Goal: Task Accomplishment & Management: Complete application form

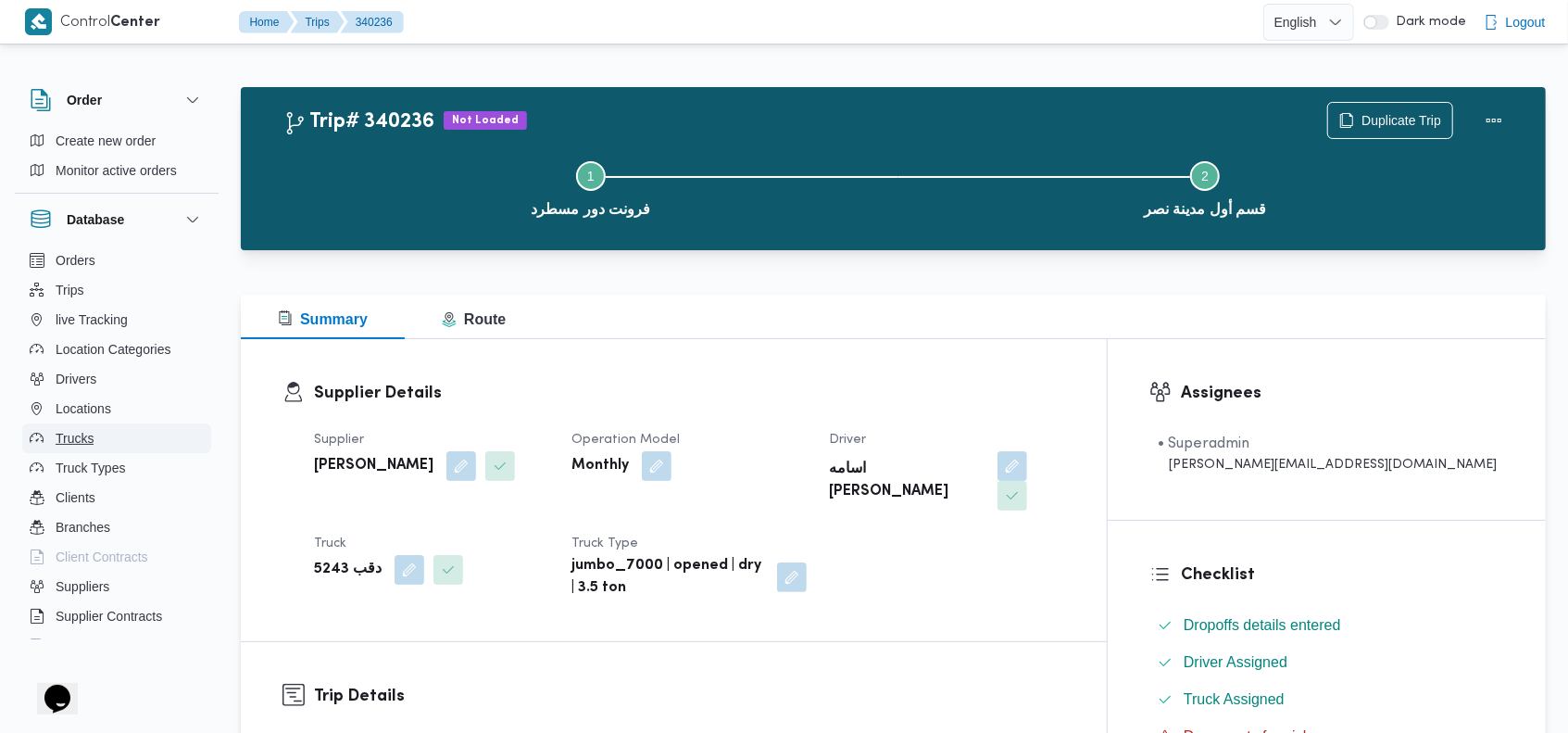
click at [112, 444] on button "Trucks" at bounding box center [116, 437] width 189 height 29
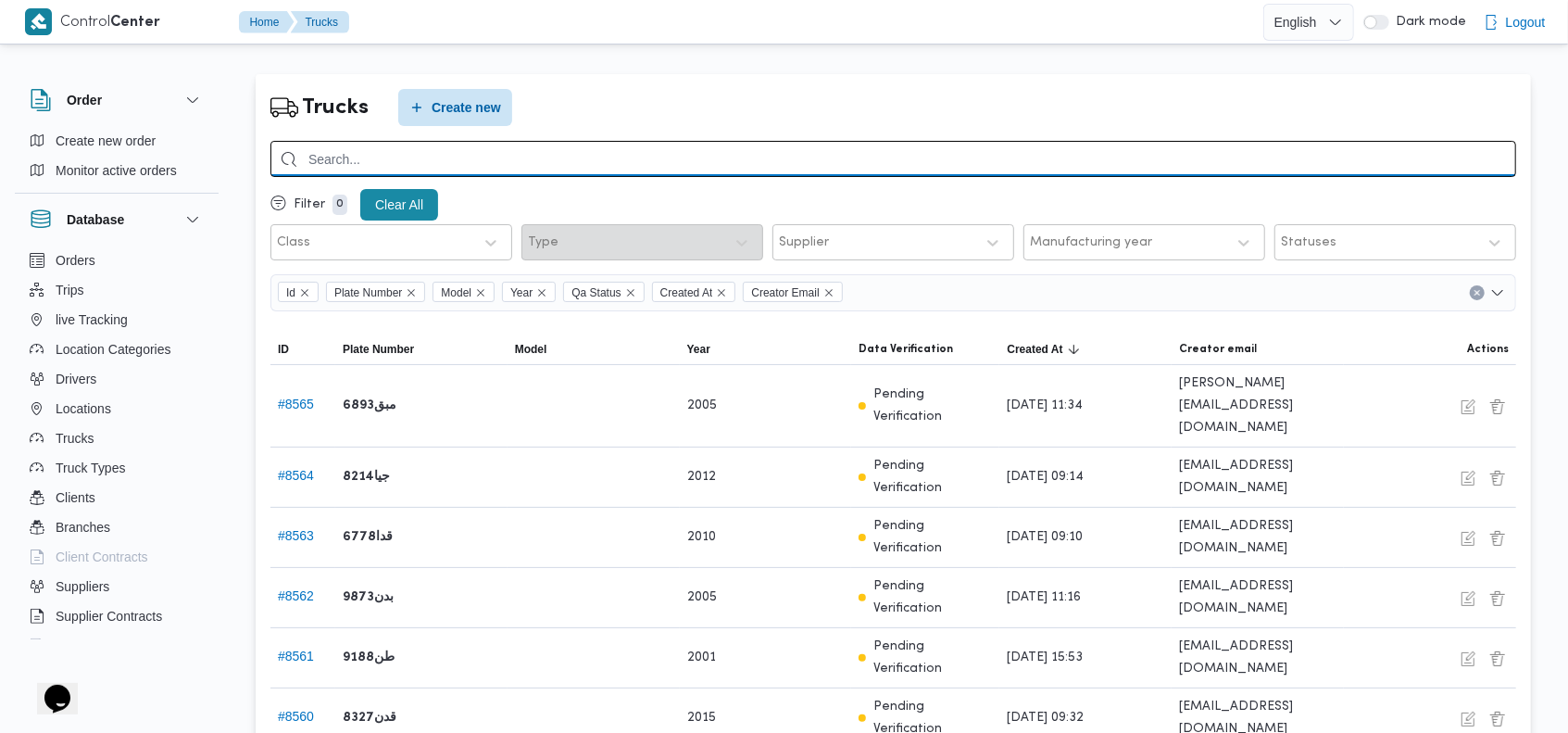
click at [917, 159] on input "search" at bounding box center [894, 158] width 1246 height 36
type input "1329"
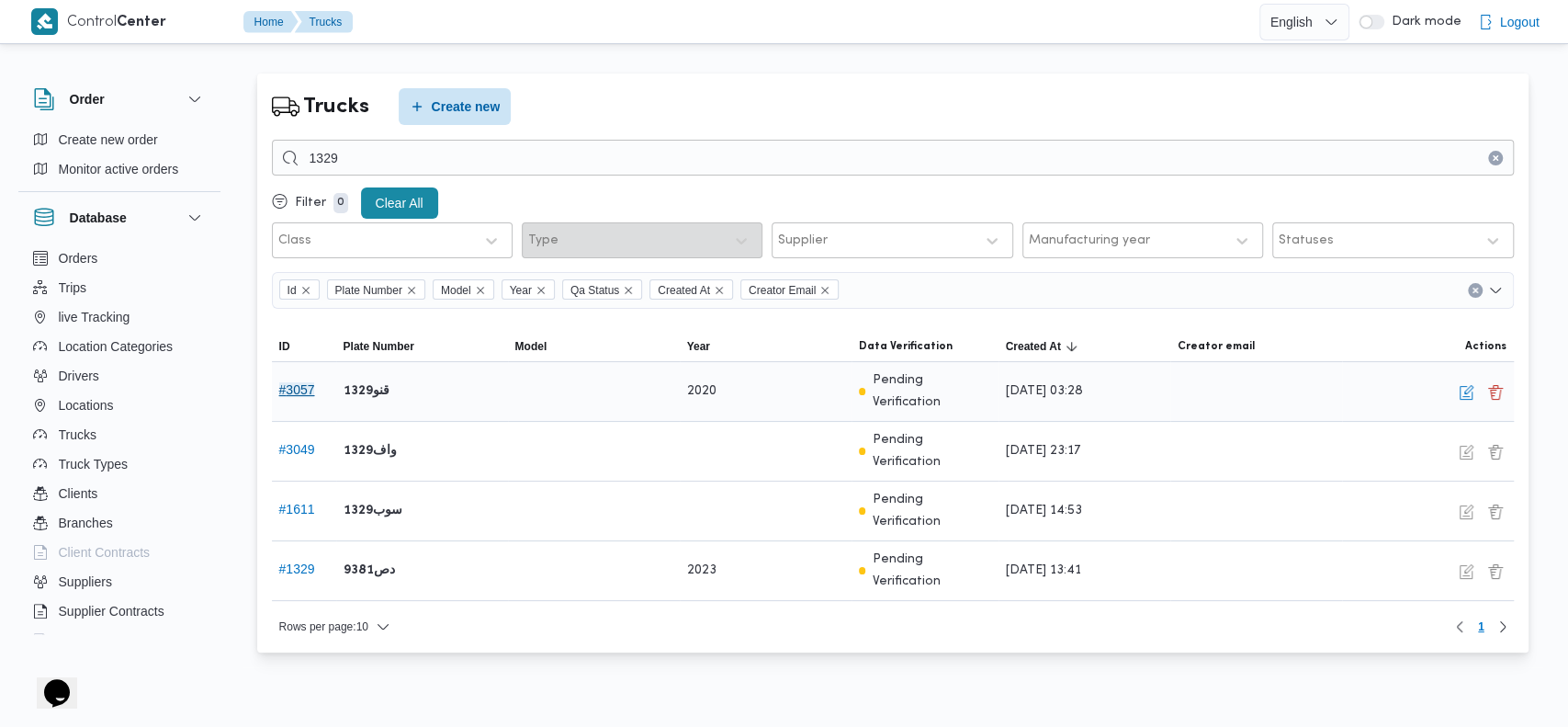
click at [296, 382] on button "# 3057" at bounding box center [297, 389] width 36 height 15
click at [1461, 383] on button "button" at bounding box center [1465, 390] width 22 height 22
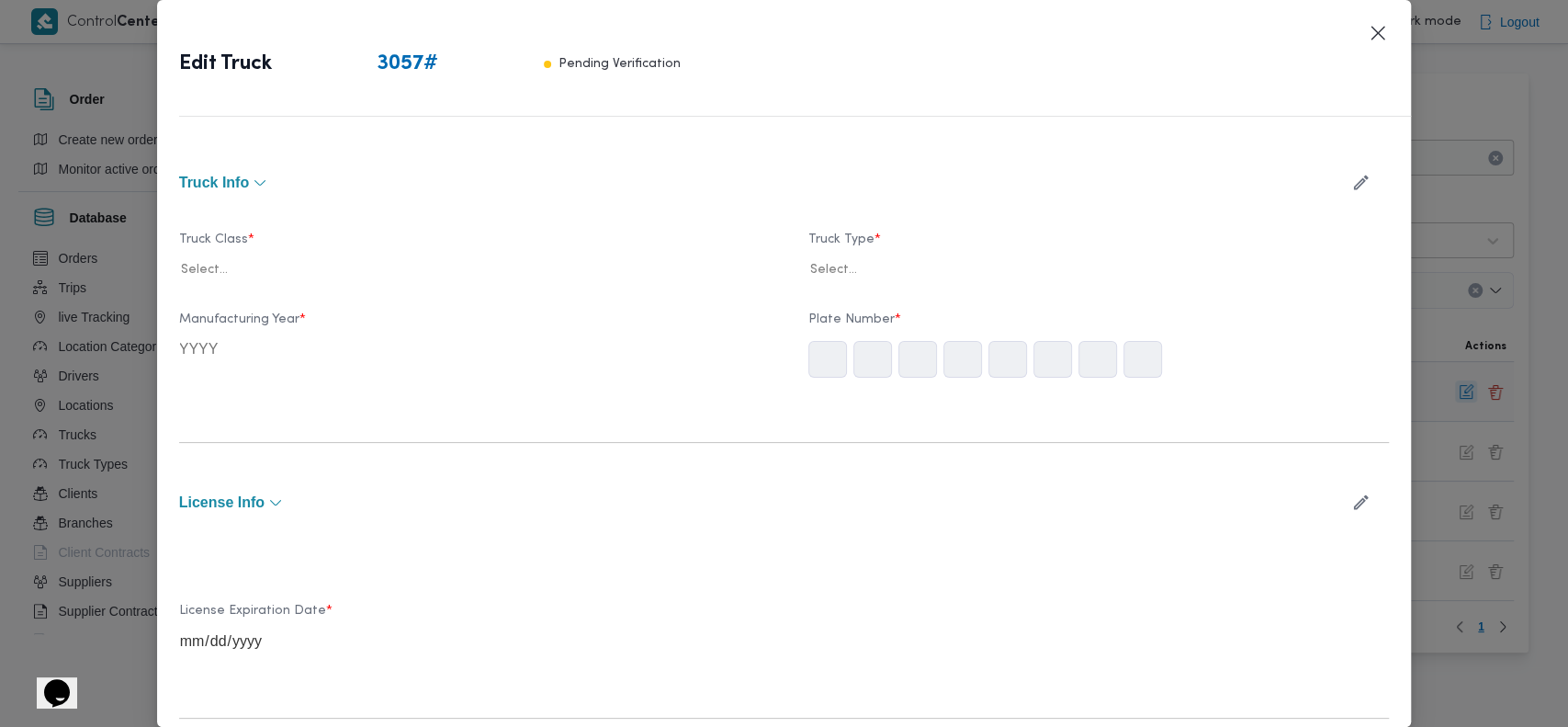
type input "2020"
type input "[DATE]"
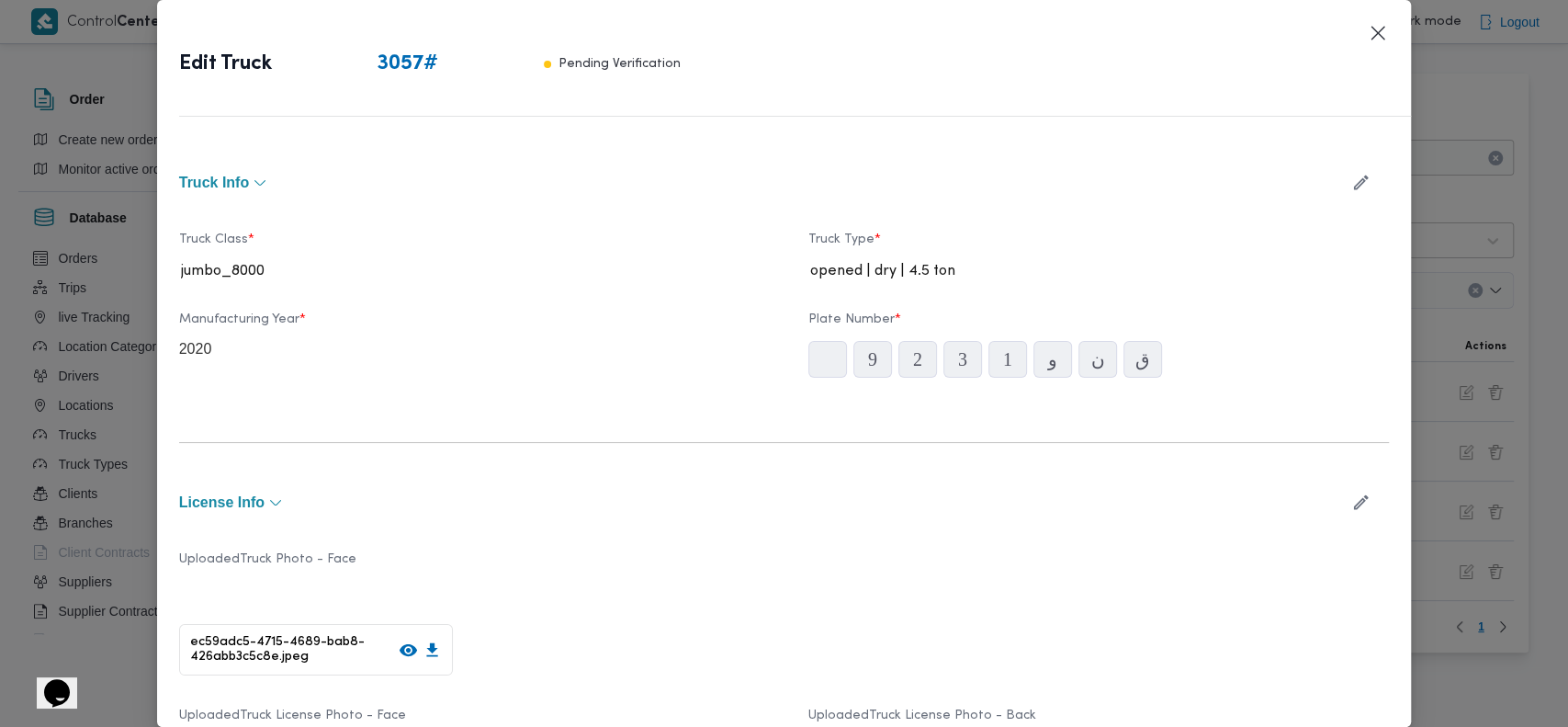
click at [1391, 276] on div "Truck Info Truck Class * jumbo_8000 Truck Type * opened | dry | 4.5 ton Manufac…" at bounding box center [784, 432] width 1255 height 588
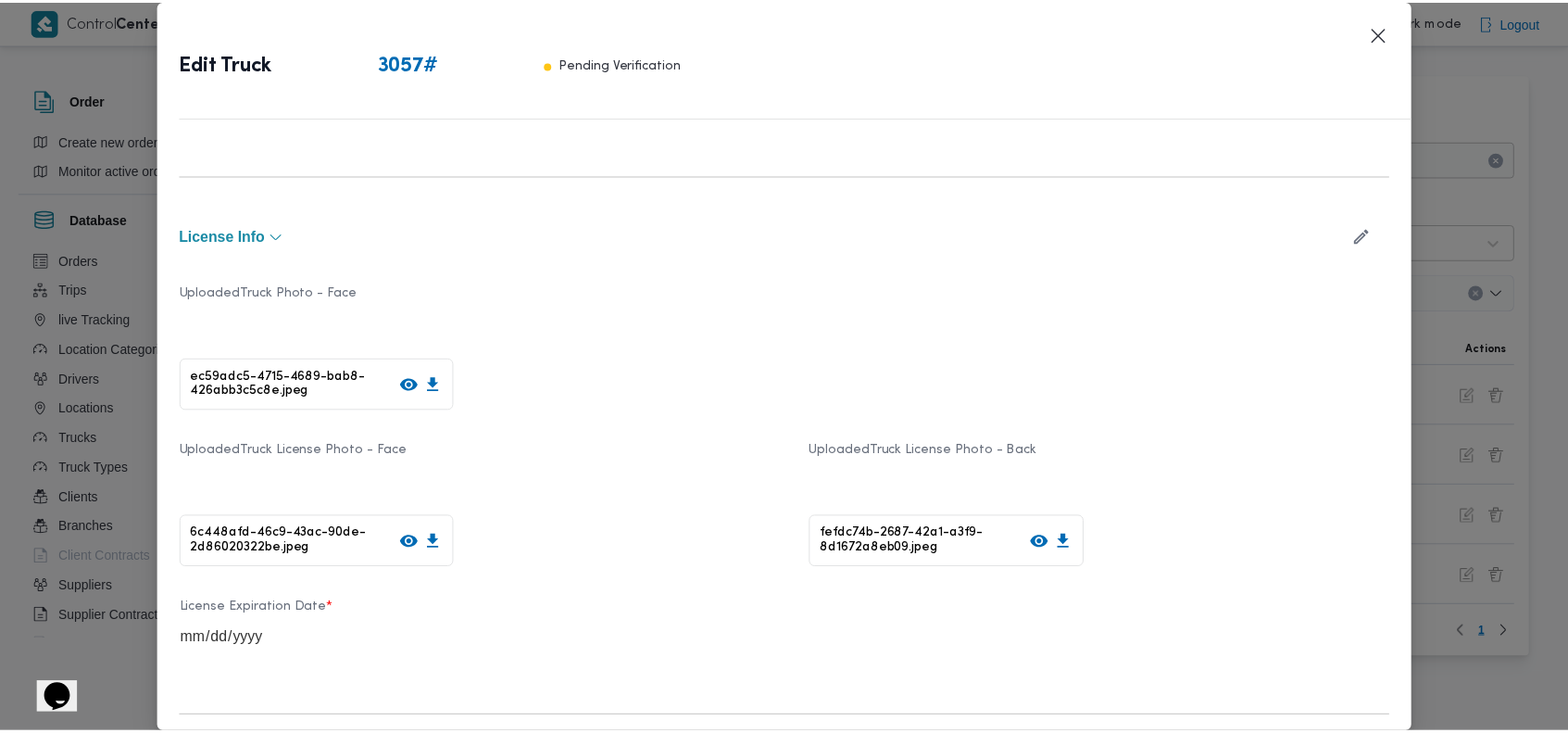
scroll to position [302, 0]
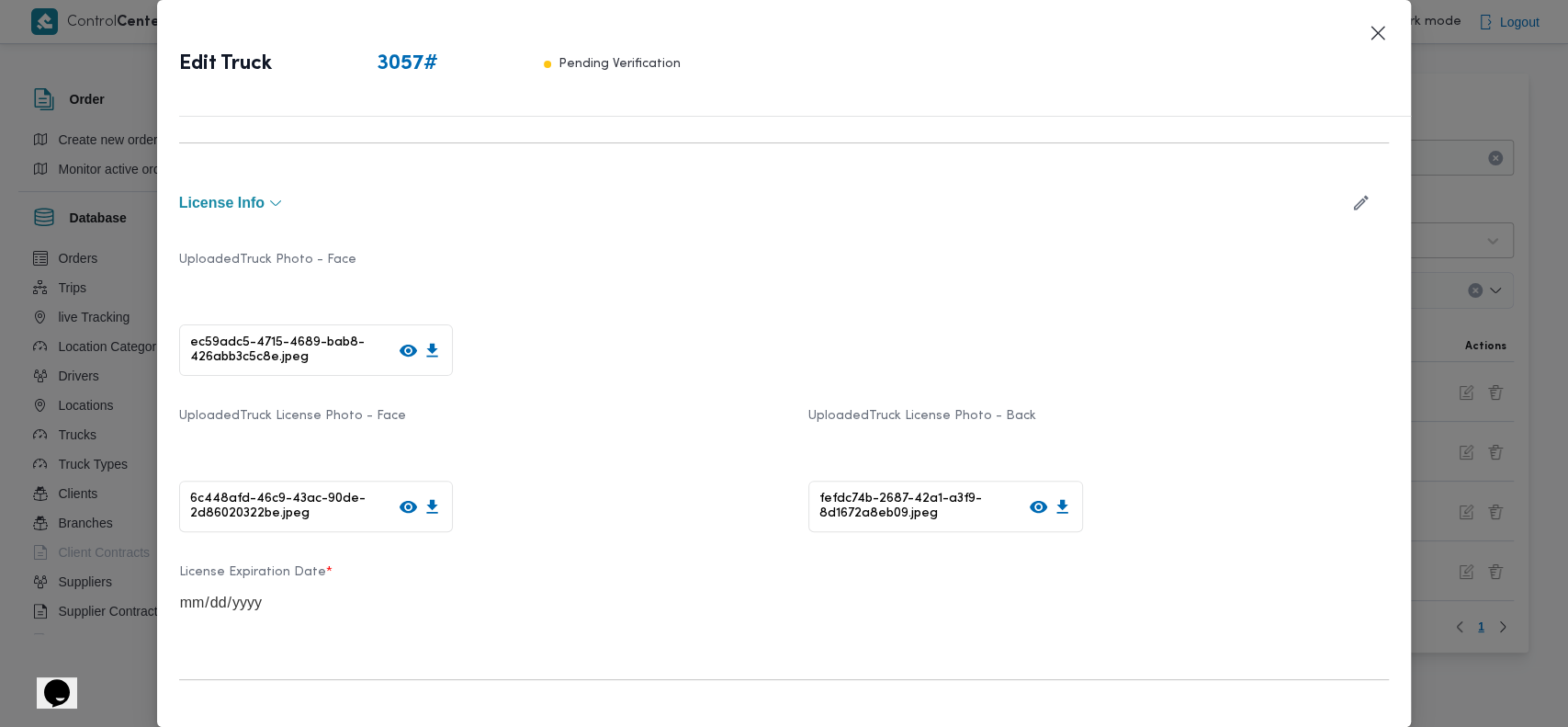
click at [400, 350] on icon at bounding box center [408, 350] width 18 height 12
click at [404, 504] on icon at bounding box center [408, 506] width 18 height 12
click at [1029, 504] on icon at bounding box center [1037, 506] width 18 height 12
click at [1377, 36] on button "Closes this modal window" at bounding box center [1377, 31] width 22 height 22
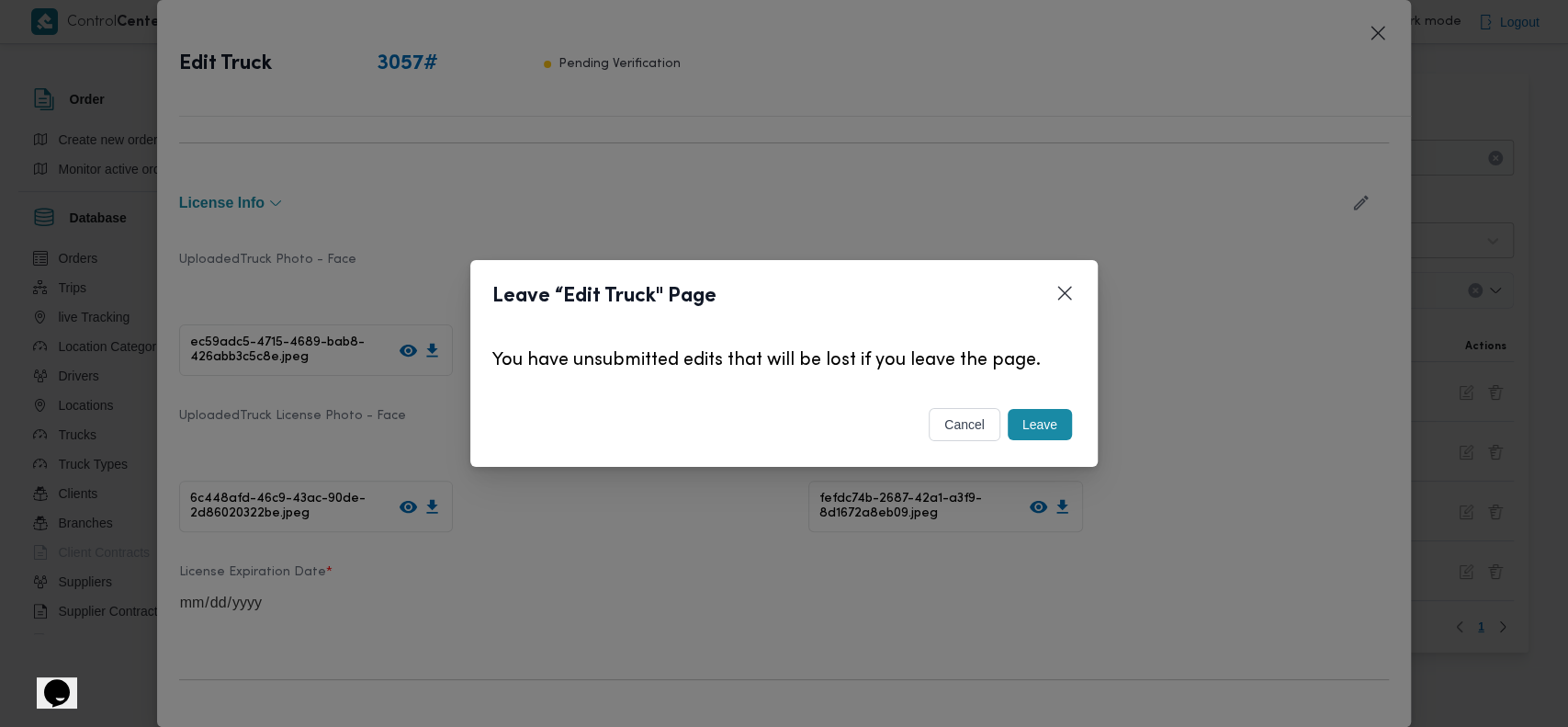
click at [1037, 417] on button "Leave" at bounding box center [1039, 424] width 64 height 31
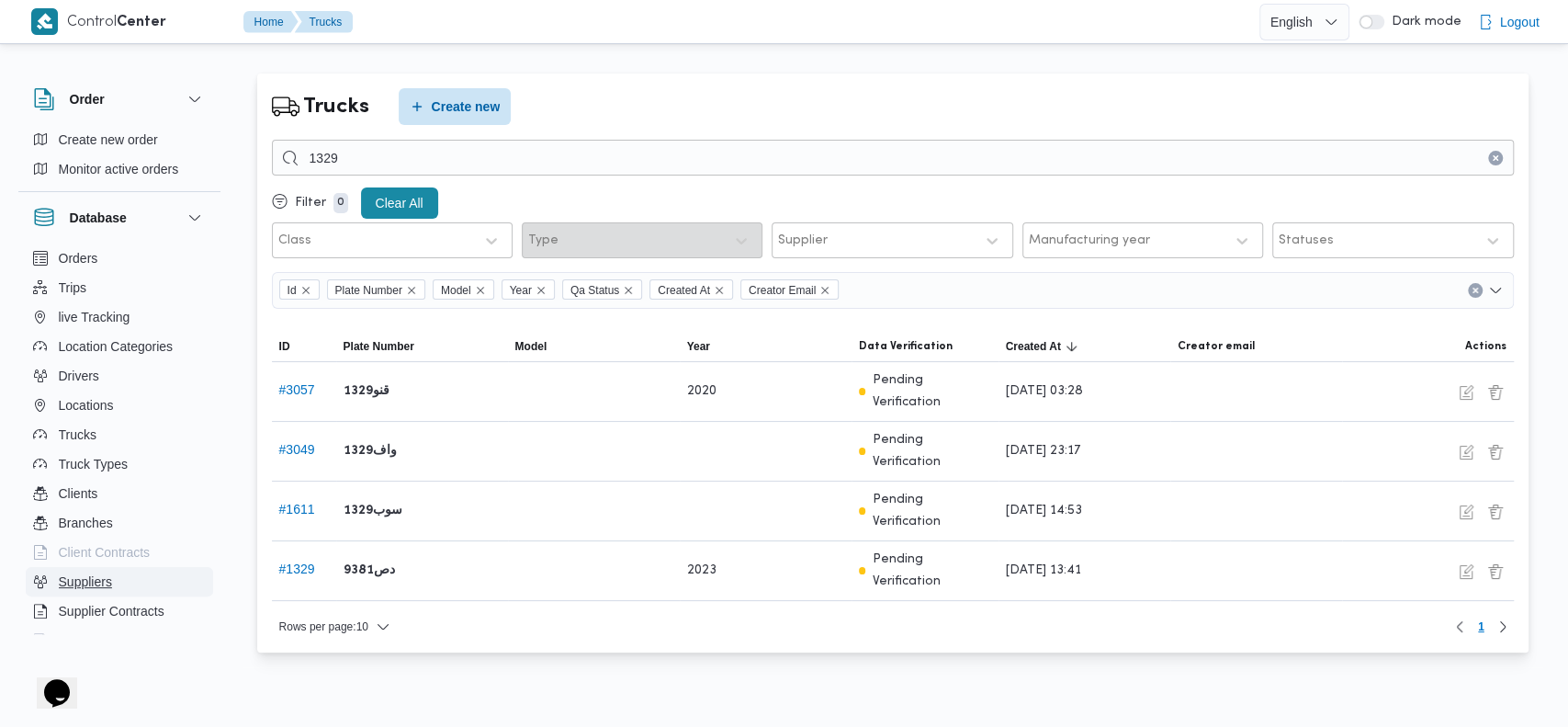
click at [129, 570] on button "Suppliers" at bounding box center [119, 581] width 187 height 29
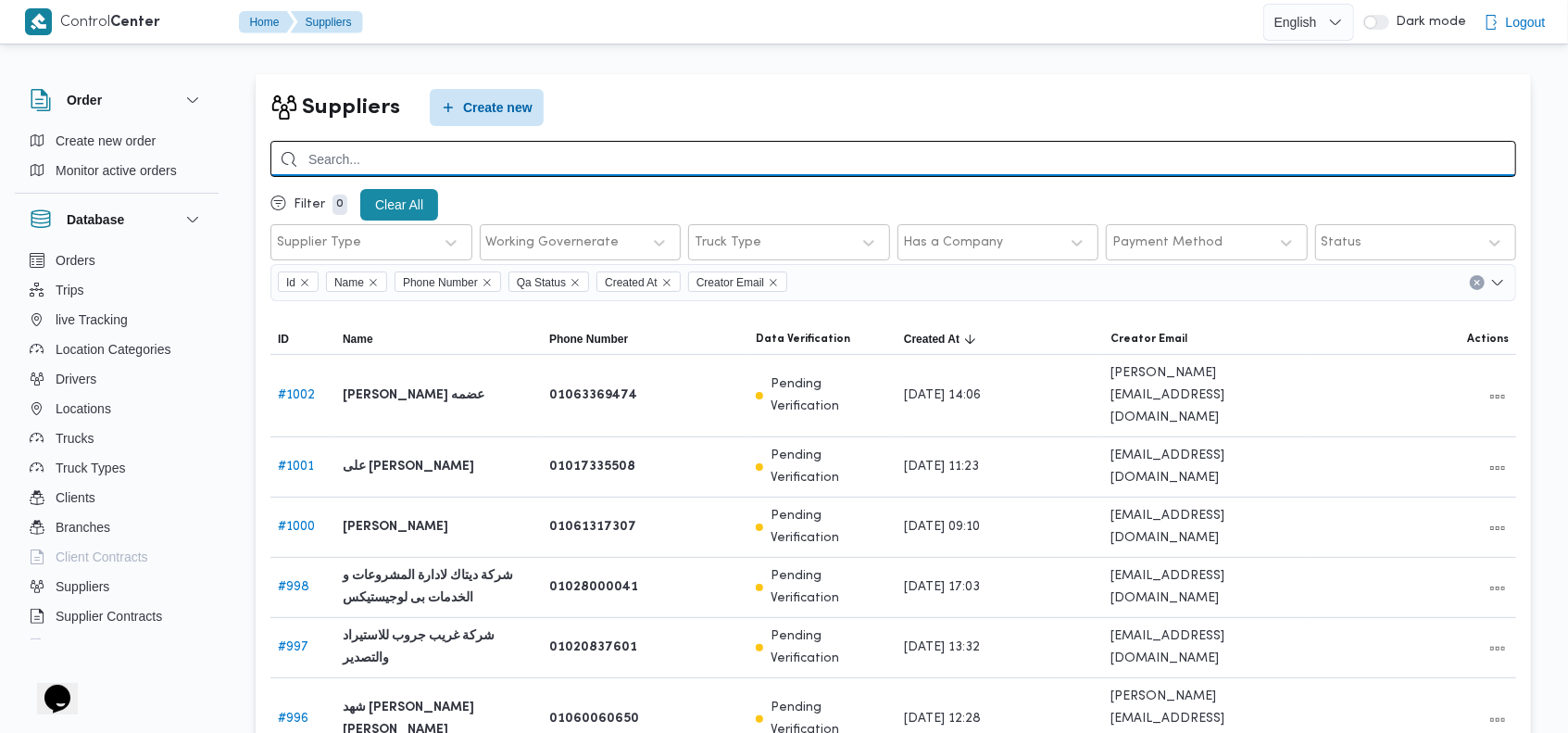
click at [1240, 155] on input "search" at bounding box center [894, 158] width 1246 height 36
type input "[PERSON_NAME]"
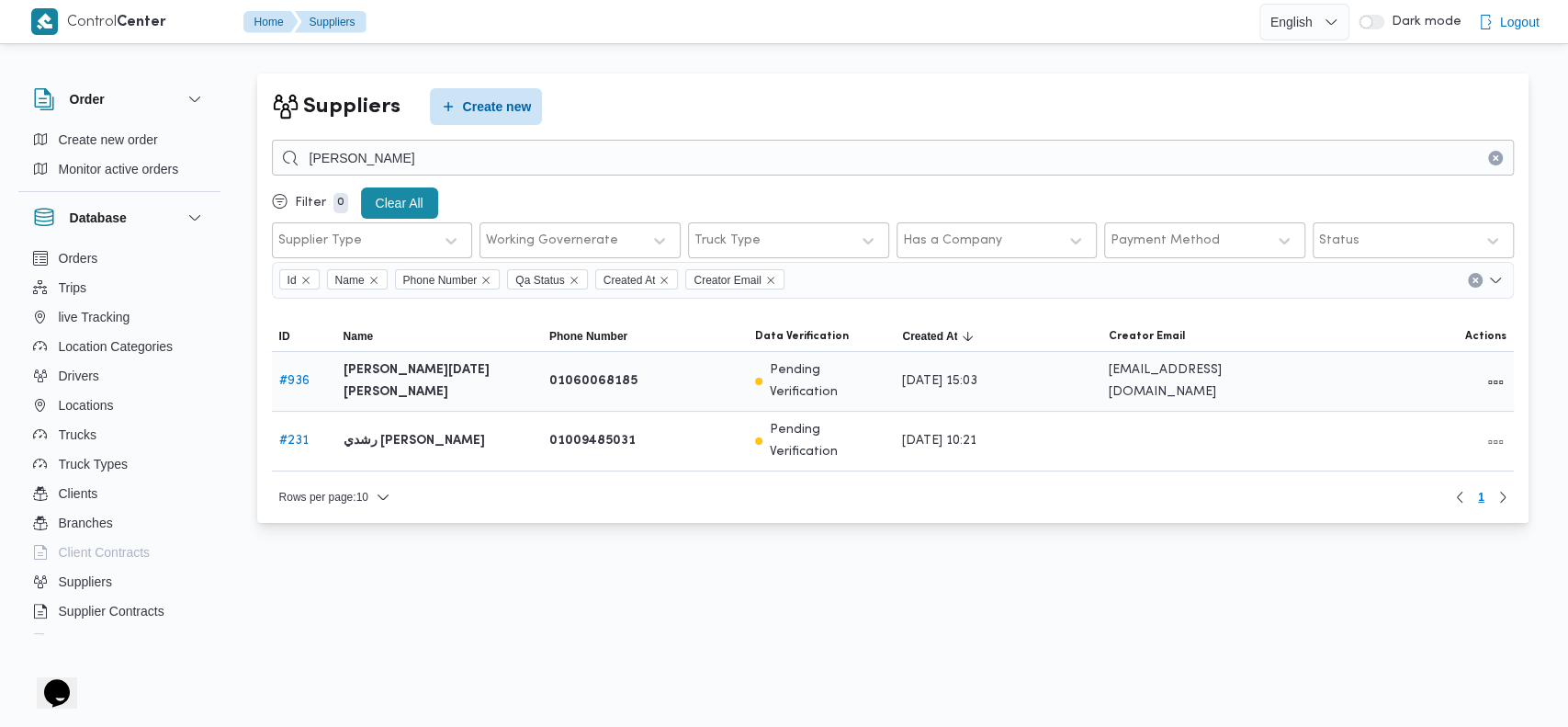
click at [293, 375] on link "# 936" at bounding box center [294, 380] width 30 height 12
select select "9"
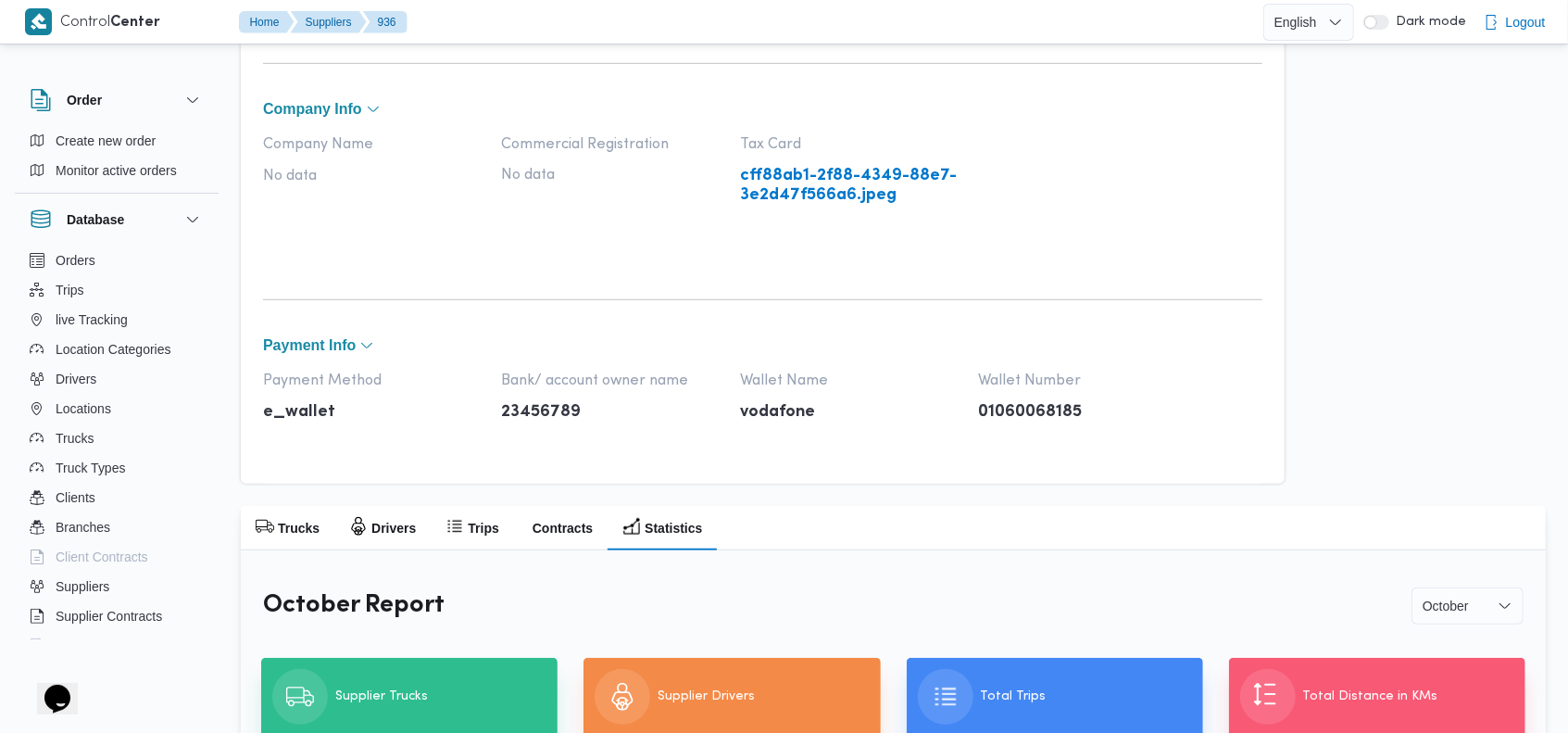
scroll to position [818, 0]
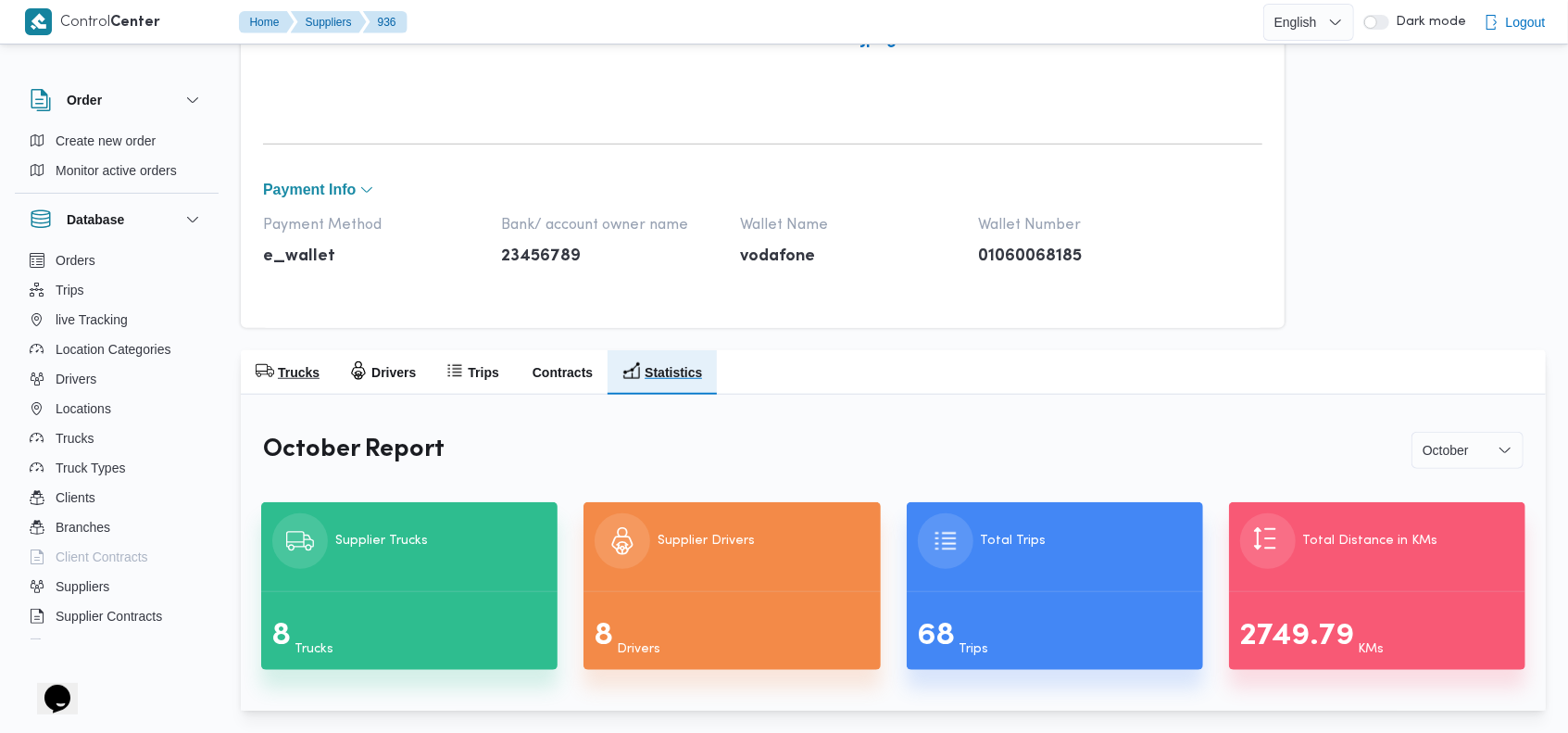
click at [291, 361] on h2 "Trucks" at bounding box center [299, 372] width 42 height 22
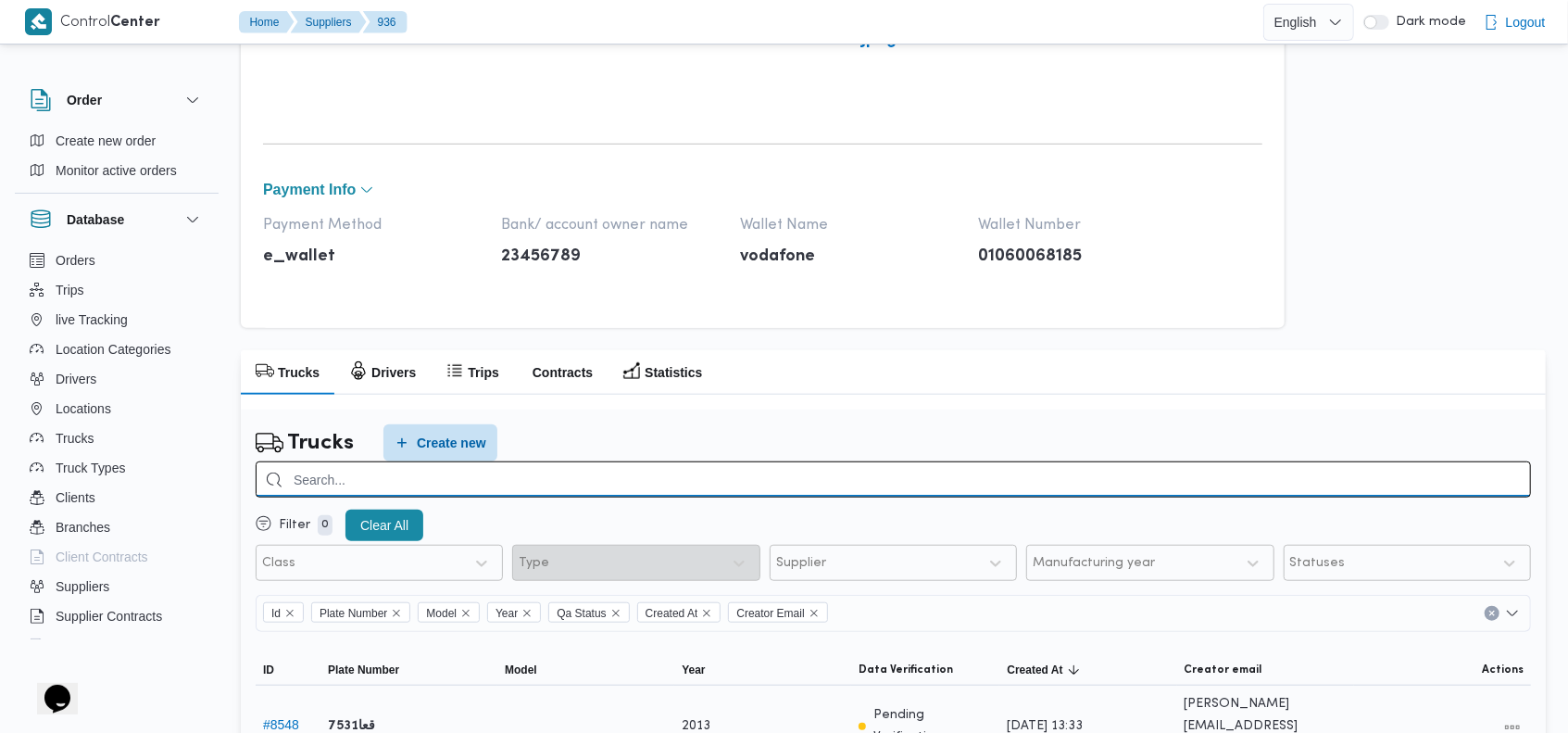
click at [1278, 478] on input "search" at bounding box center [894, 479] width 1276 height 36
type input "1329"
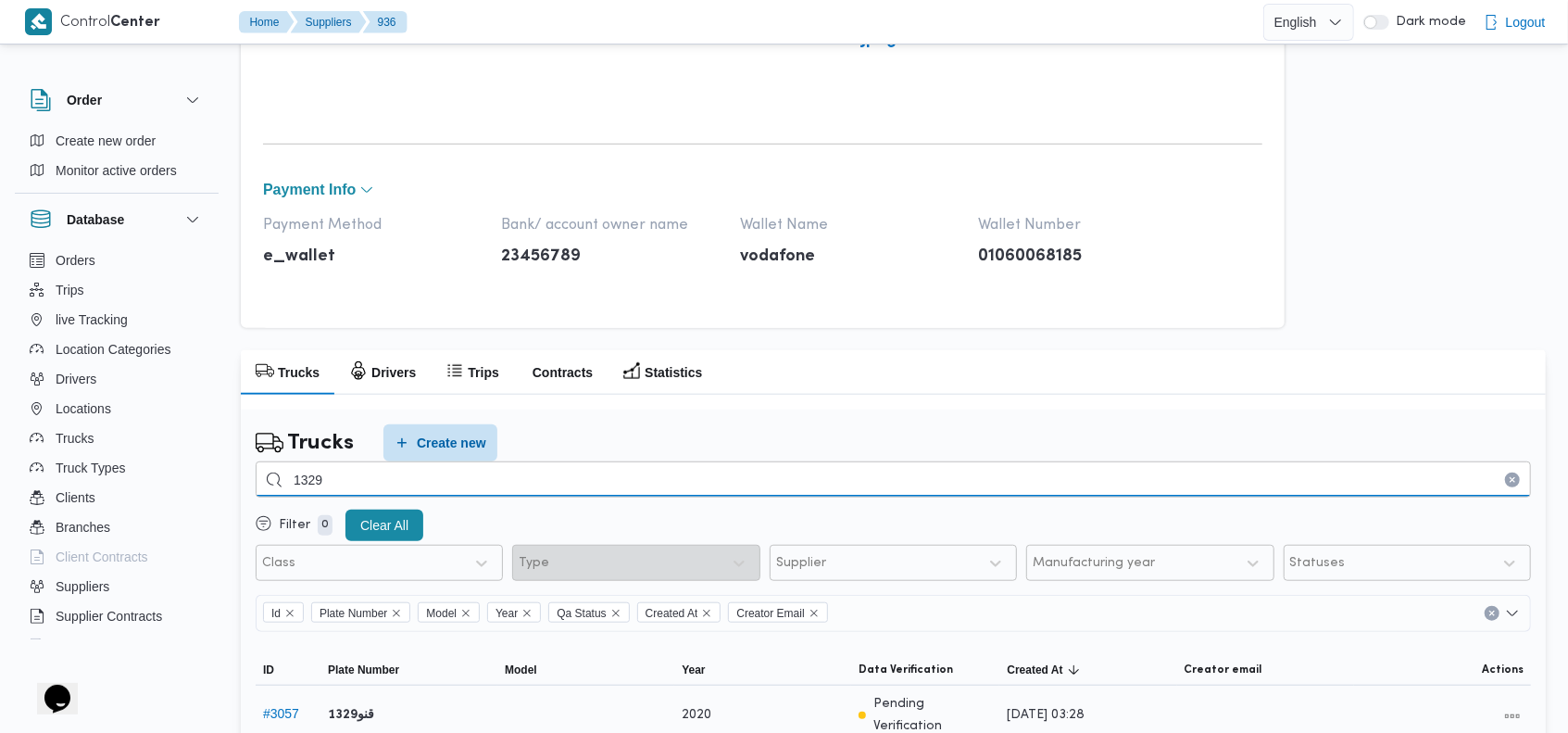
scroll to position [890, 0]
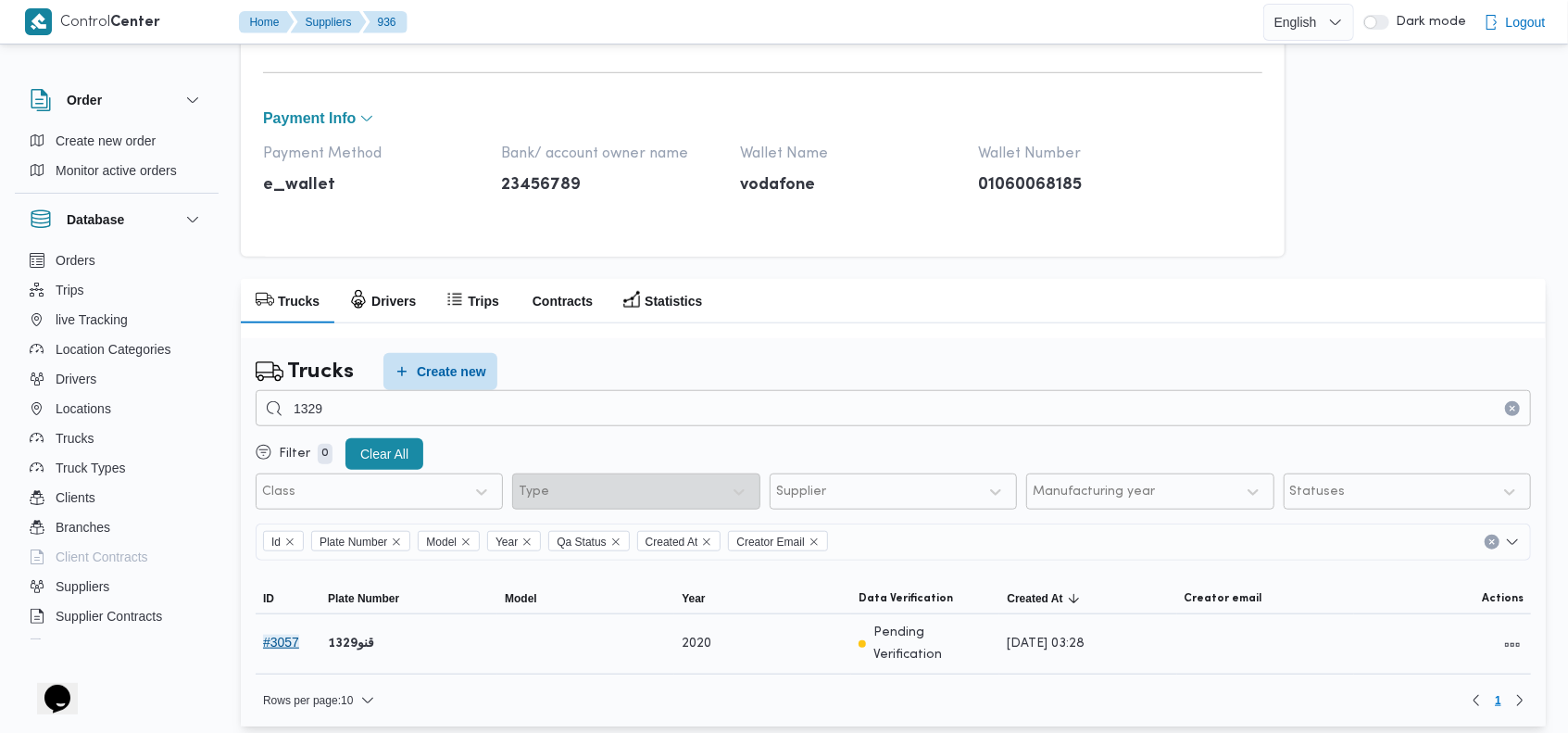
click at [282, 636] on button "# 3057" at bounding box center [281, 642] width 36 height 15
click at [1516, 632] on button "All actions" at bounding box center [1512, 643] width 22 height 22
click at [1452, 596] on span "Preview" at bounding box center [1453, 596] width 60 height 15
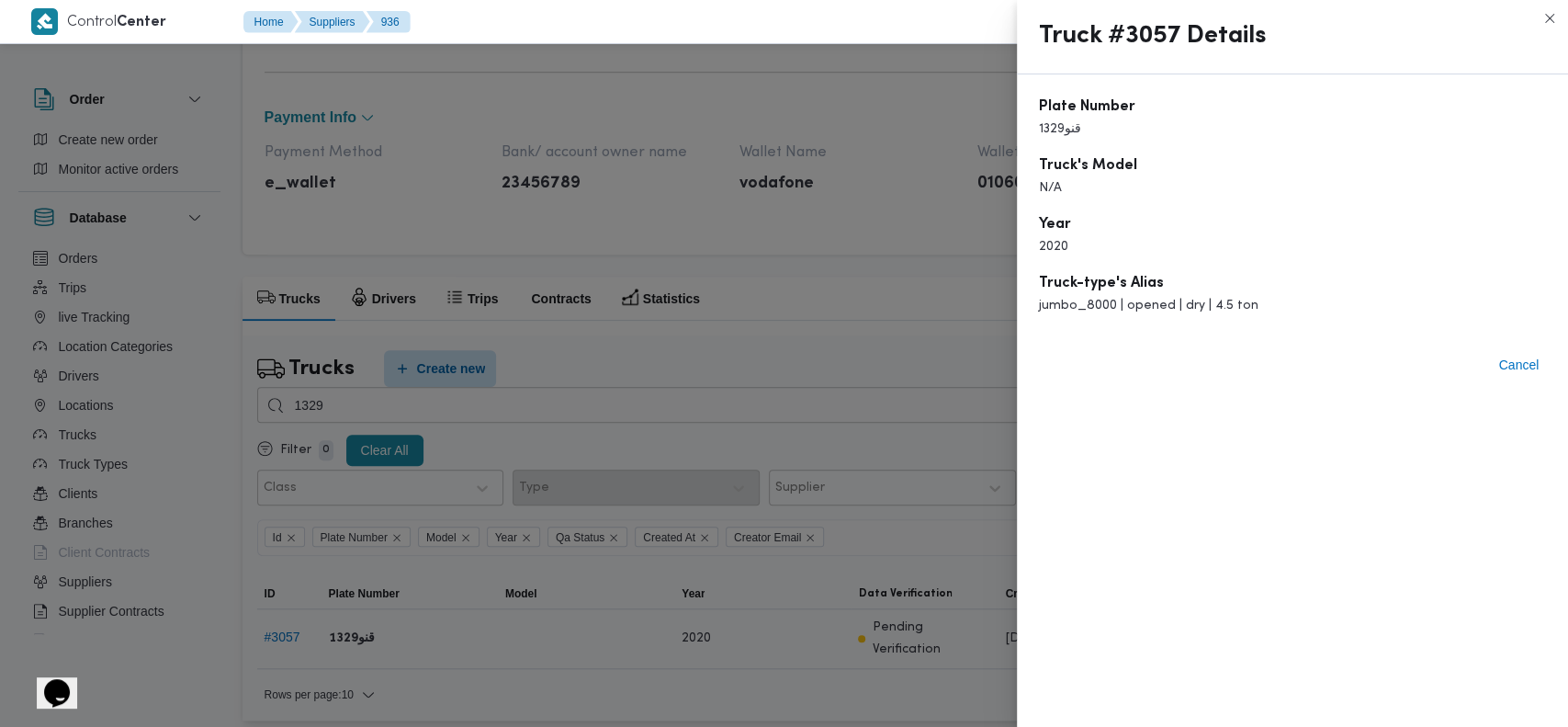
click at [702, 213] on div at bounding box center [784, 363] width 1568 height 727
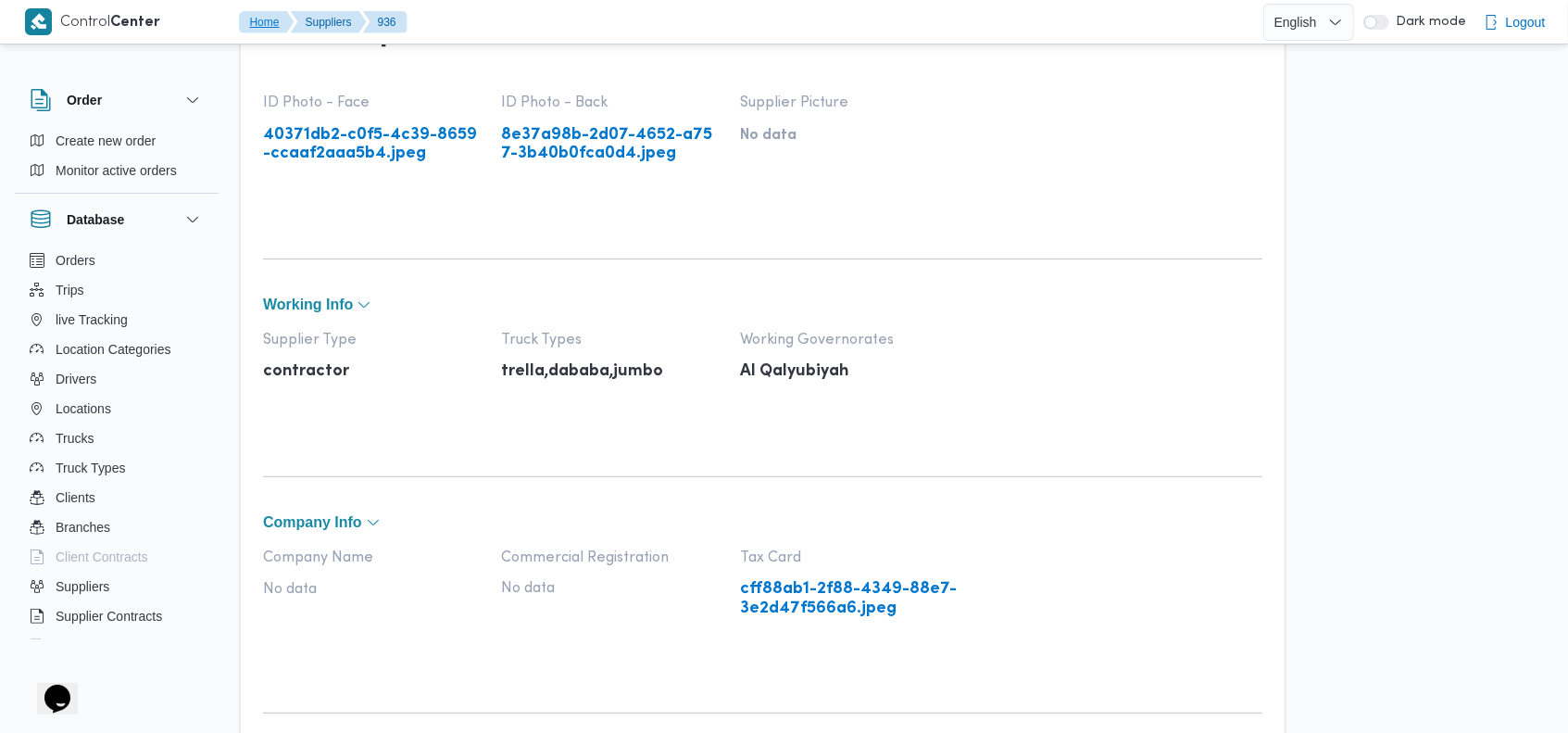
scroll to position [63, 0]
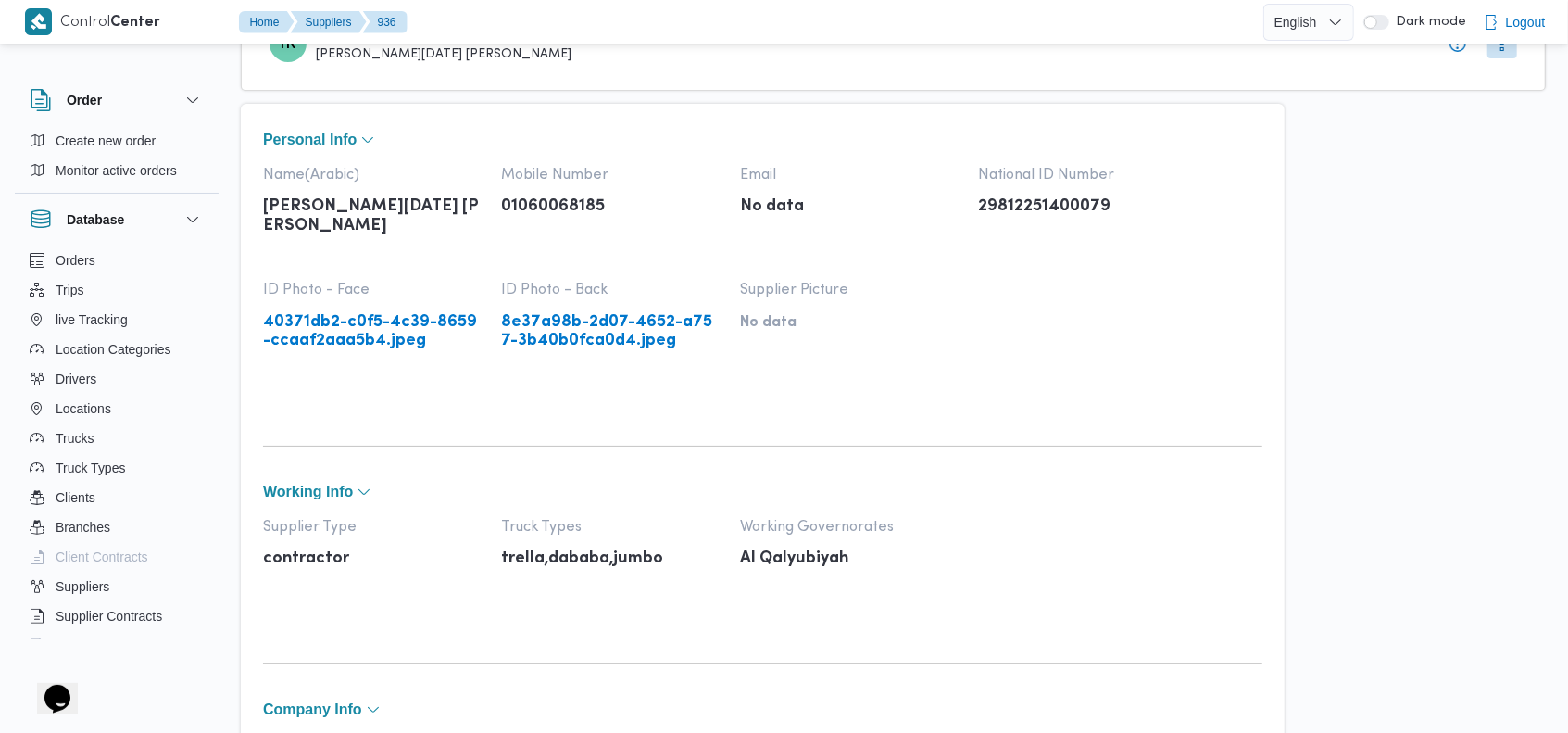
click at [753, 103] on div "Personal Info Name(Arabic) [PERSON_NAME][DATE] [PERSON_NAME] Mobile Number 0106…" at bounding box center [763, 593] width 1044 height 980
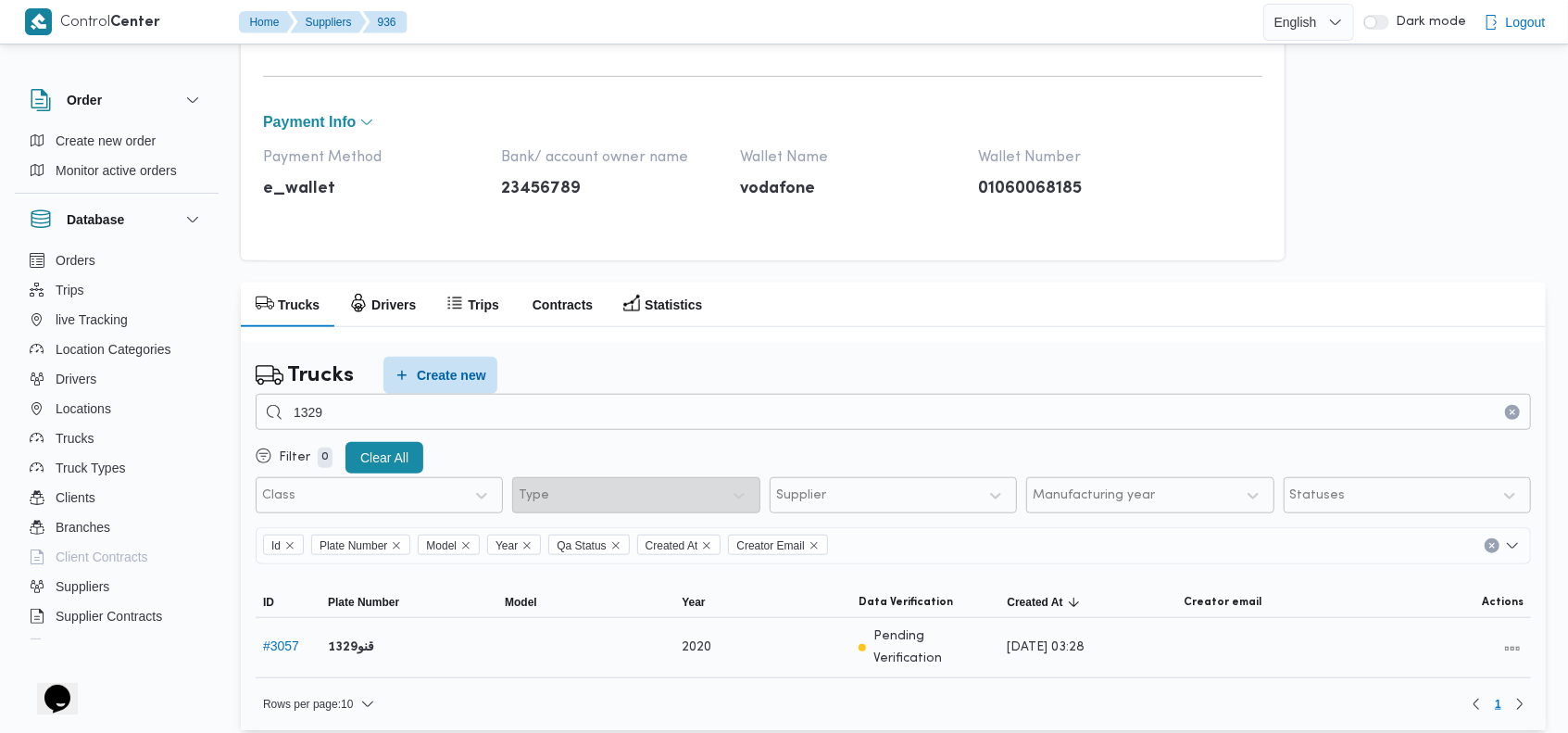
scroll to position [890, 0]
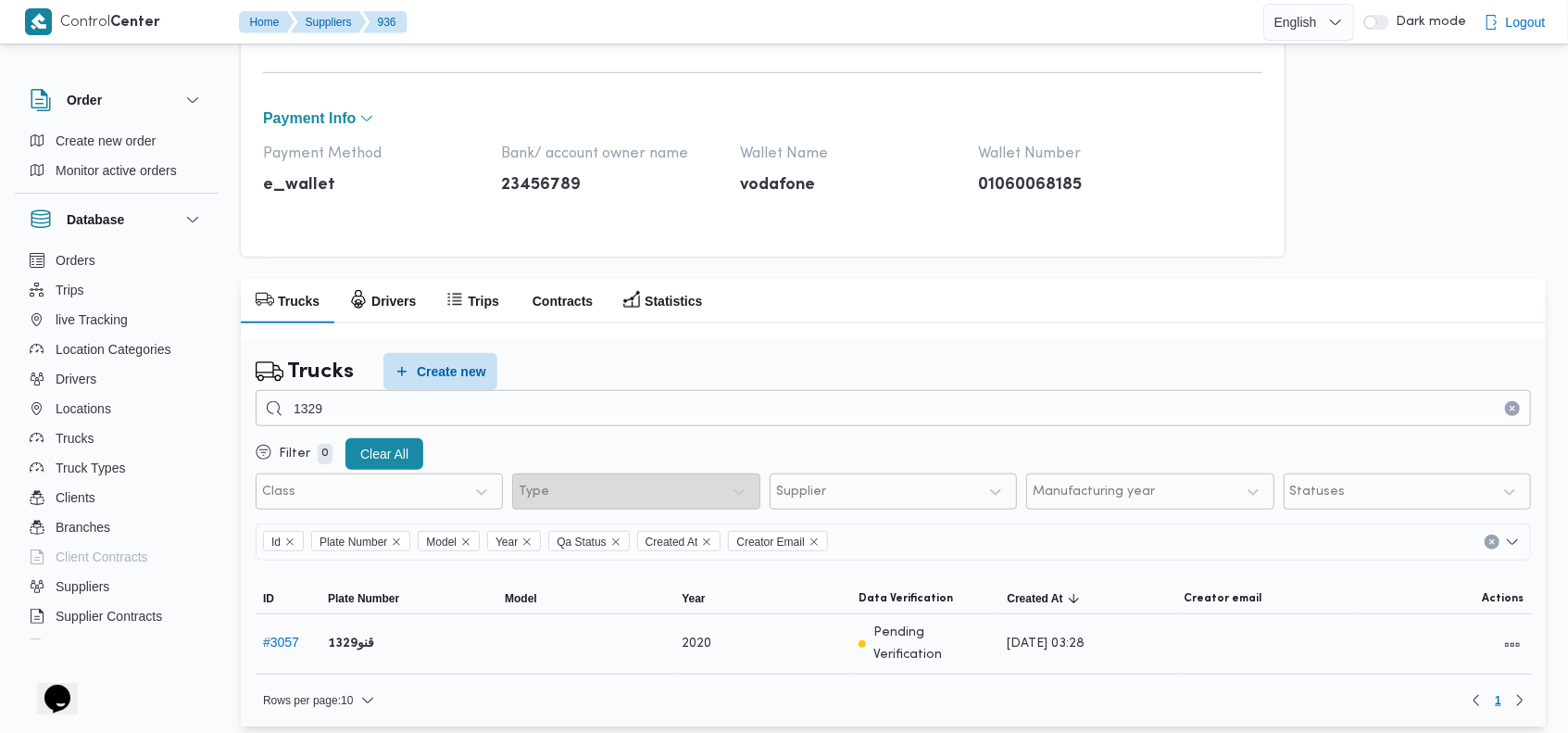
click at [351, 635] on b "قنو1329" at bounding box center [351, 643] width 46 height 22
copy tr "قنو1329 Model"
click at [90, 296] on button "Trips" at bounding box center [116, 289] width 189 height 29
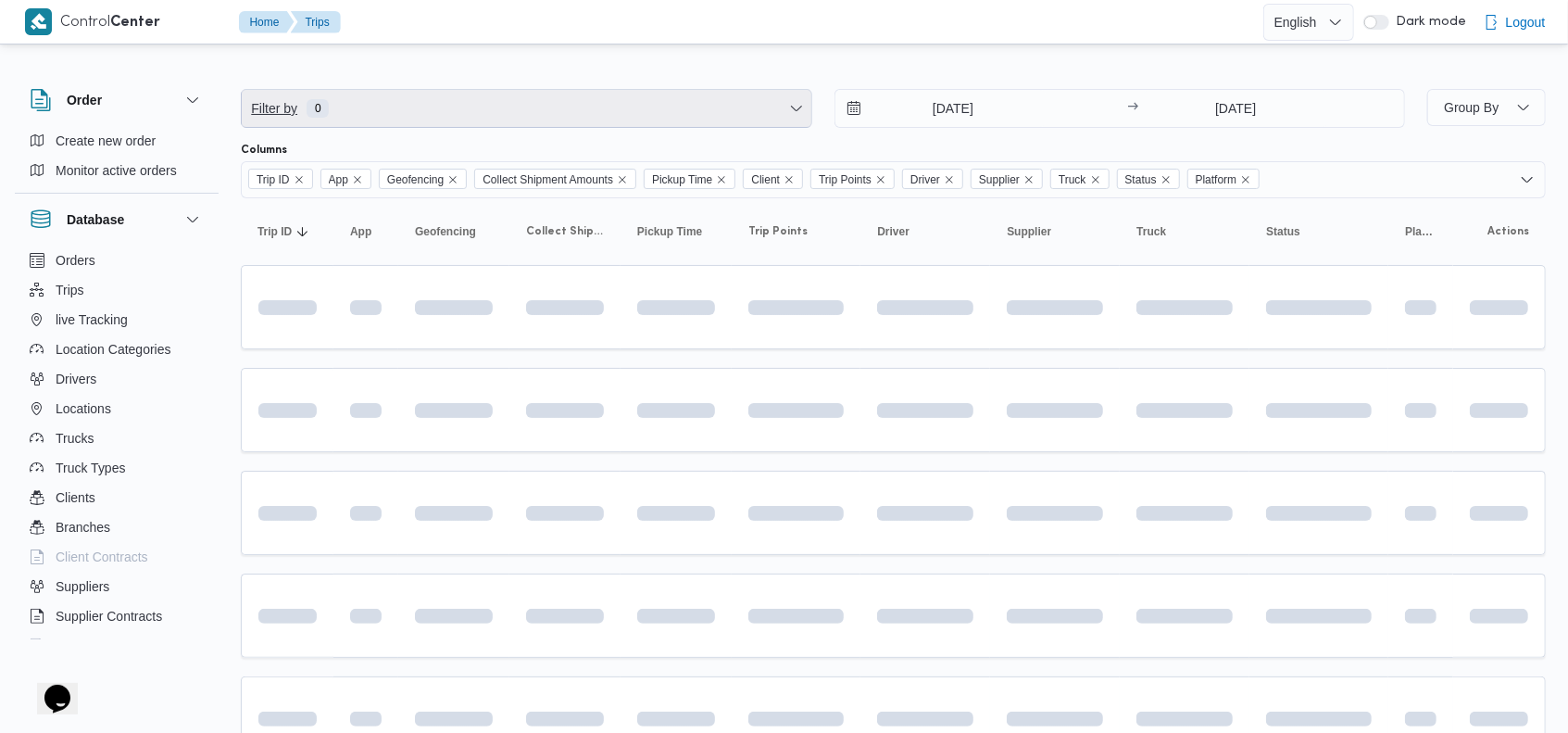
click at [556, 111] on span "Filter by 0" at bounding box center [526, 108] width 570 height 37
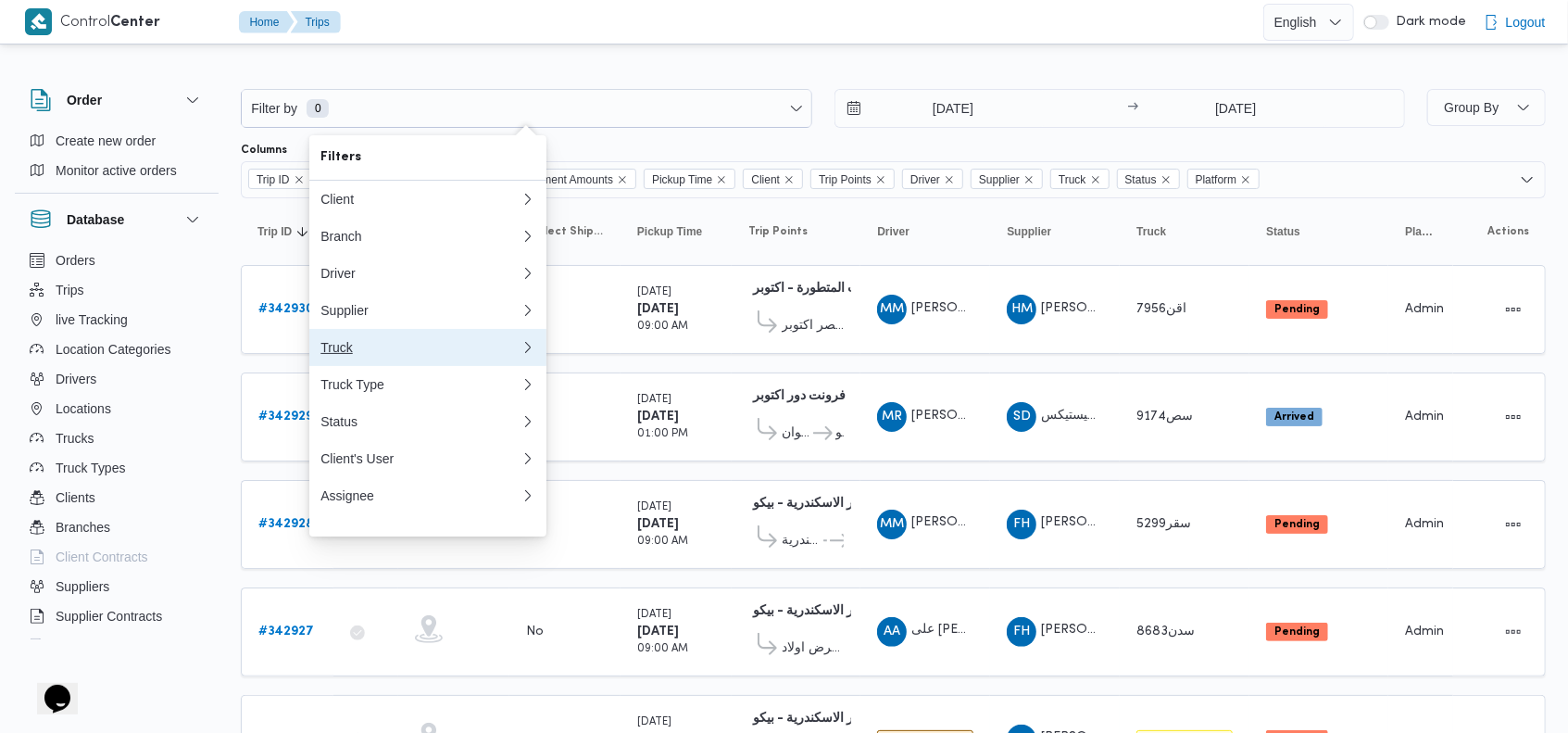
click at [390, 355] on div "Truck" at bounding box center [420, 347] width 200 height 15
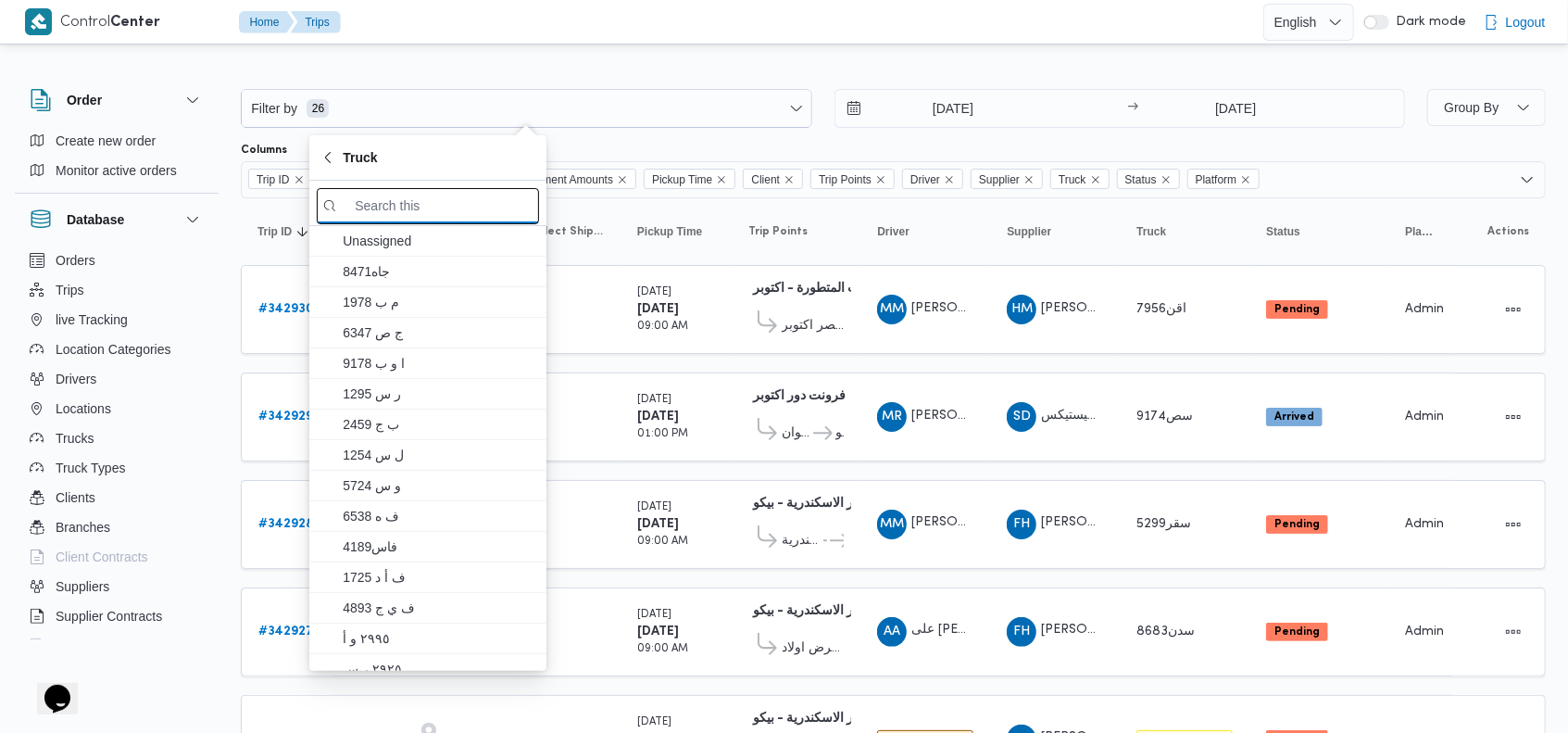
click at [414, 207] on input "search filters" at bounding box center [428, 206] width 222 height 36
paste input "قنو1329"
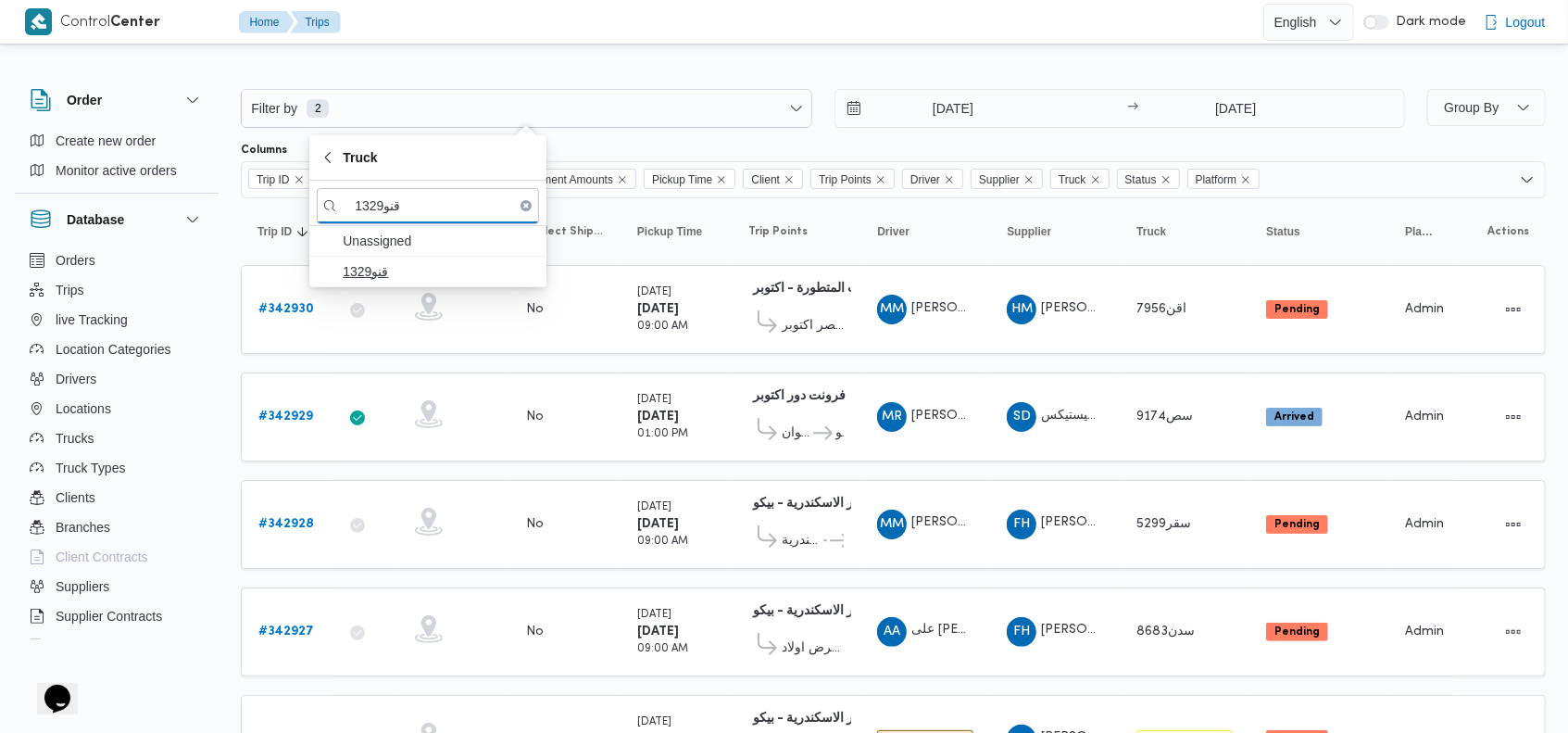
type input "قنو1329"
click at [415, 272] on span "قنو1329" at bounding box center [438, 270] width 193 height 22
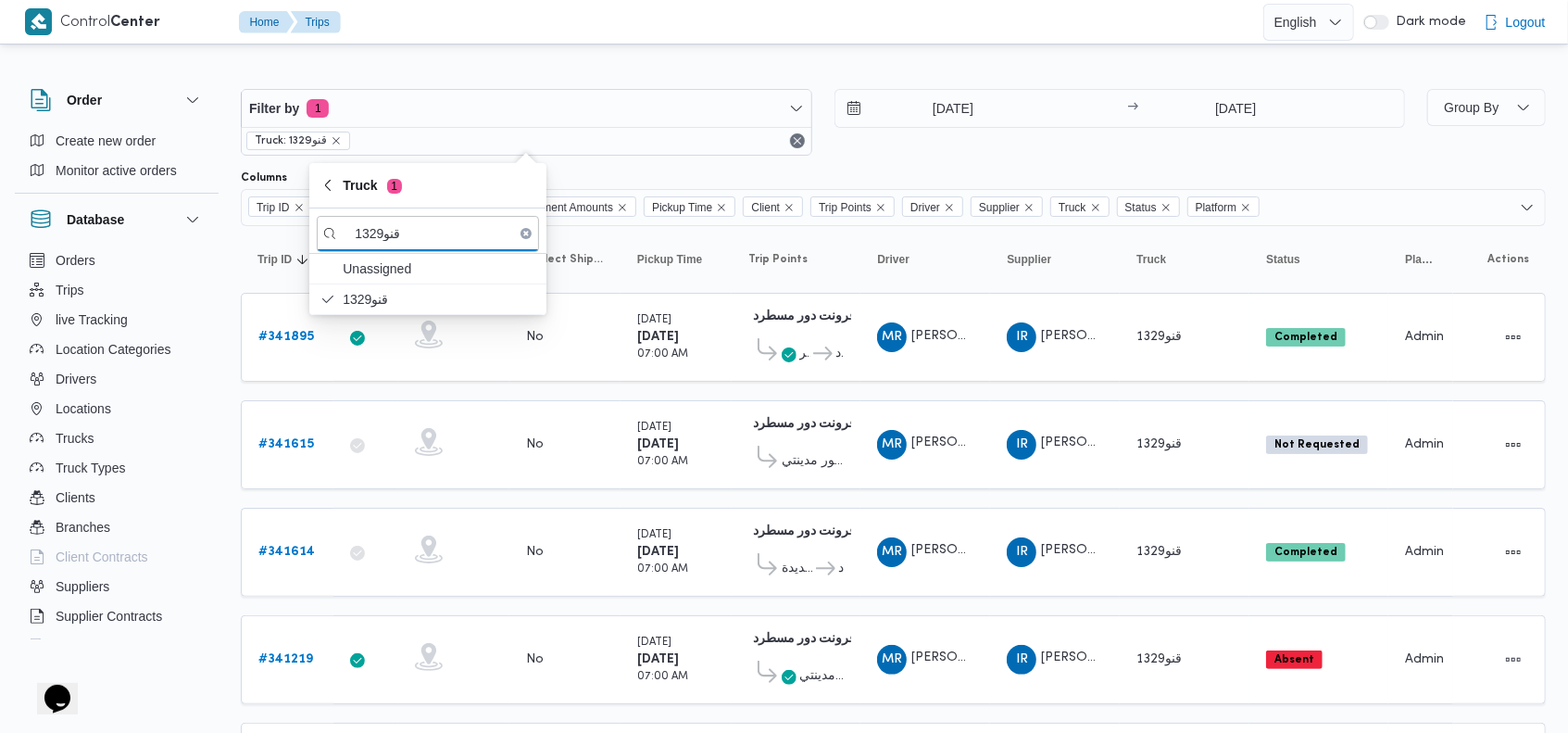
click at [970, 156] on div "Filter by 1 Truck: قنو1329 [DATE] → [DATE]" at bounding box center [822, 122] width 1187 height 89
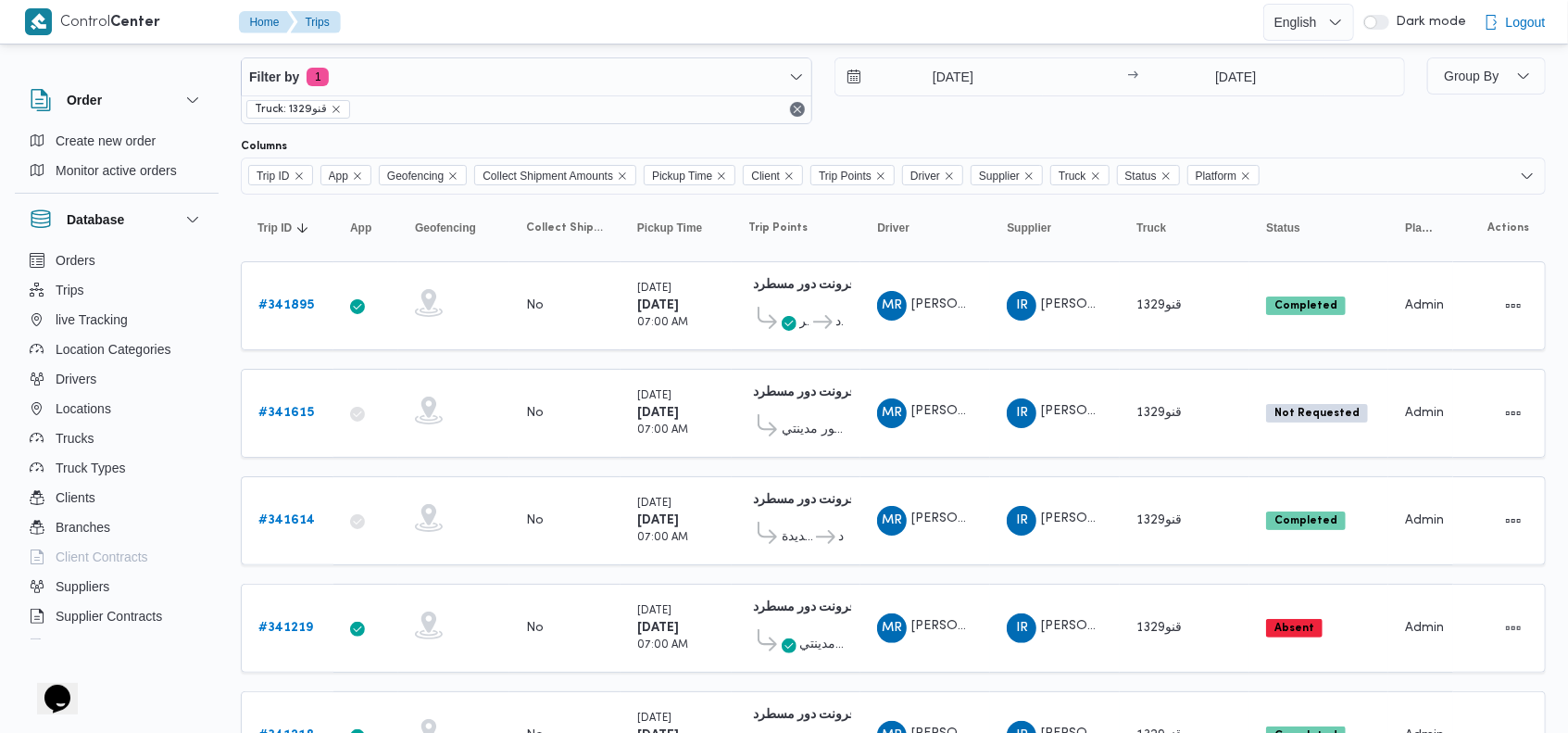
scroll to position [37, 0]
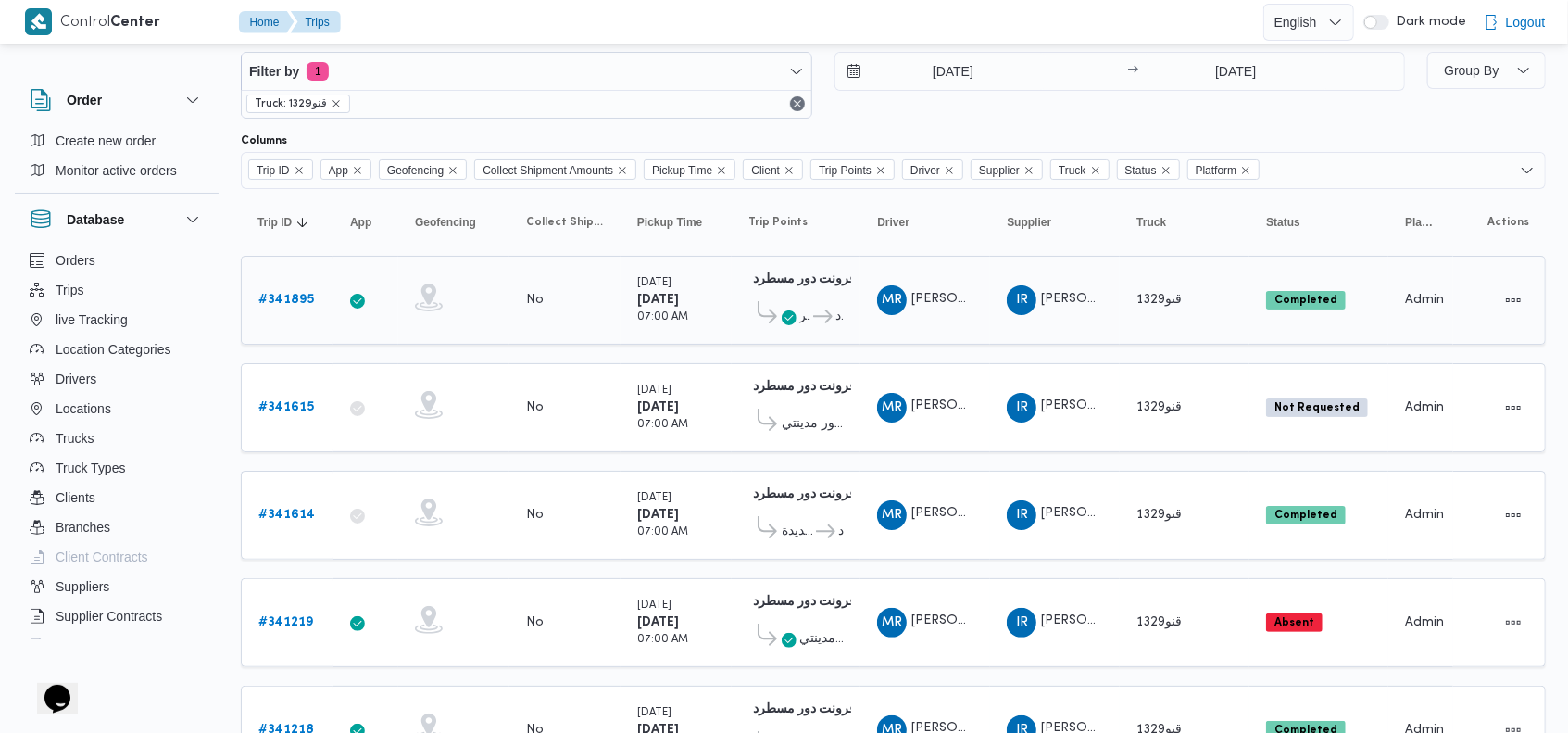
click at [287, 294] on b "# 341895" at bounding box center [286, 300] width 56 height 12
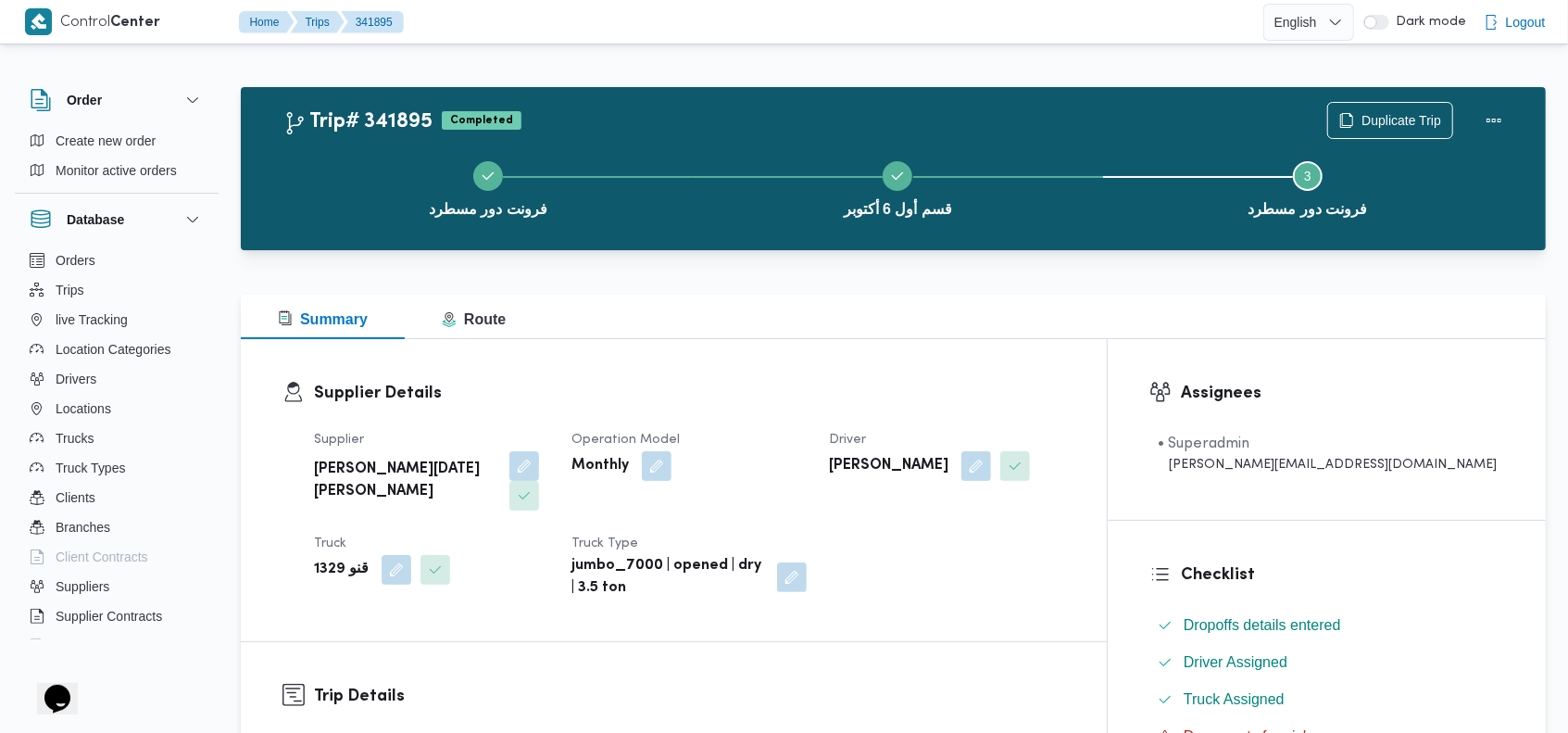
click at [111, 137] on span "Create new order" at bounding box center [105, 140] width 100 height 22
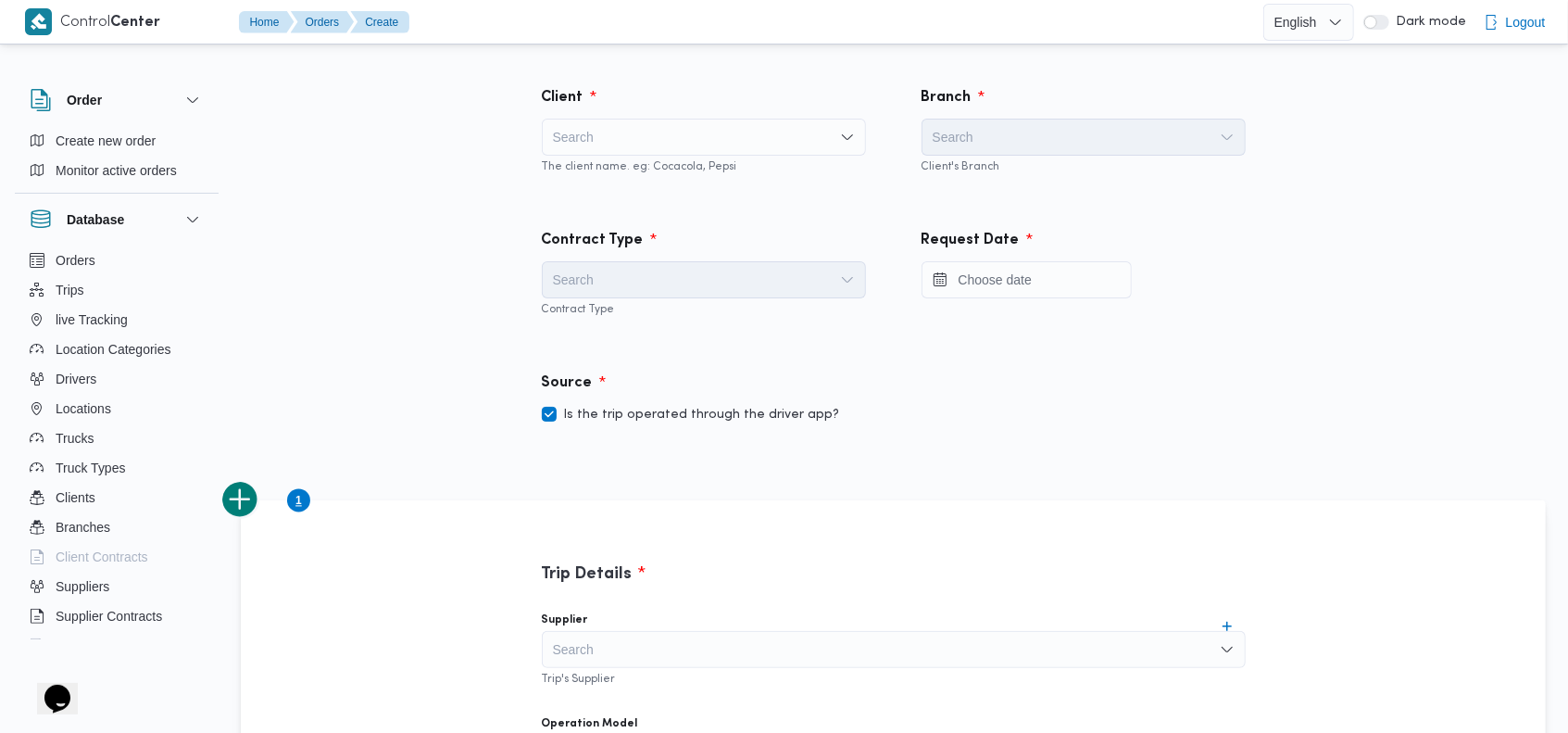
click at [708, 134] on div "Search" at bounding box center [704, 137] width 324 height 37
type input "front"
click at [622, 168] on span "Front door" at bounding box center [714, 170] width 280 height 22
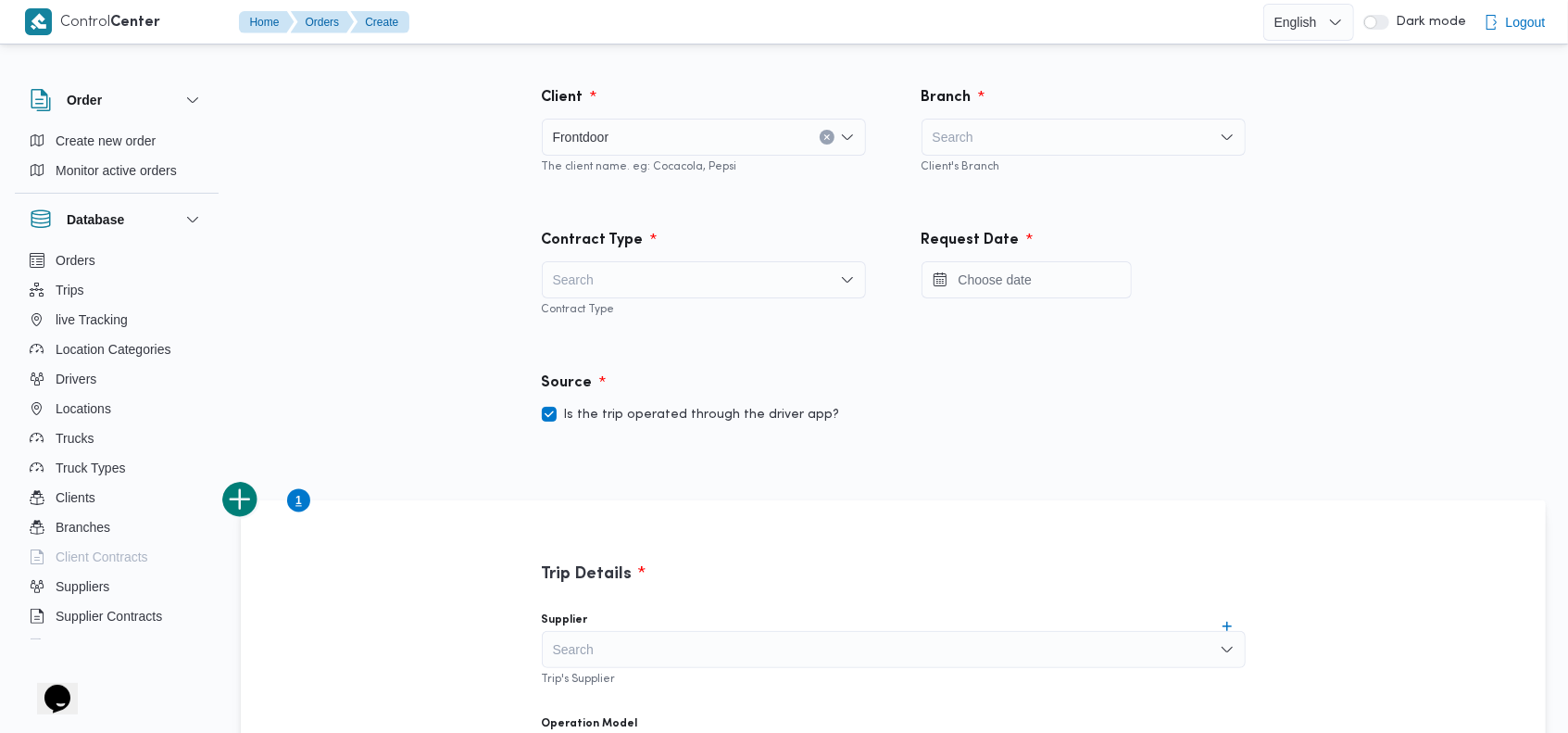
click at [1023, 142] on div "Search" at bounding box center [1084, 137] width 324 height 37
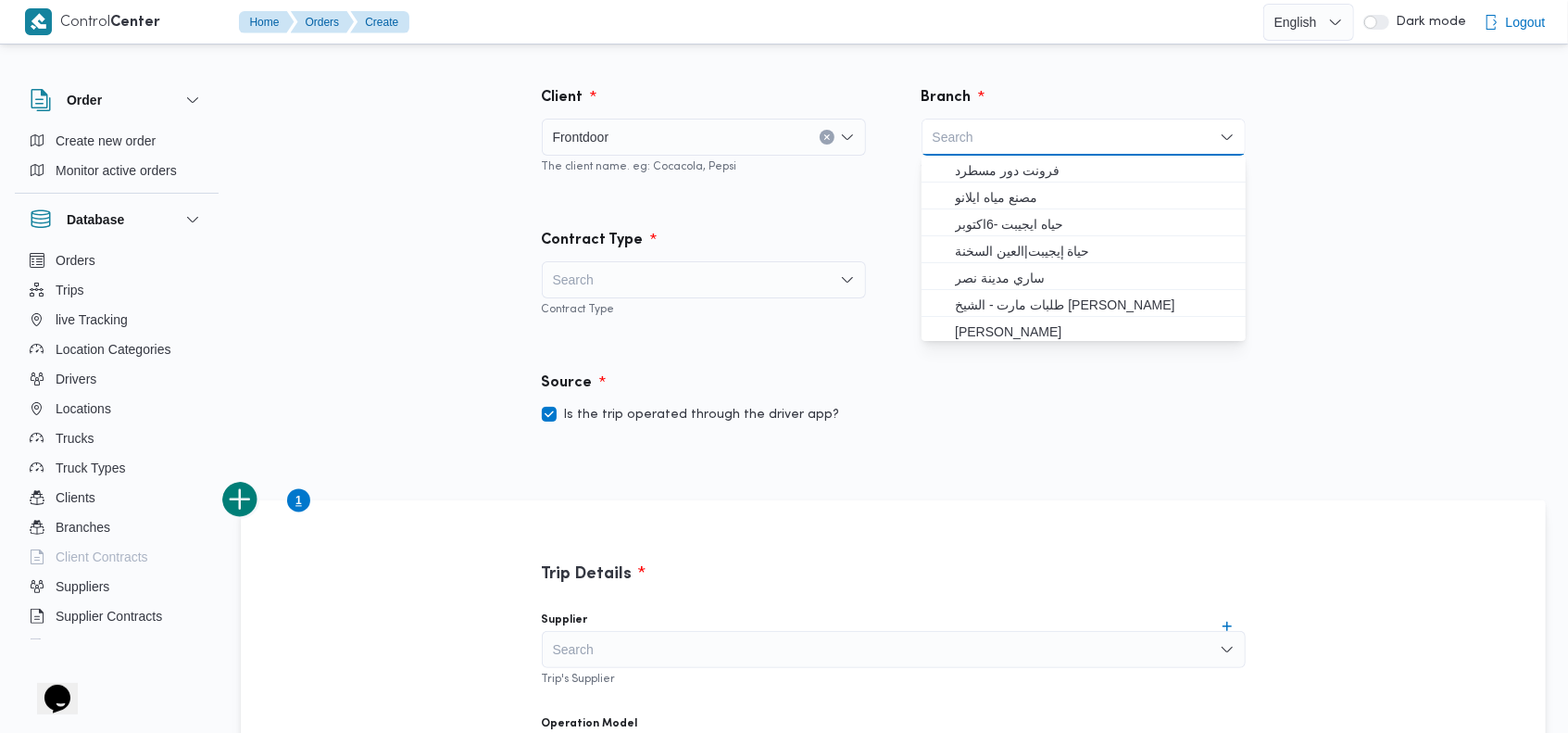
click at [1104, 133] on div "Search Combo box. Selected. Combo box input. Search. Type some text or, to disp…" at bounding box center [1084, 137] width 324 height 37
click at [947, 135] on input "h;j,f" at bounding box center [943, 137] width 22 height 22
click at [991, 138] on div "h;j,[PERSON_NAME];j,f Combo box. Selected. h;[PERSON_NAME] Selected. Combo box …" at bounding box center [1084, 137] width 324 height 37
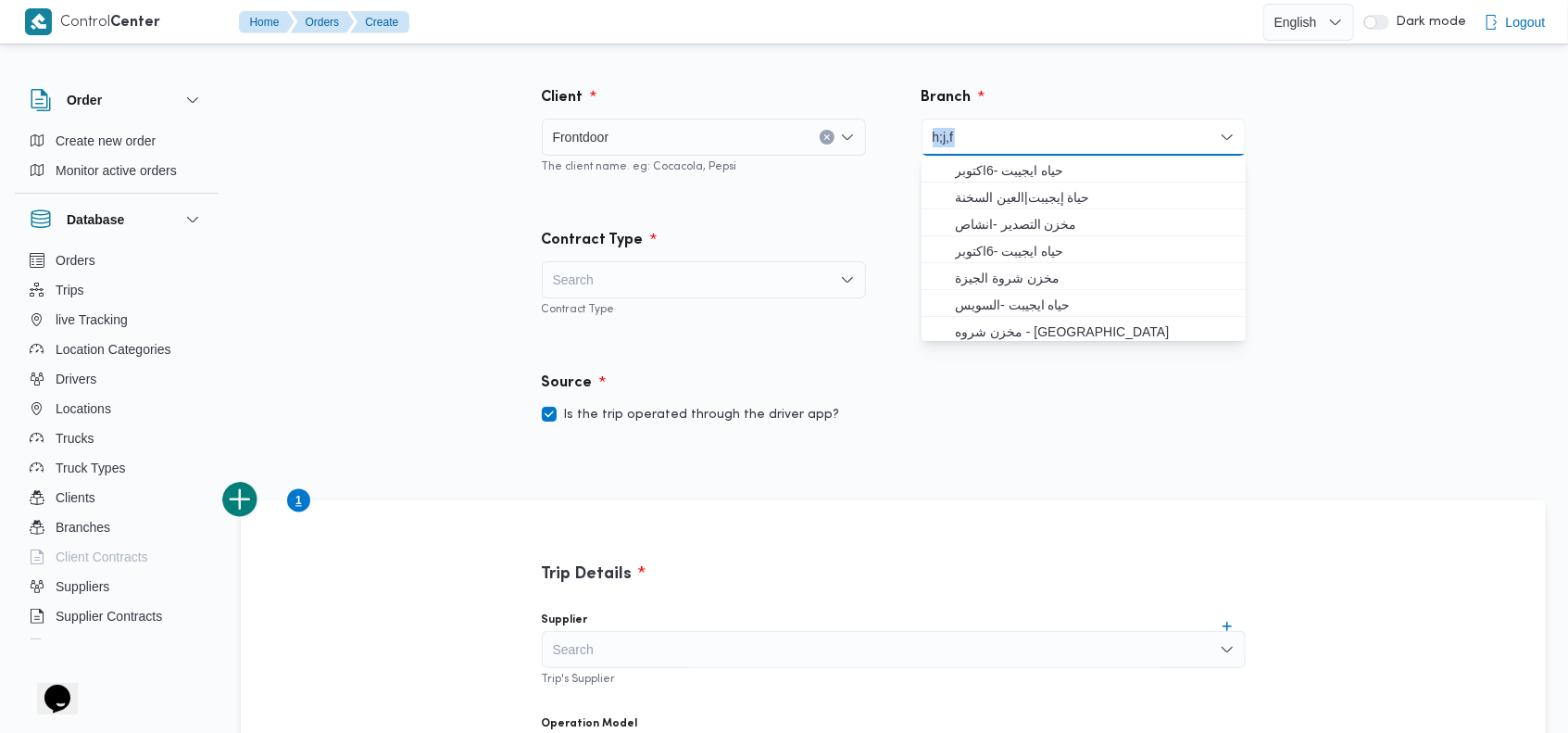
click at [991, 138] on div "h;j,[PERSON_NAME];j,f Combo box. Selected. h;[PERSON_NAME] Selected. Combo box …" at bounding box center [1084, 137] width 324 height 37
click at [948, 138] on input "h;j,f" at bounding box center [943, 137] width 22 height 22
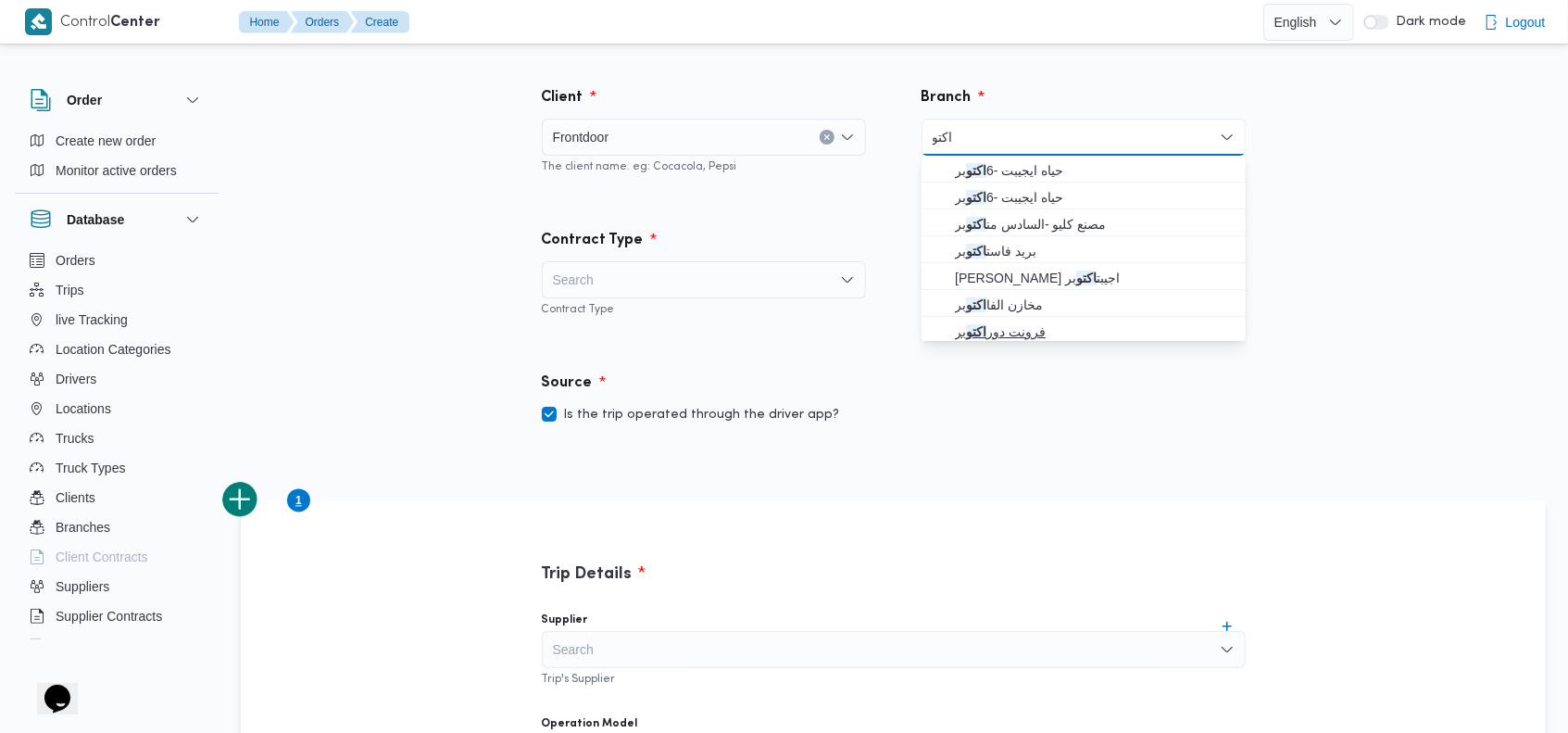
type input "اكتو"
click at [1047, 333] on span "فرونت دور [PERSON_NAME]" at bounding box center [1095, 331] width 280 height 22
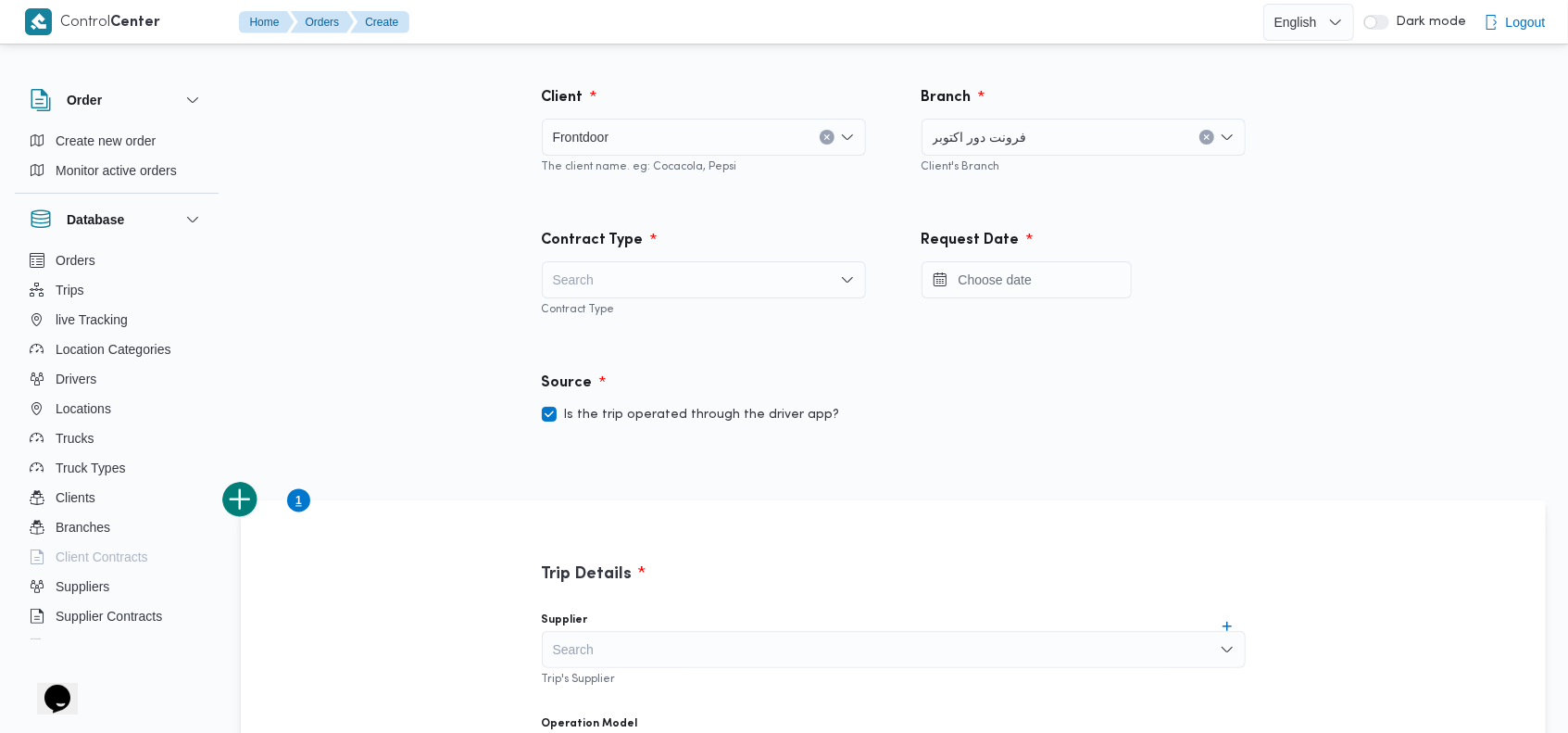
click at [667, 278] on div "Search" at bounding box center [704, 279] width 324 height 37
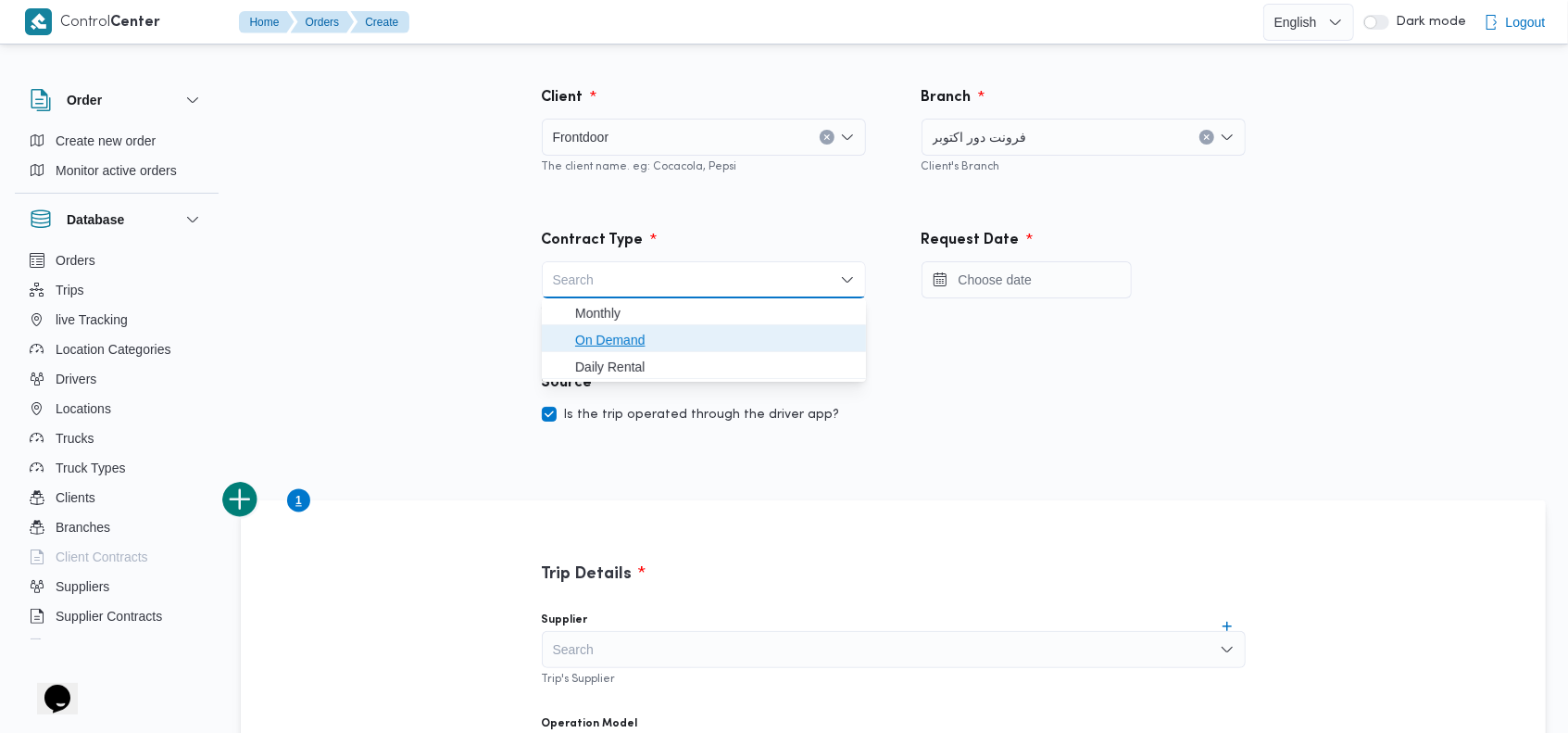
click at [631, 338] on span "On Demand" at bounding box center [714, 339] width 280 height 22
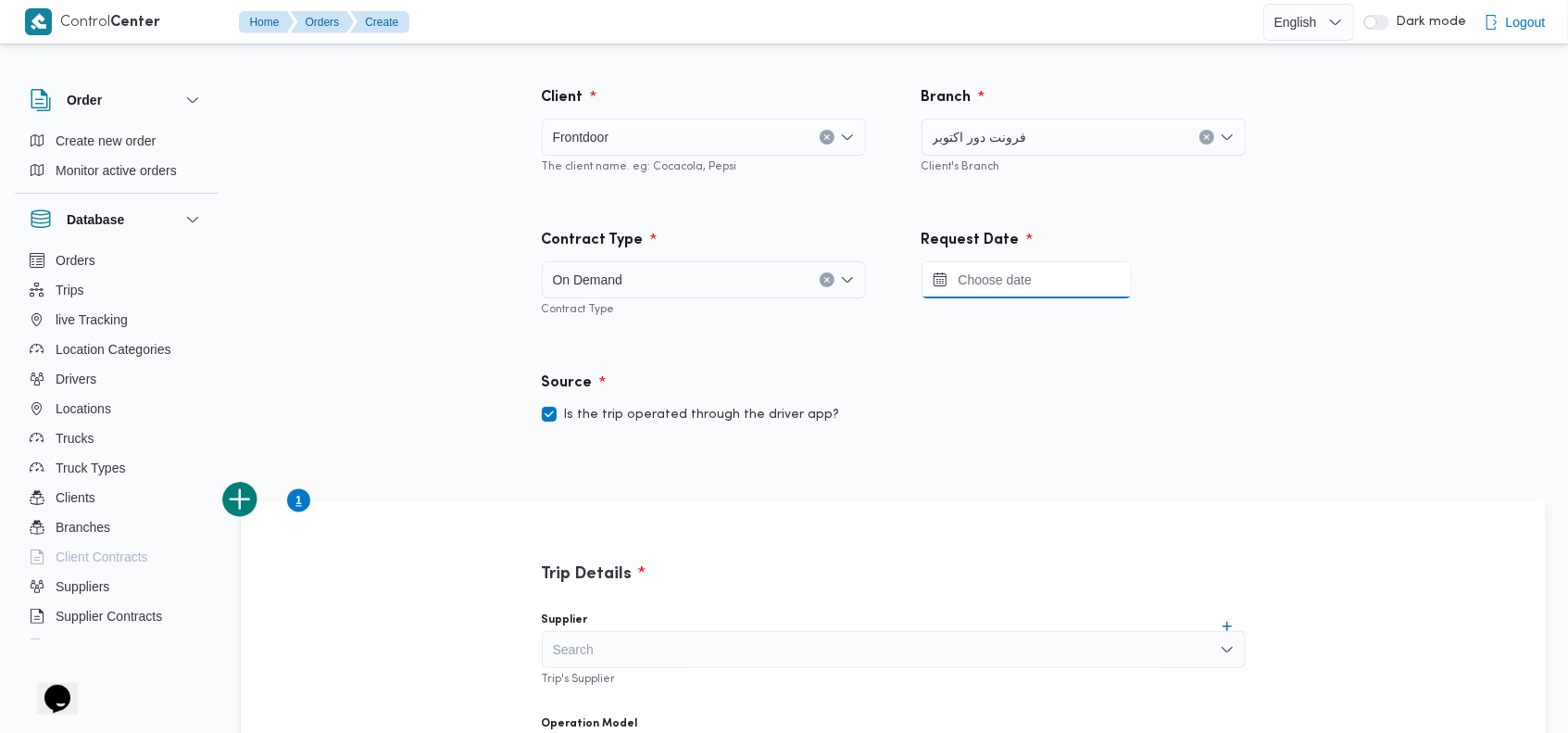
click at [1033, 276] on input "Press the down key to open a popover containing a calendar." at bounding box center [1027, 279] width 211 height 37
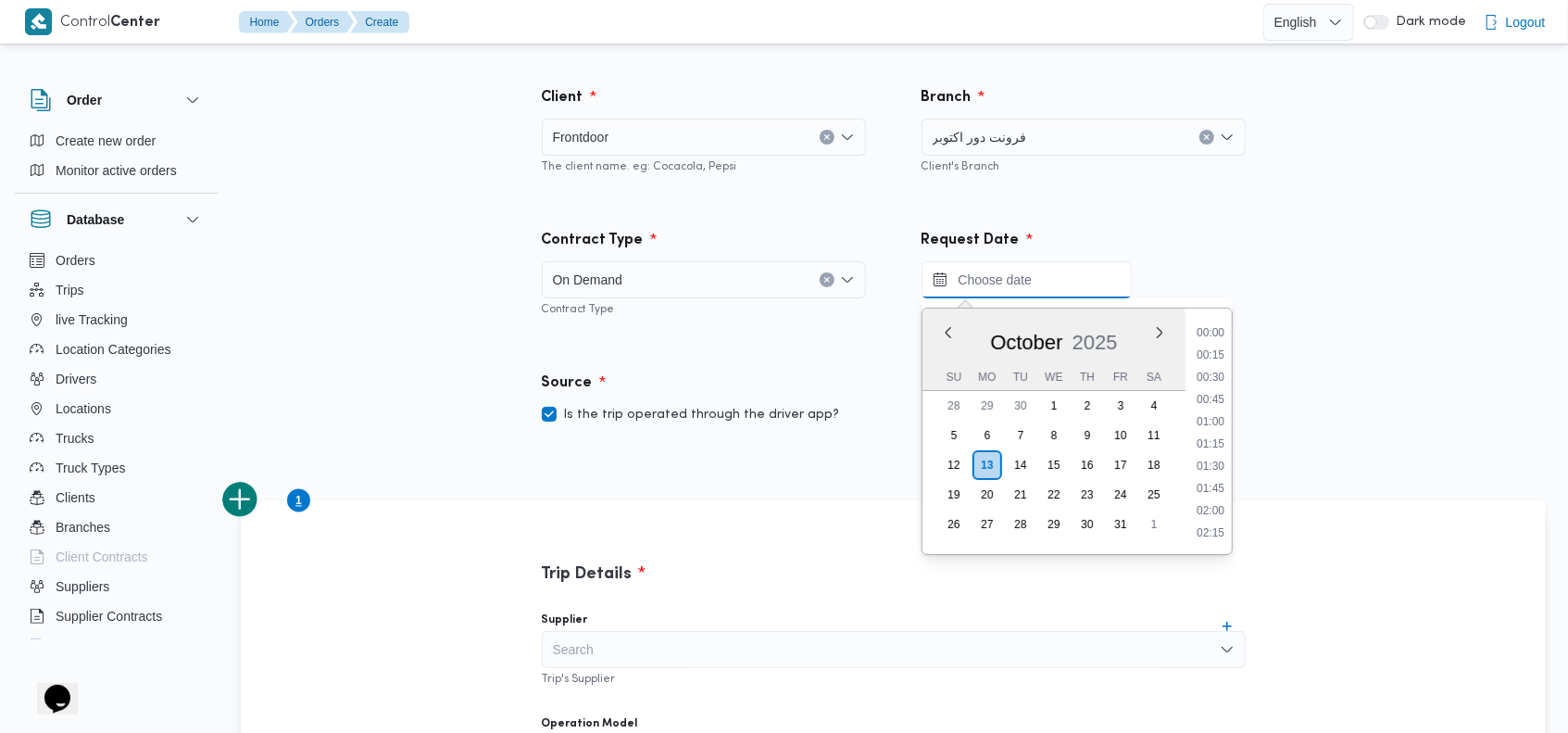
scroll to position [1043, 0]
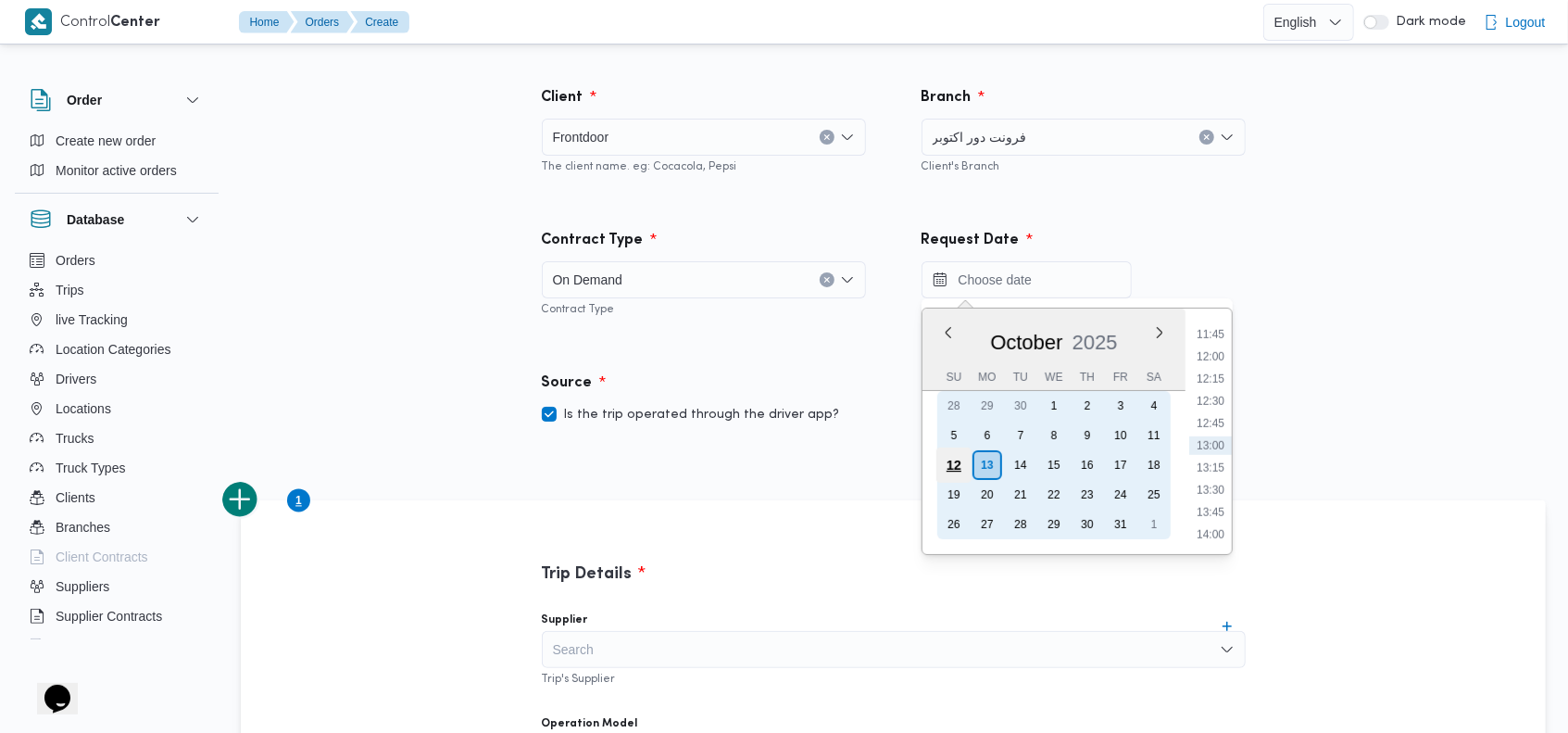
click at [954, 460] on div "12" at bounding box center [952, 465] width 35 height 35
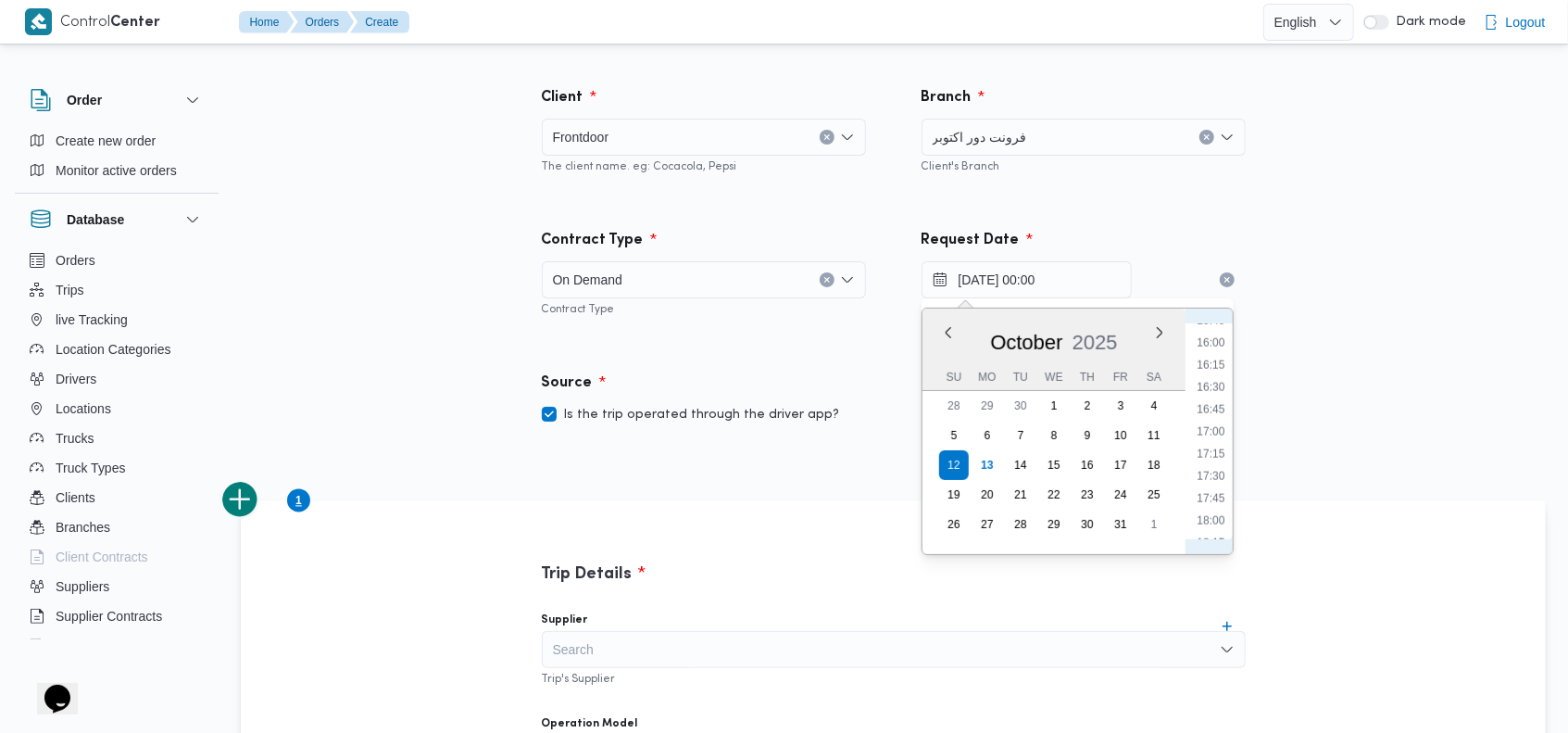
scroll to position [1478, 0]
click at [1220, 449] on li "18:00" at bounding box center [1210, 455] width 43 height 19
type input "[DATE] 18:00"
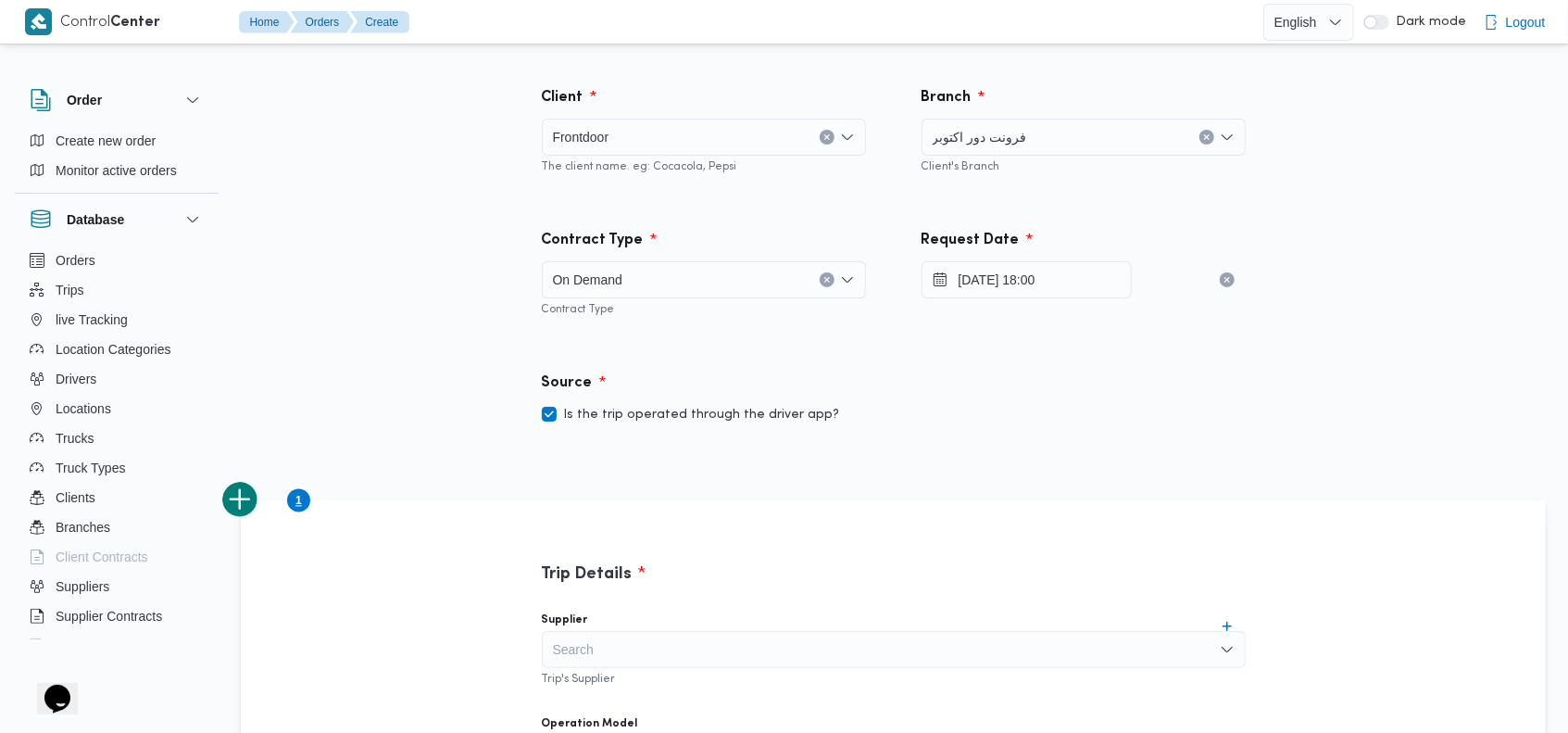
click at [694, 406] on label "Is the trip operated through the driver app?" at bounding box center [691, 414] width 298 height 22
checkbox input "false"
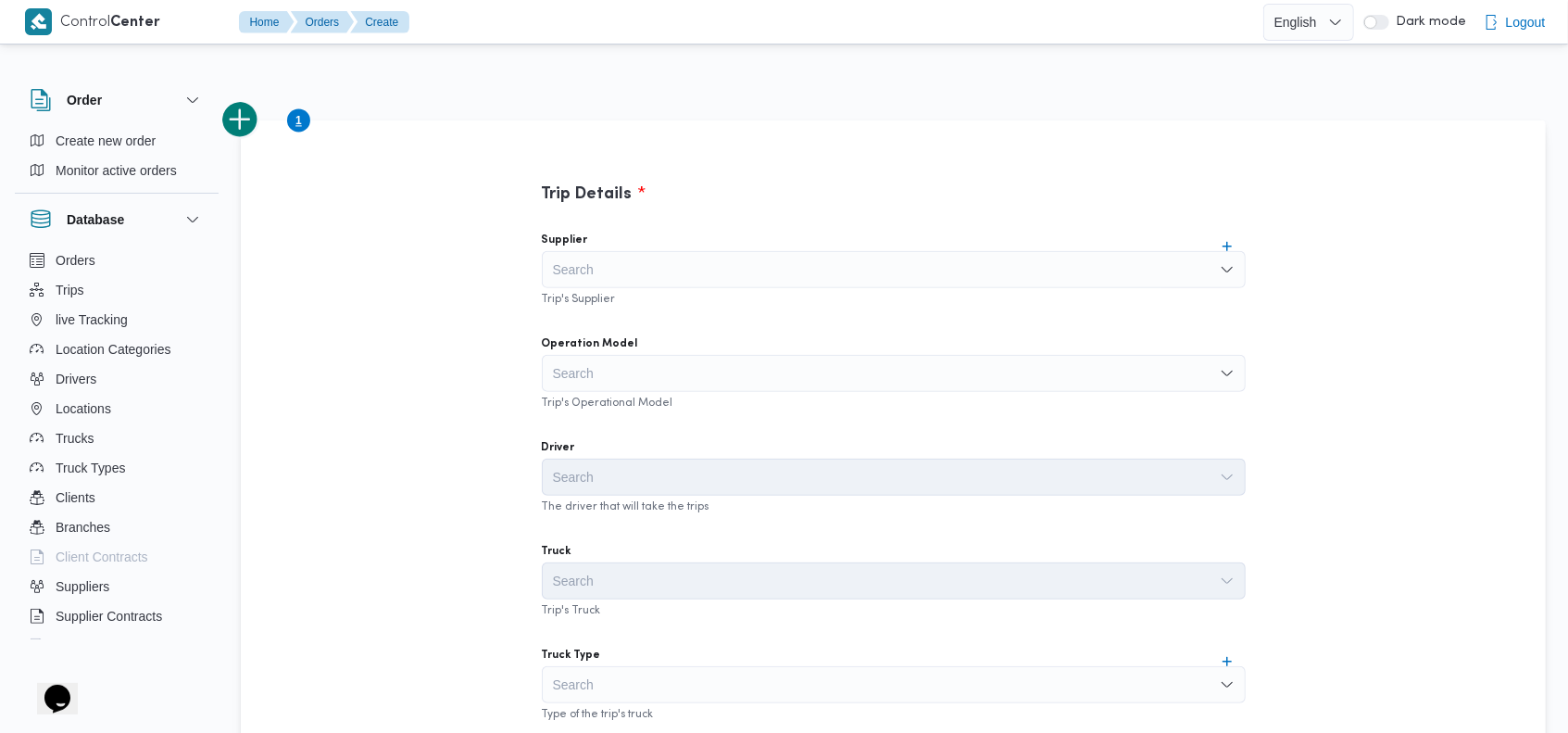
scroll to position [391, 0]
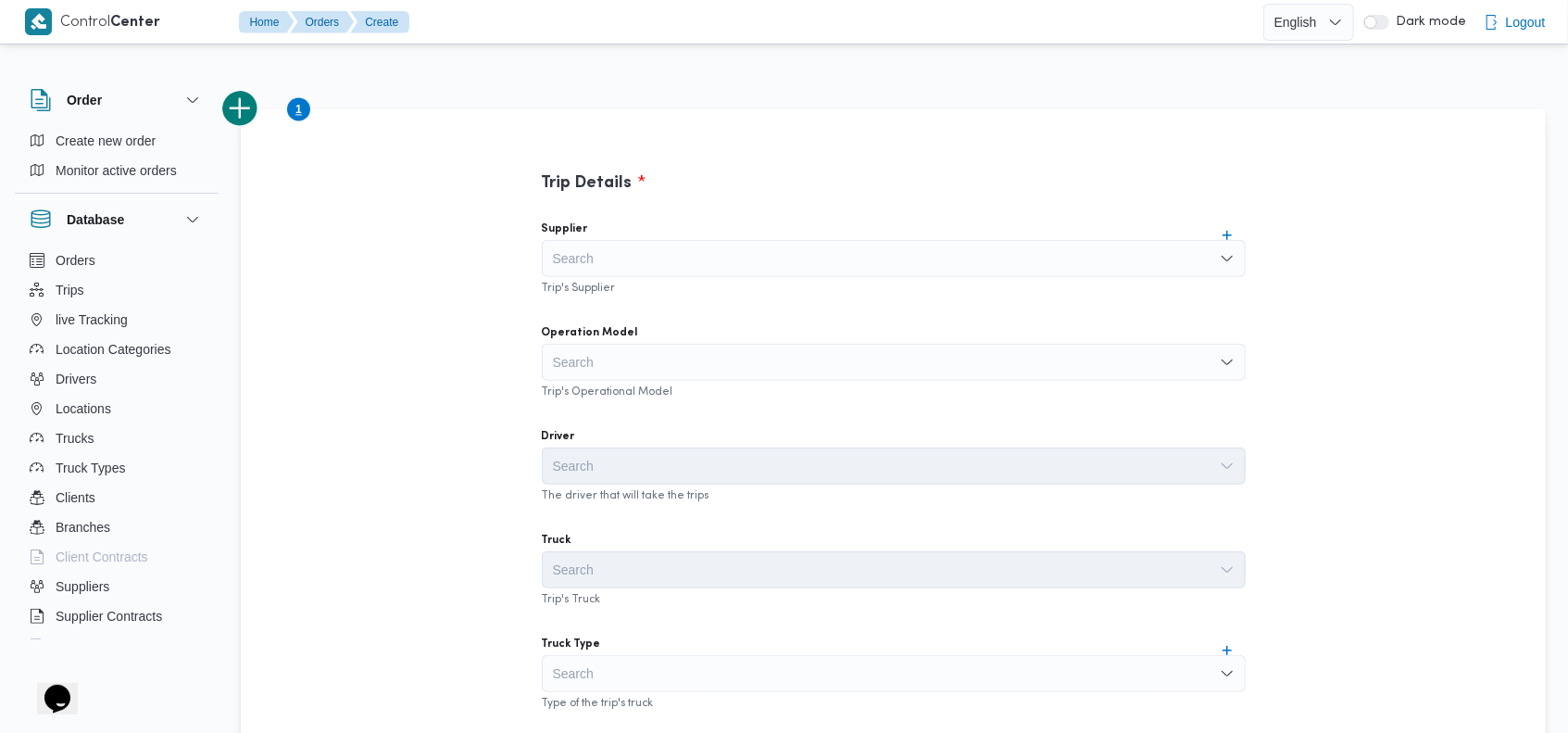
click at [810, 257] on div "Search" at bounding box center [894, 258] width 704 height 37
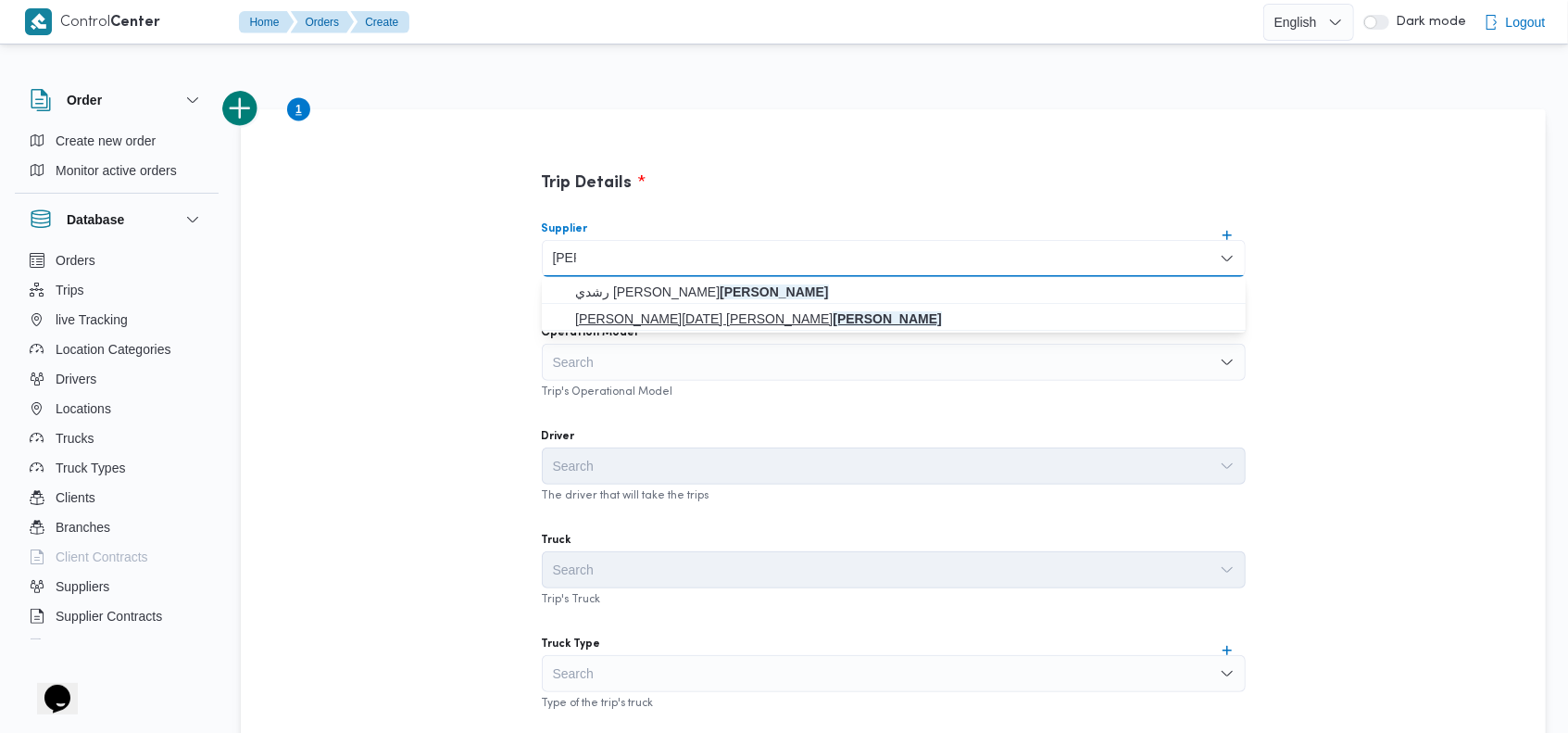
type input "[PERSON_NAME]"
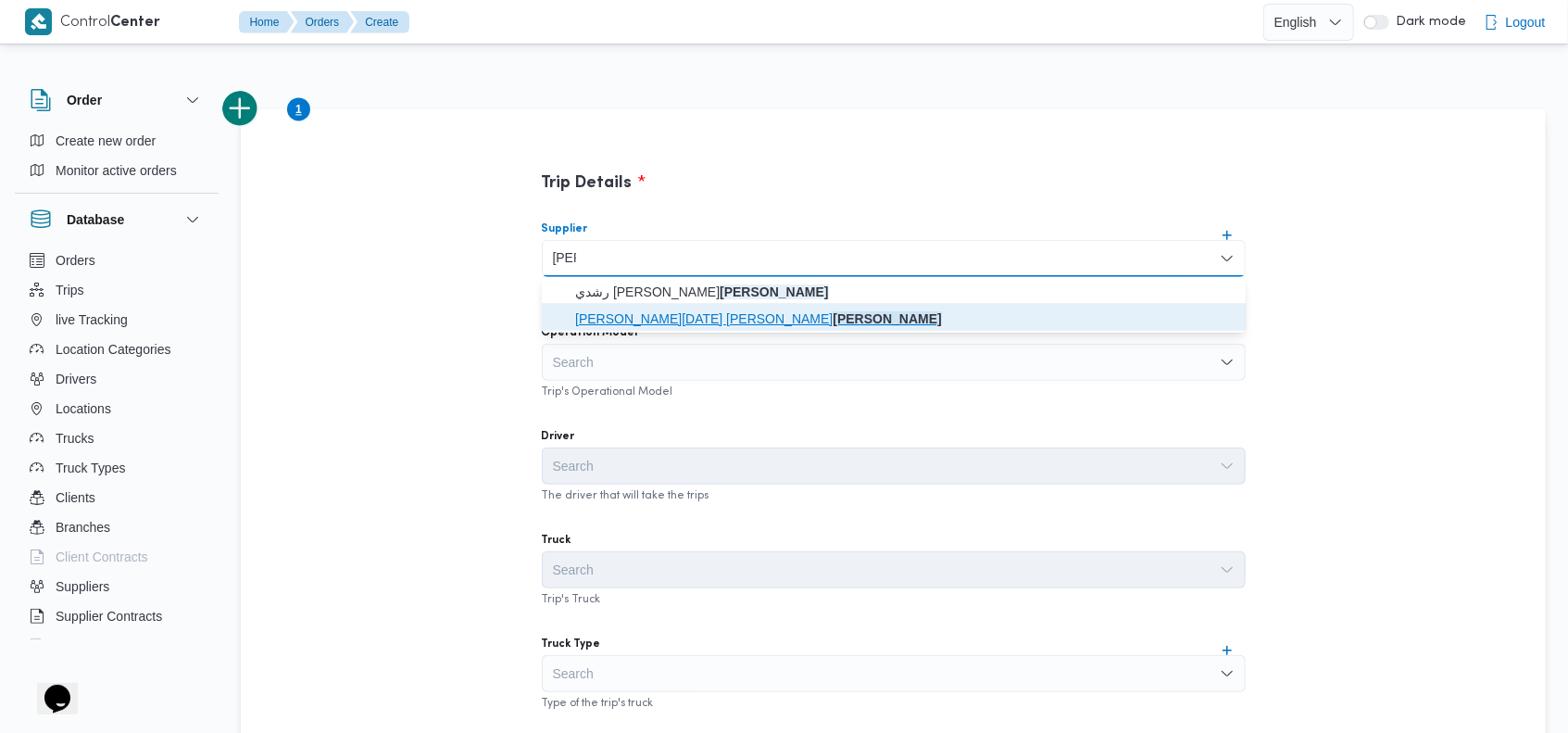
click at [675, 319] on span "[PERSON_NAME][DATE] [PERSON_NAME] باشا" at bounding box center [904, 318] width 659 height 22
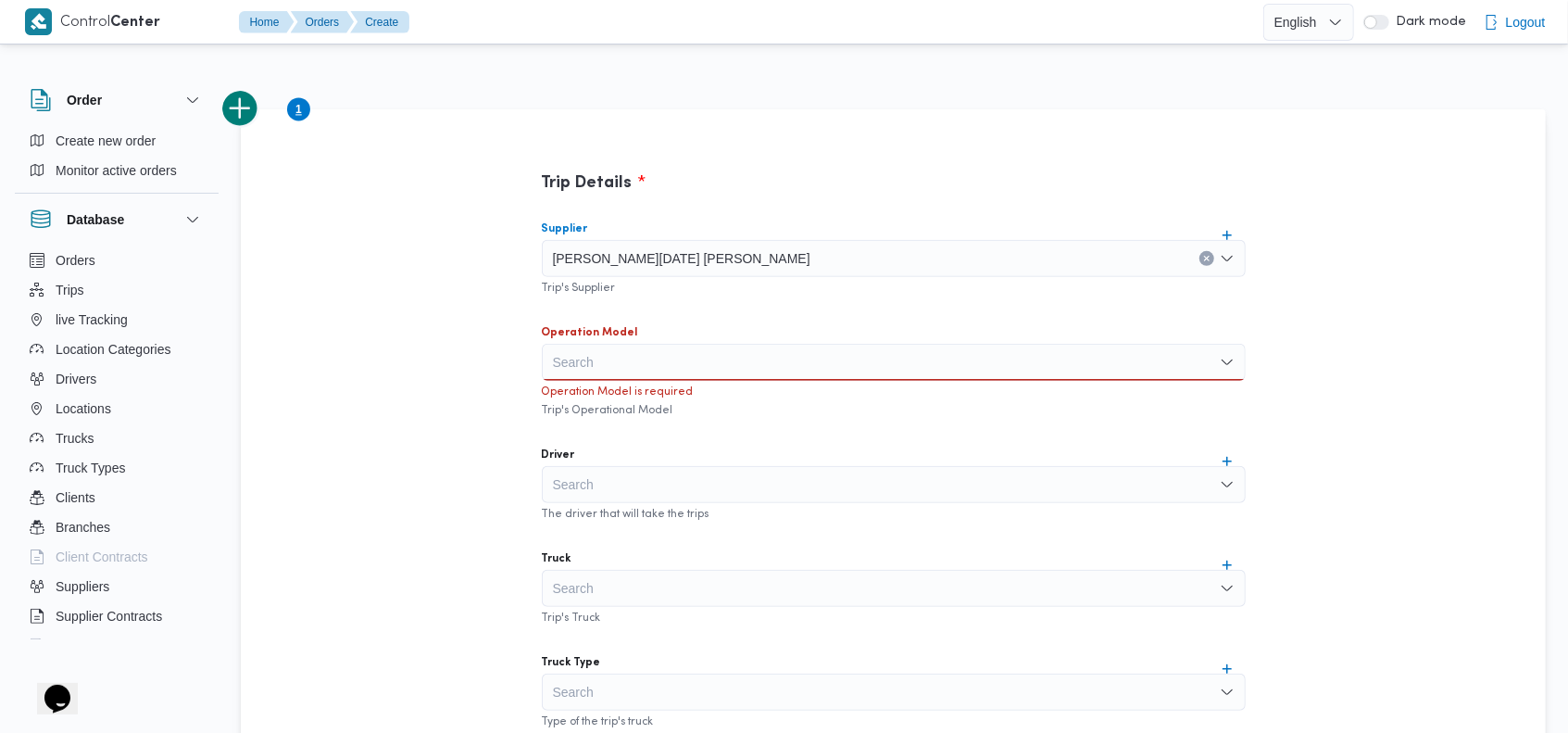
click at [662, 359] on div "Search" at bounding box center [894, 361] width 704 height 37
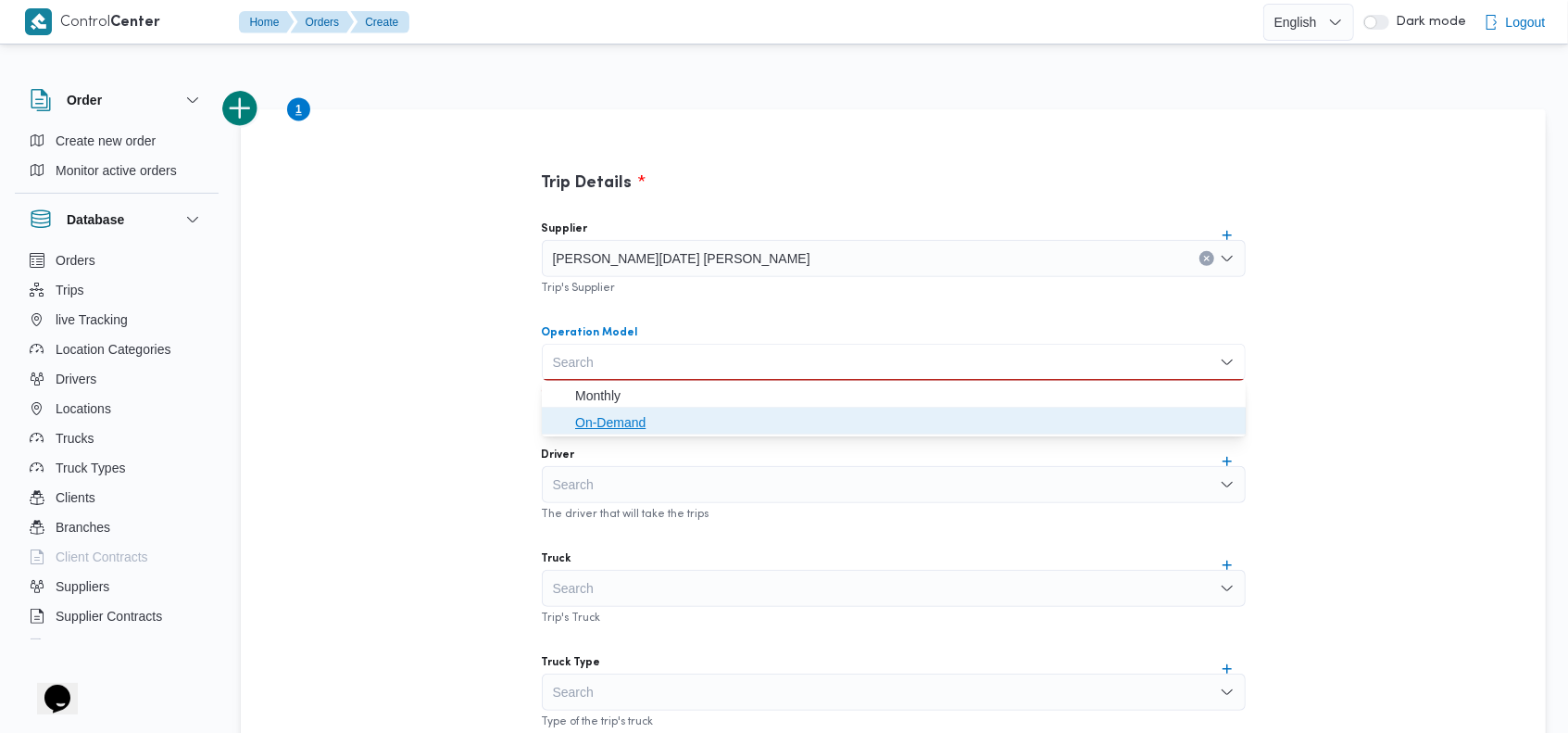
click at [653, 418] on span "On-Demand" at bounding box center [904, 422] width 659 height 22
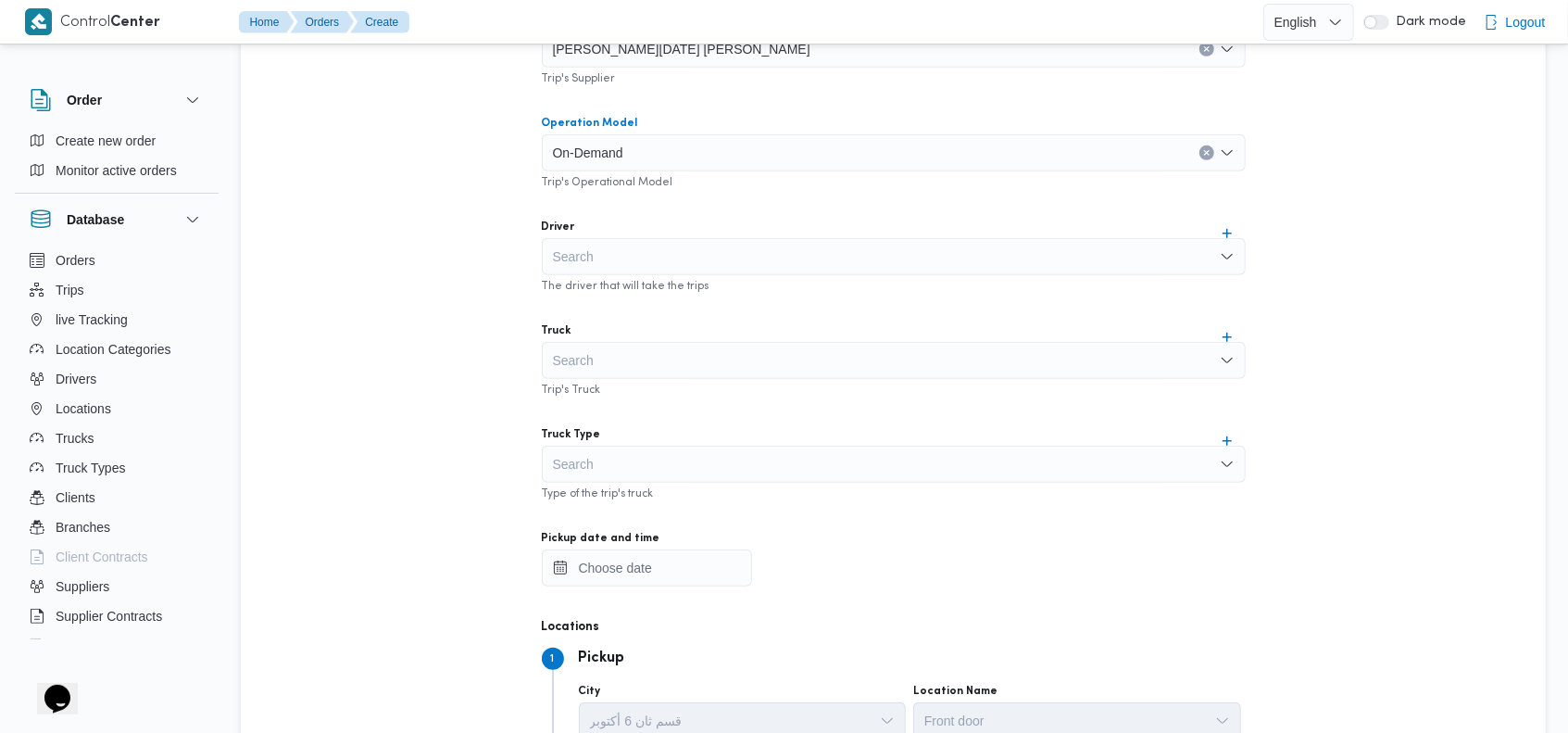
scroll to position [654, 0]
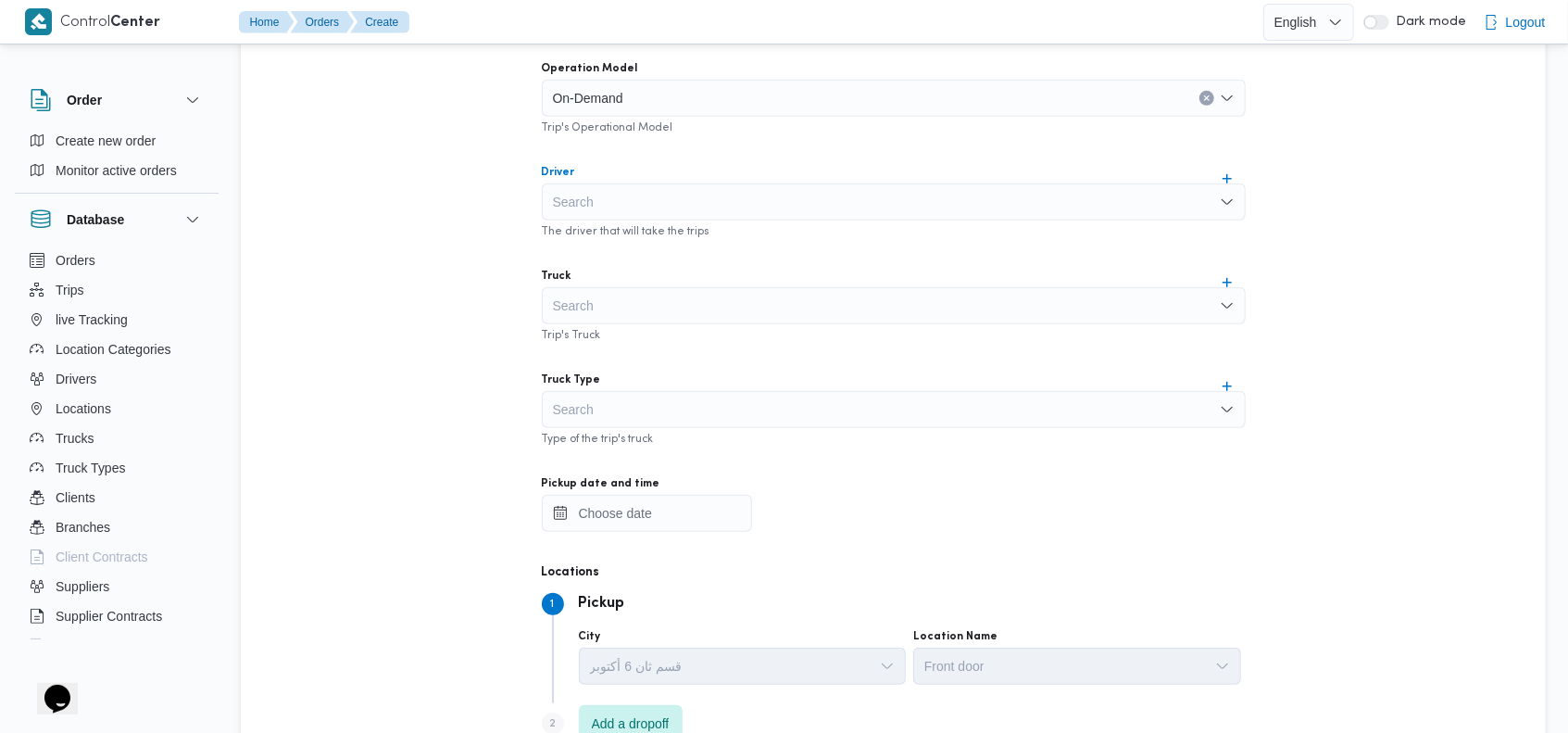
click at [712, 201] on div "Search" at bounding box center [894, 201] width 704 height 37
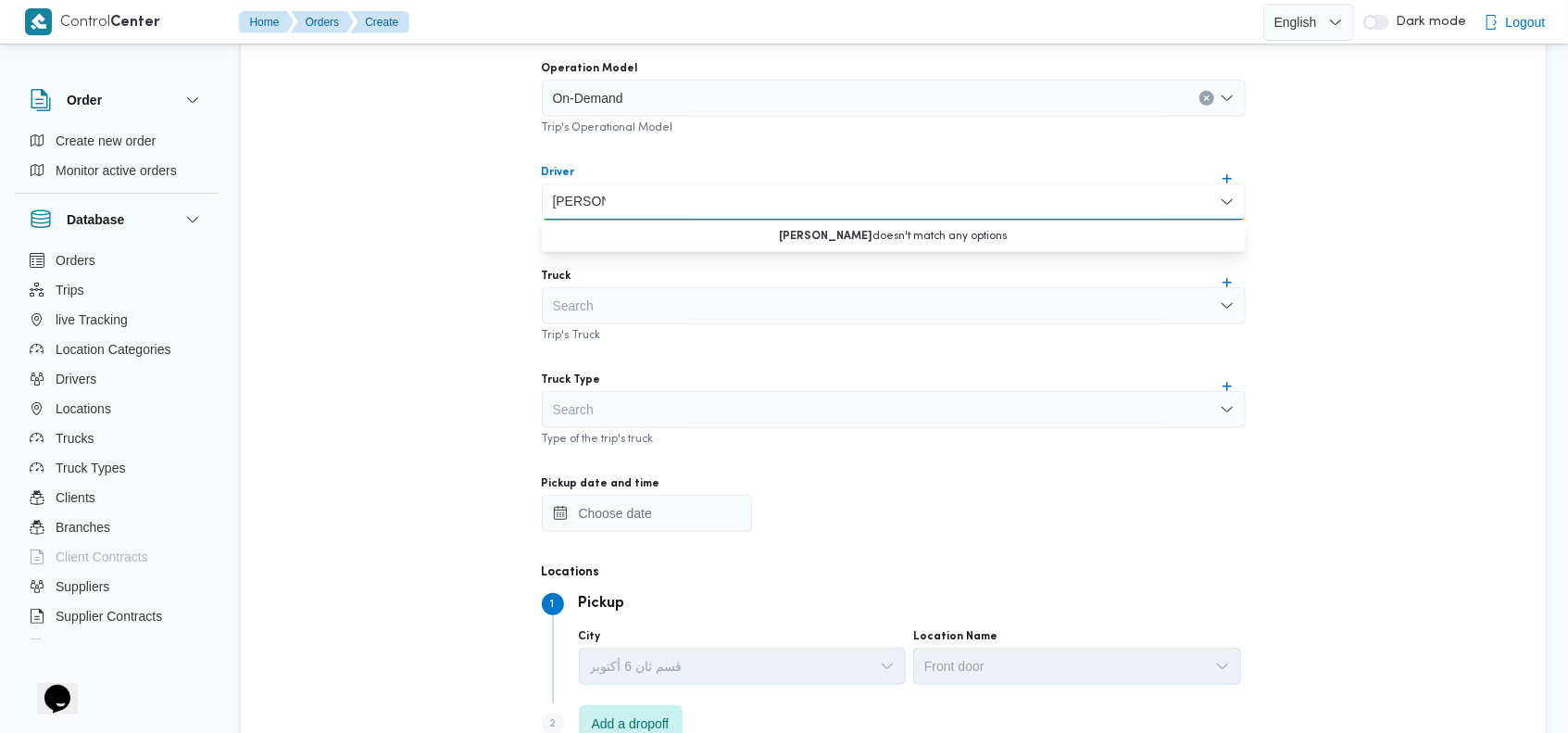
click at [585, 201] on input "[PERSON_NAME]" at bounding box center [580, 201] width 53 height 22
click at [574, 197] on input "درويش" at bounding box center [573, 201] width 40 height 22
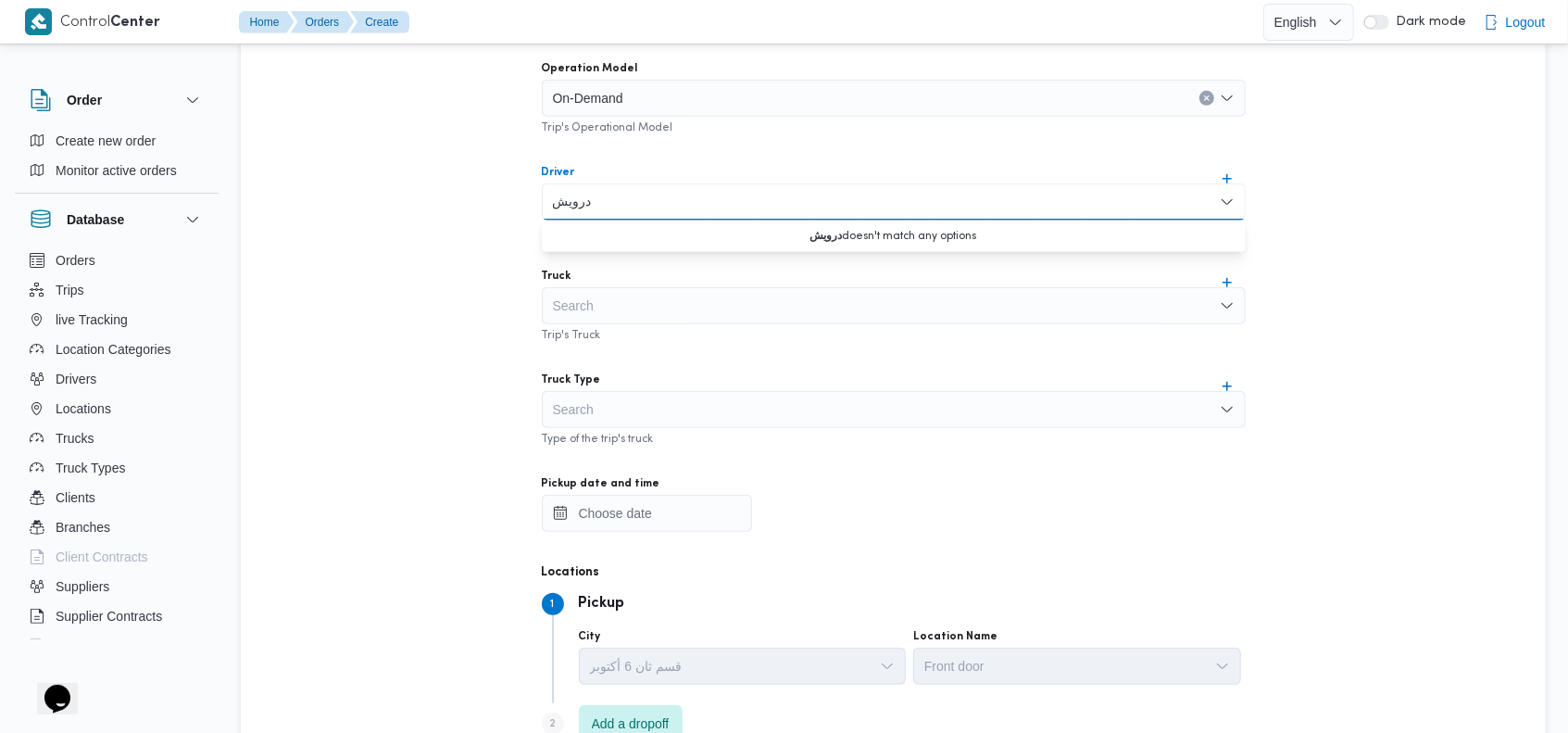
click at [574, 197] on input "درويش" at bounding box center [573, 201] width 40 height 22
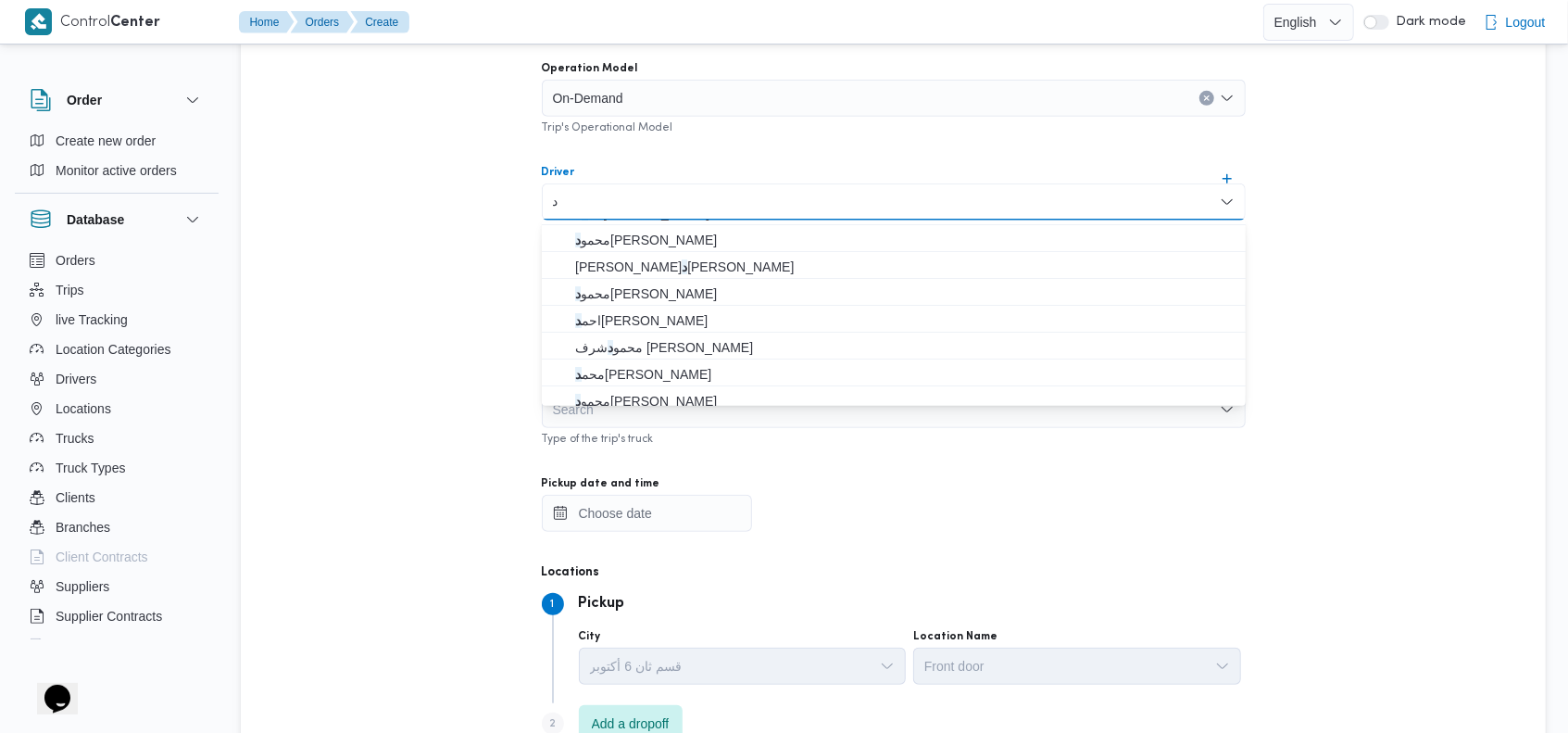
scroll to position [0, 0]
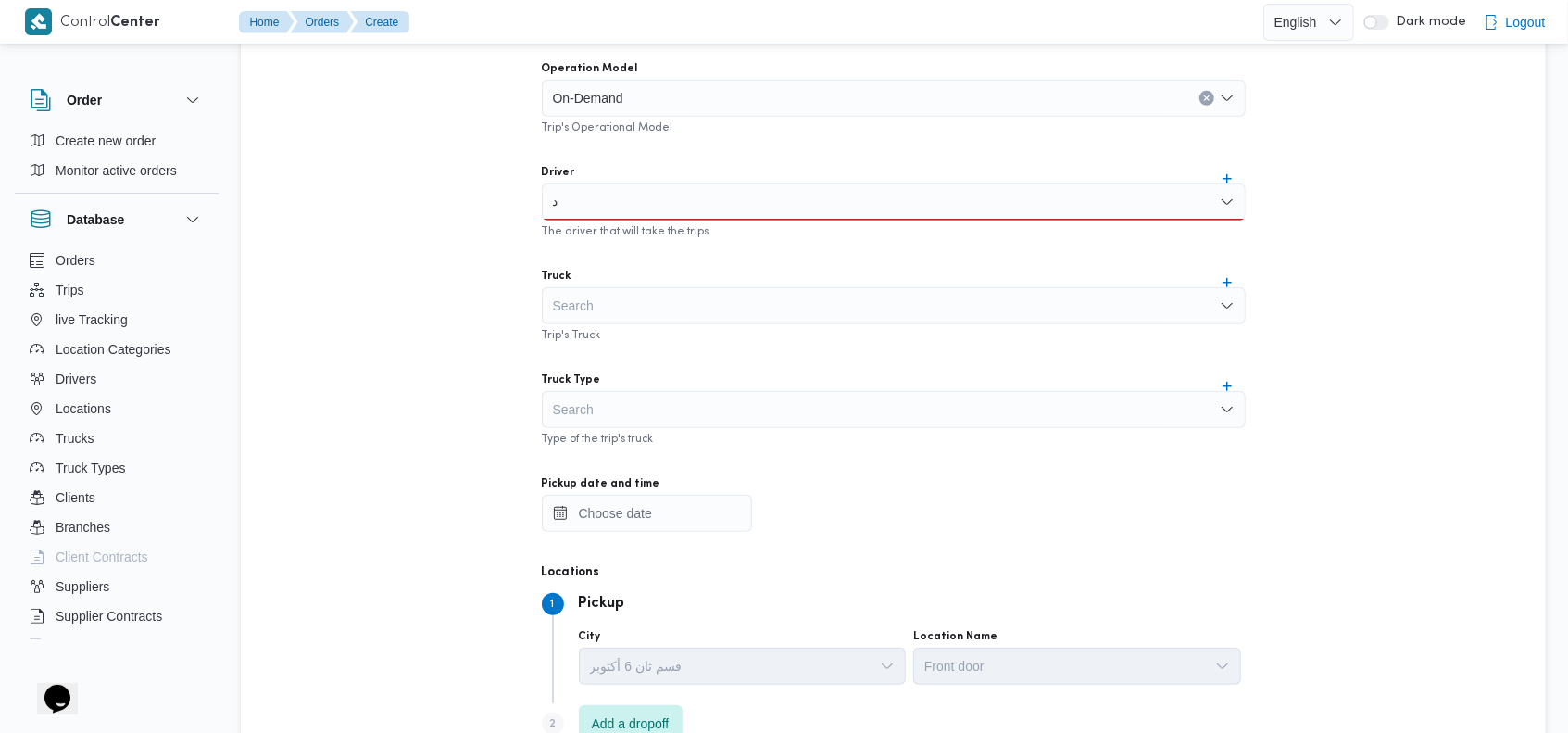
click at [747, 135] on div "Supplier [PERSON_NAME][DATE] [PERSON_NAME] Trip's Supplier Operation Model On-D…" at bounding box center [894, 354] width 733 height 823
click at [558, 200] on input "د" at bounding box center [557, 201] width 9 height 22
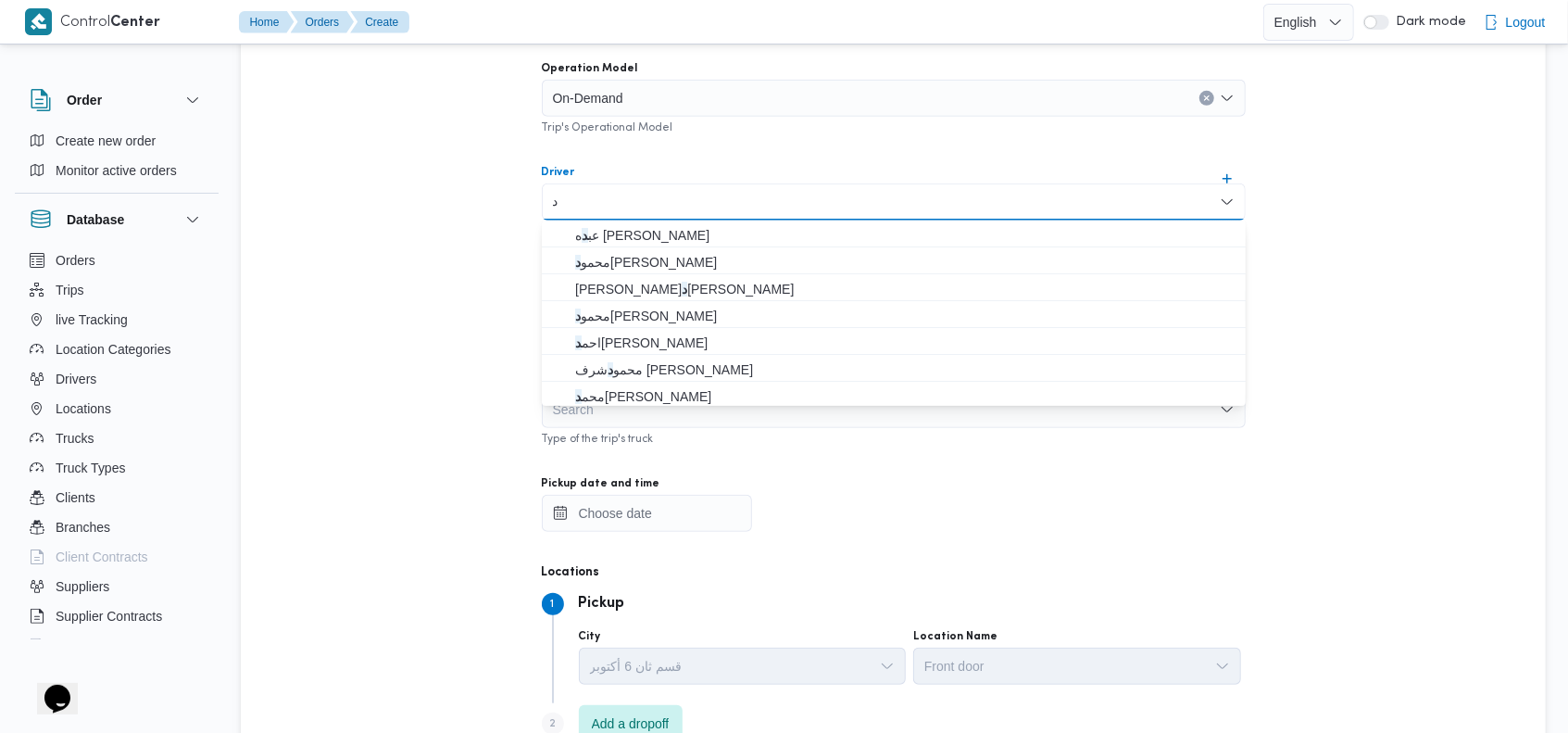
click at [558, 200] on input "د" at bounding box center [557, 201] width 9 height 22
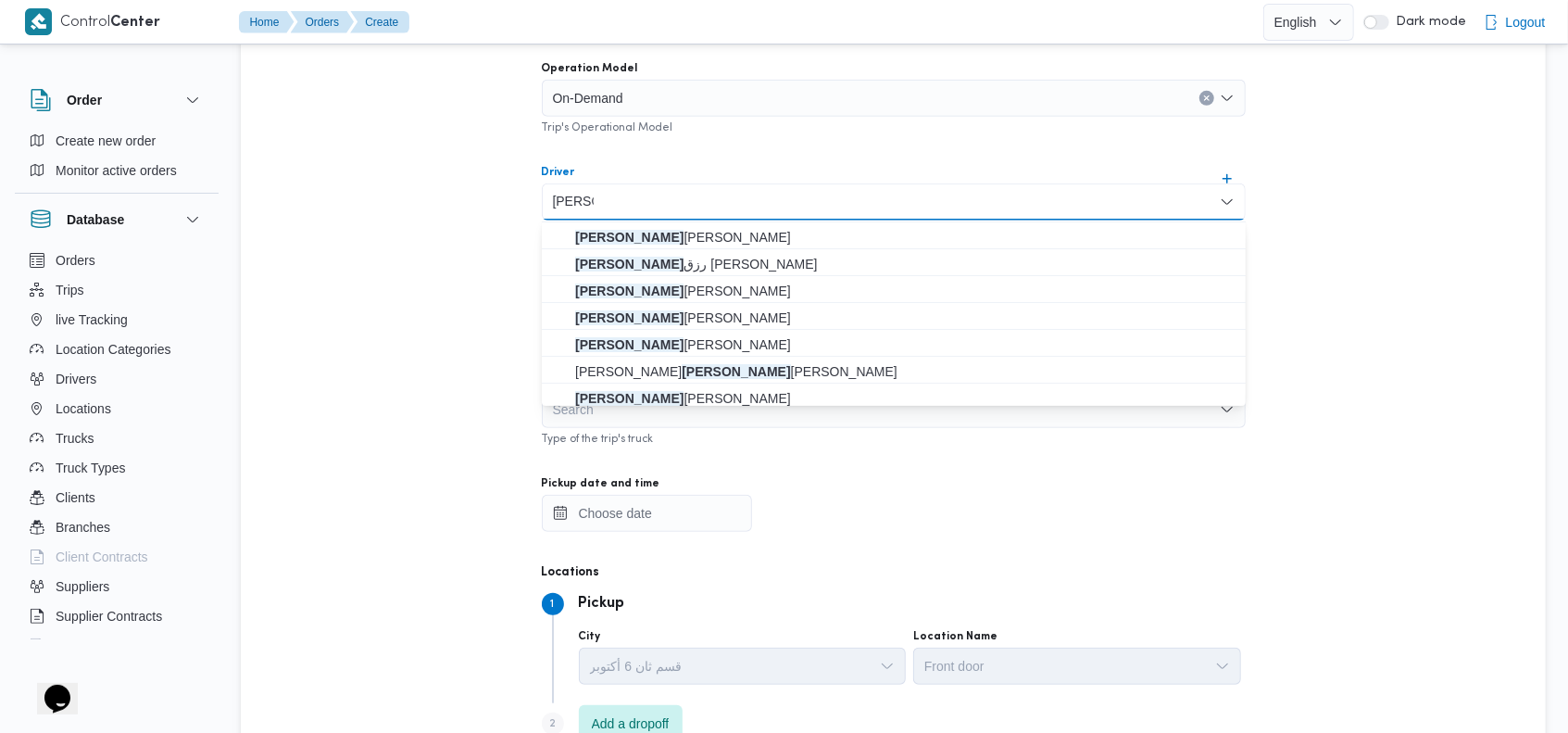
scroll to position [139, 0]
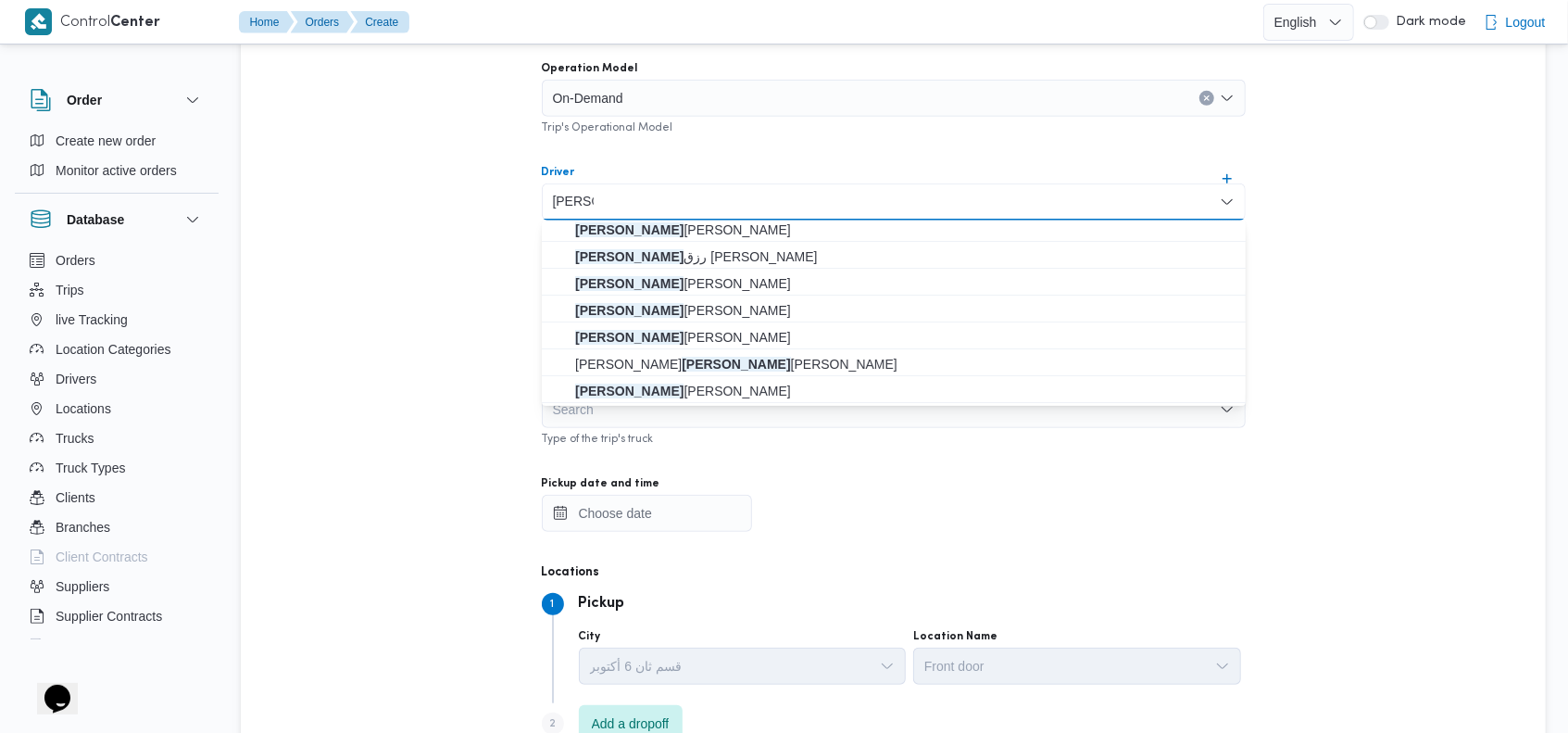
type input "[PERSON_NAME]"
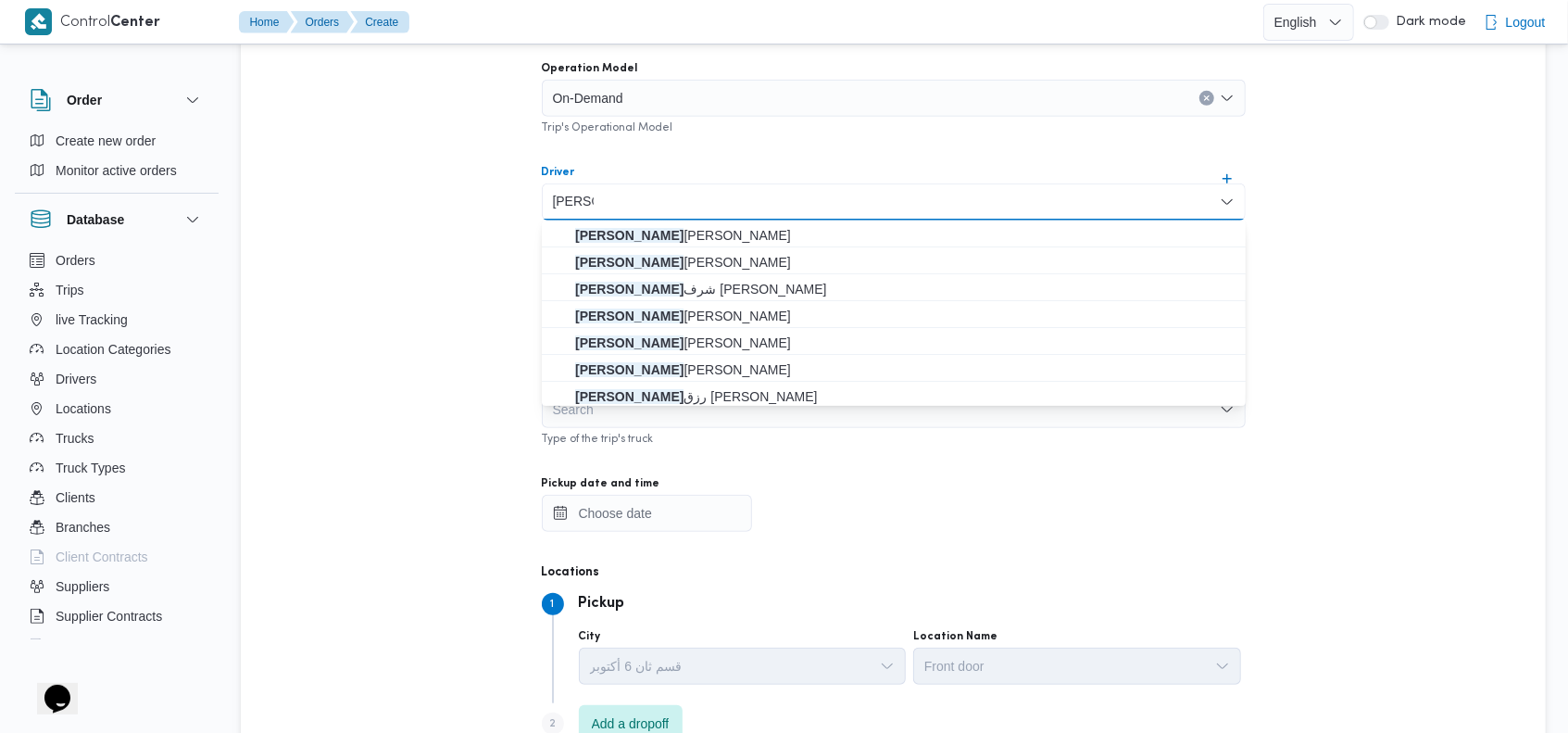
click at [385, 181] on div "Trip Details Supplier [PERSON_NAME][DATE] [PERSON_NAME] Trip's Supplier Operati…" at bounding box center [894, 500] width 1305 height 1310
click at [573, 197] on input "[PERSON_NAME]" at bounding box center [573, 201] width 41 height 22
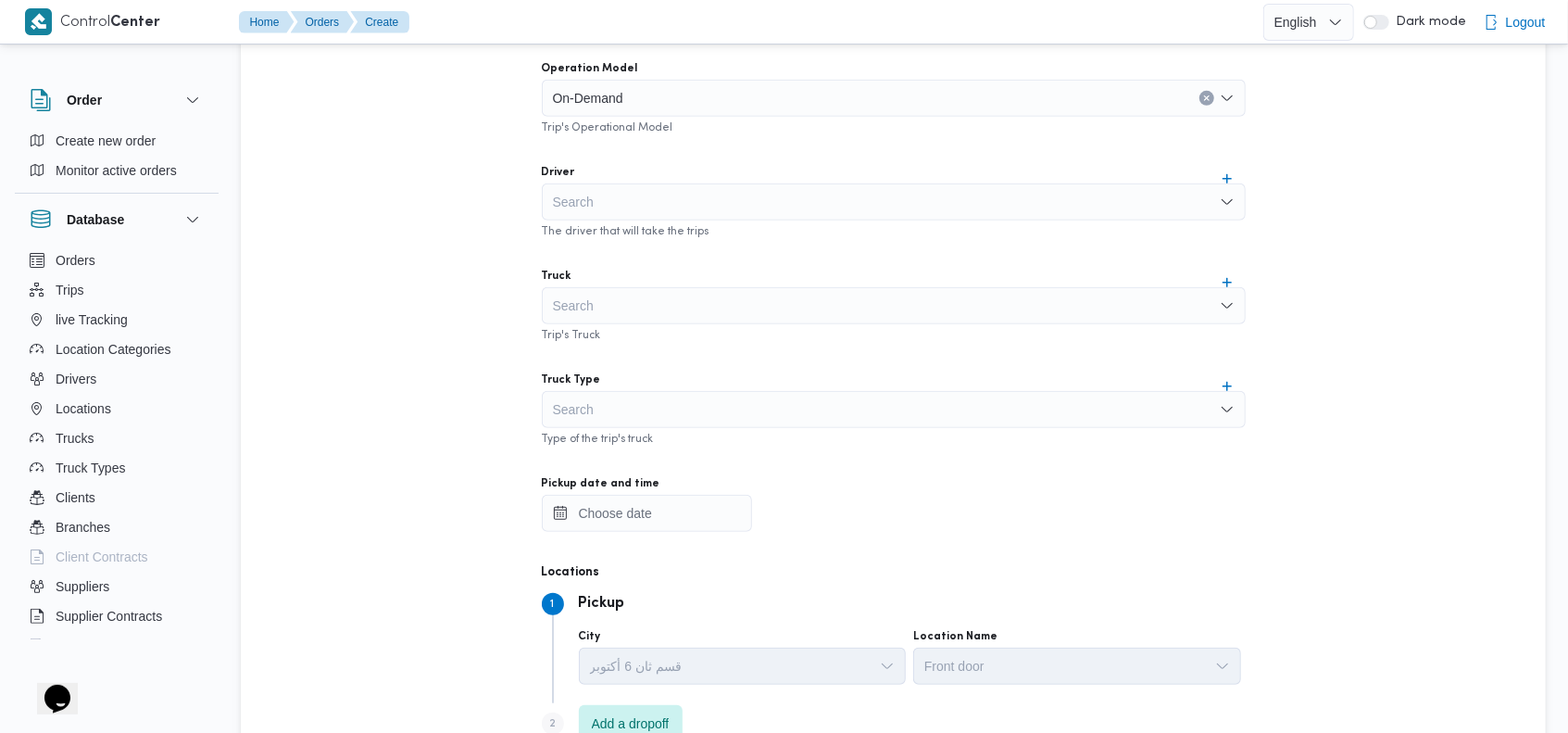
click at [400, 219] on div "Trip Details Supplier [PERSON_NAME][DATE] [PERSON_NAME] Supplier Operation Mode…" at bounding box center [894, 500] width 1305 height 1310
click at [645, 302] on div "Search" at bounding box center [894, 305] width 704 height 37
type input "132"
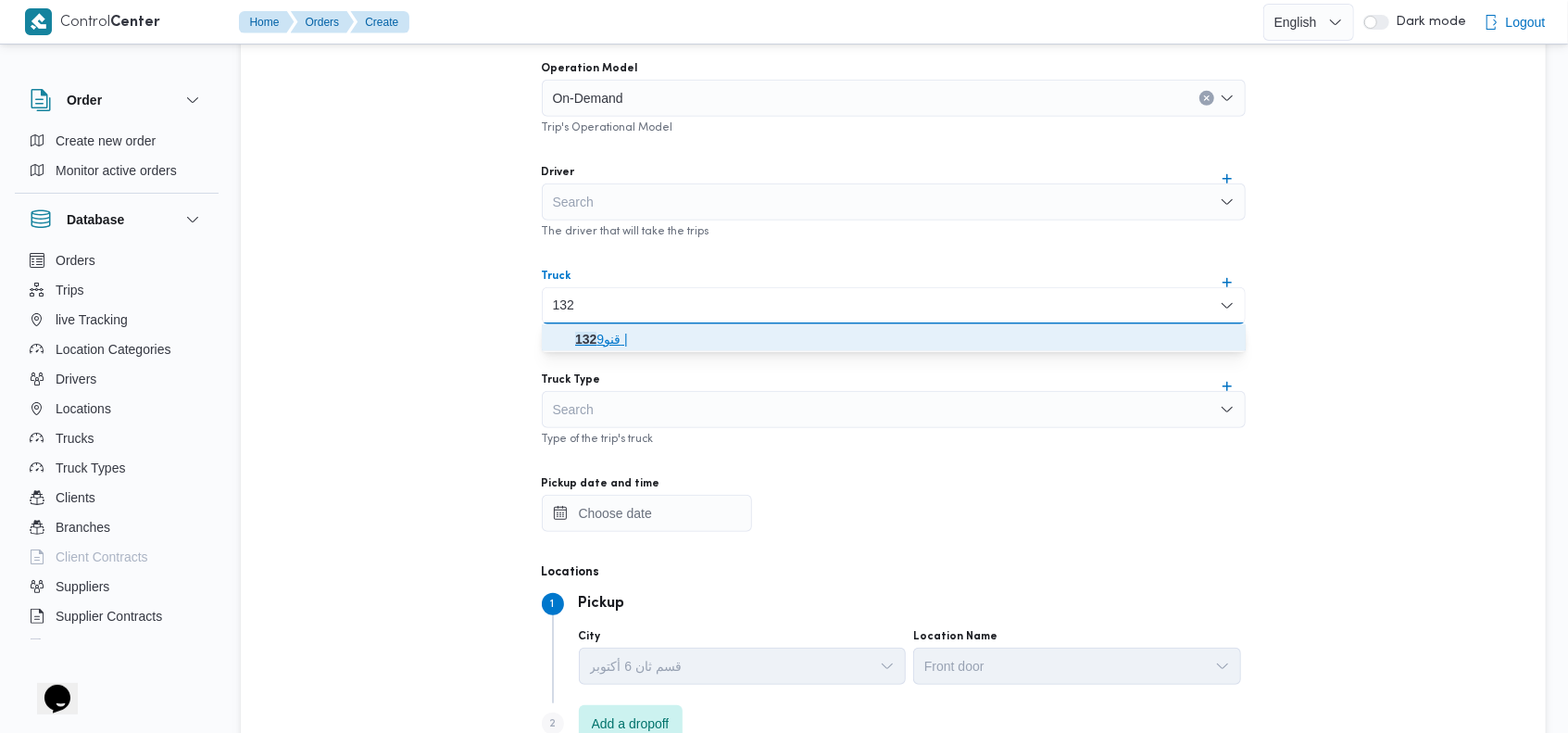
click at [624, 328] on span "قنو 132 9 |" at bounding box center [904, 339] width 659 height 22
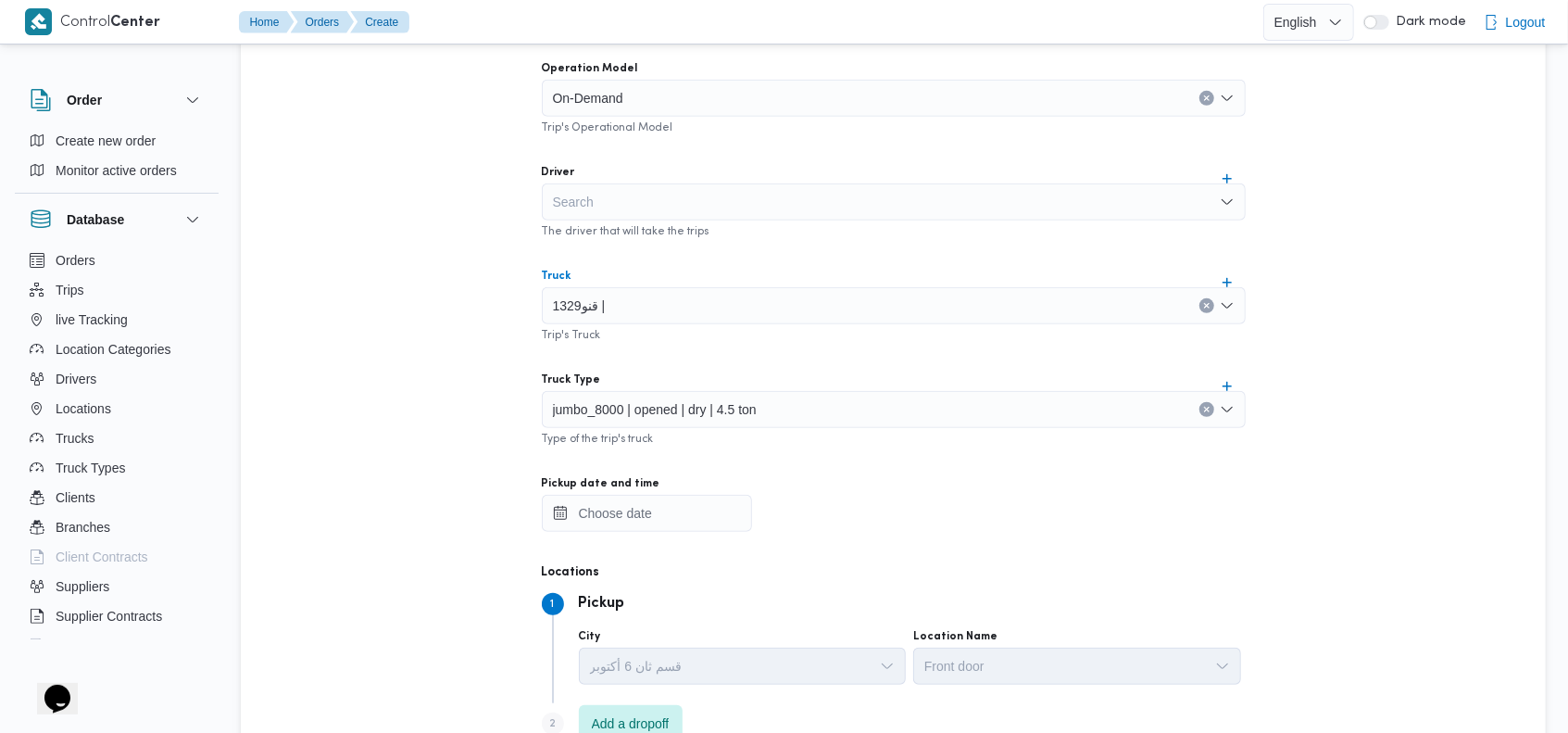
click at [910, 404] on div "jumbo_8000 | opened | dry | 4.5 ton" at bounding box center [894, 409] width 704 height 37
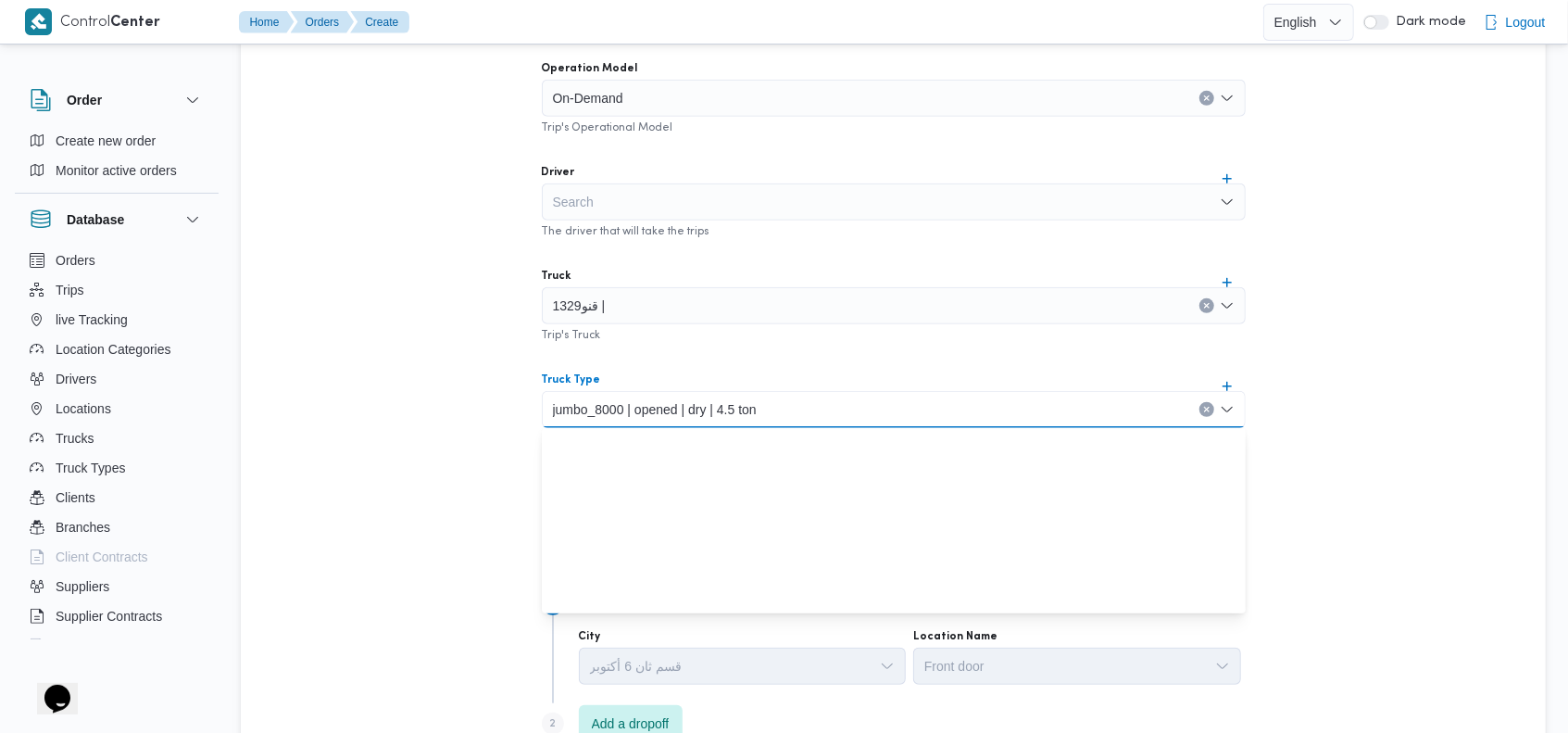
scroll to position [297, 0]
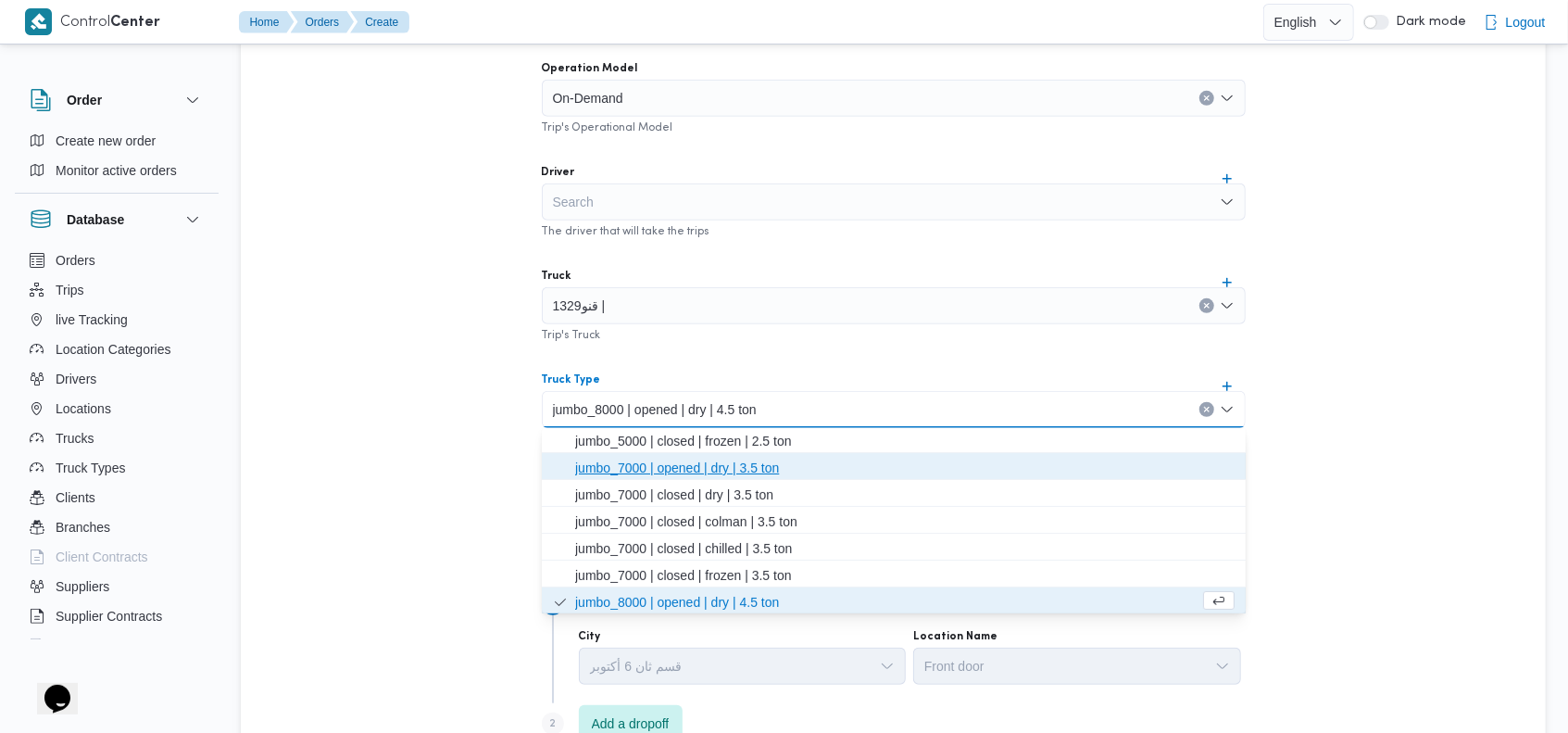
click at [736, 470] on span "jumbo_7000 | opened | dry | 3.5 ton" at bounding box center [904, 467] width 659 height 22
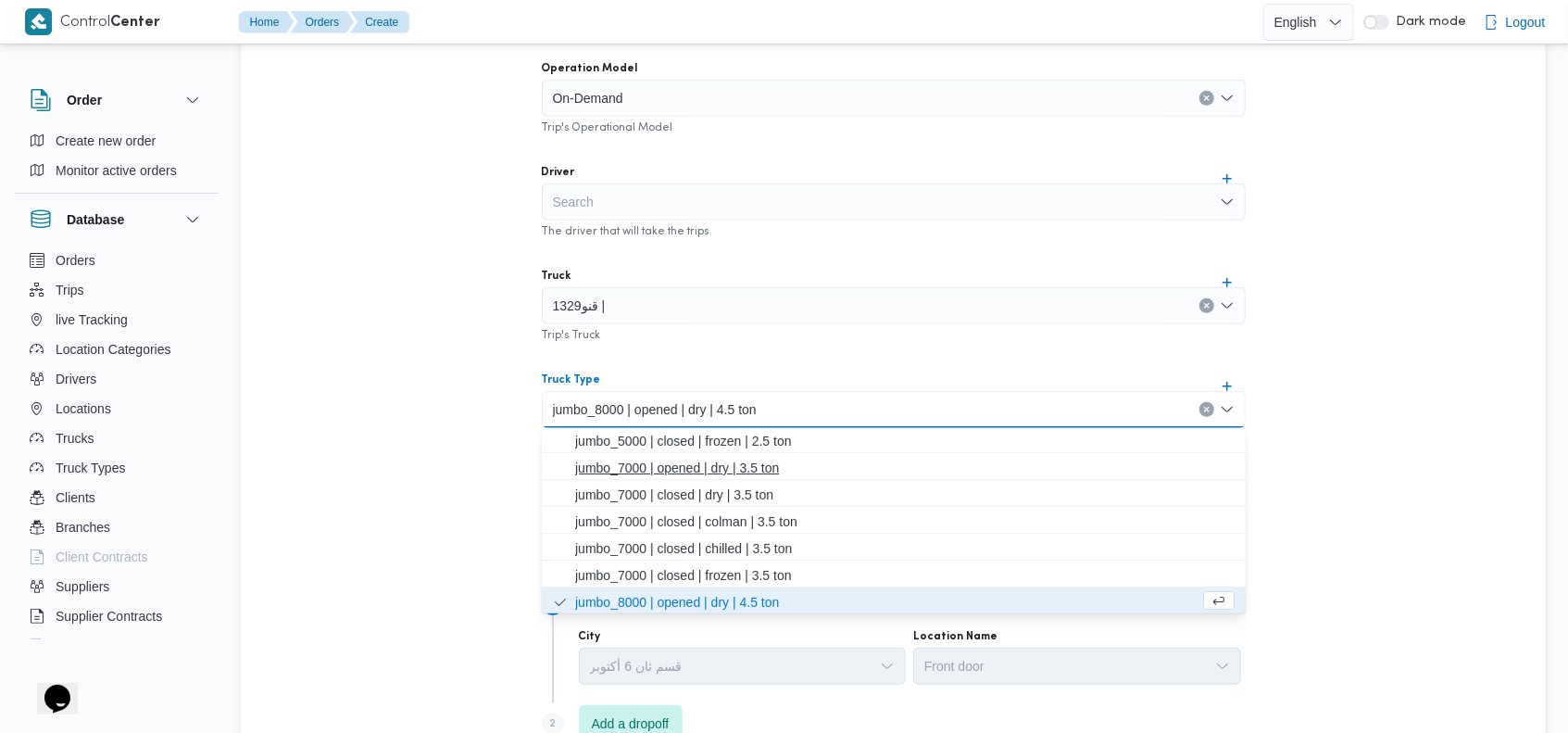
scroll to position [0, 0]
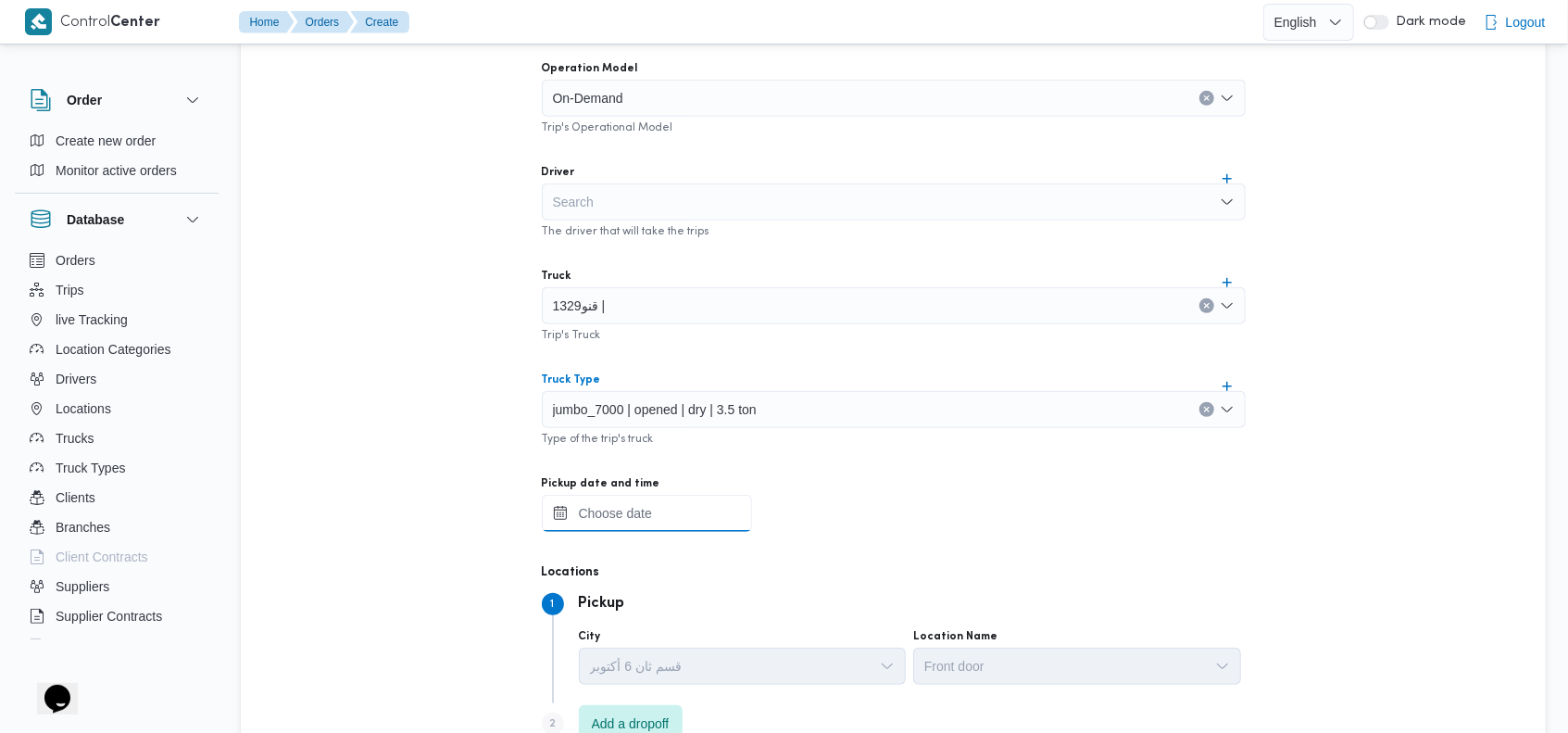
click at [655, 505] on input "Pickup date and time" at bounding box center [647, 513] width 211 height 37
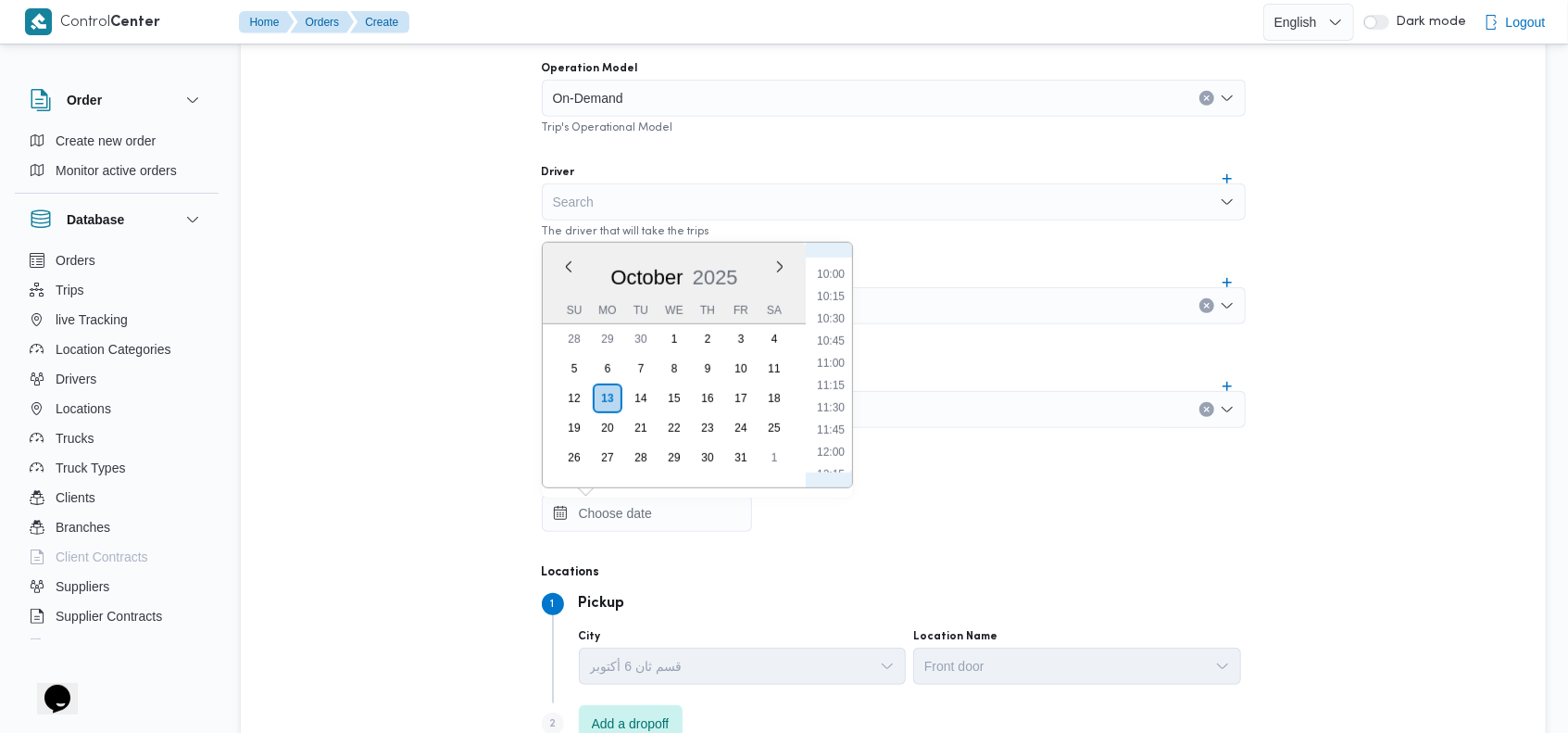
scroll to position [881, 0]
click at [838, 285] on ul "00:00 00:15 00:30 00:45 01:00 01:15 01:30 01:45 02:00 02:15 02:30 02:45 03:00 0…" at bounding box center [831, 365] width 43 height 215
click at [838, 276] on li "10:00" at bounding box center [831, 275] width 43 height 19
type input "[DATE] 10:00"
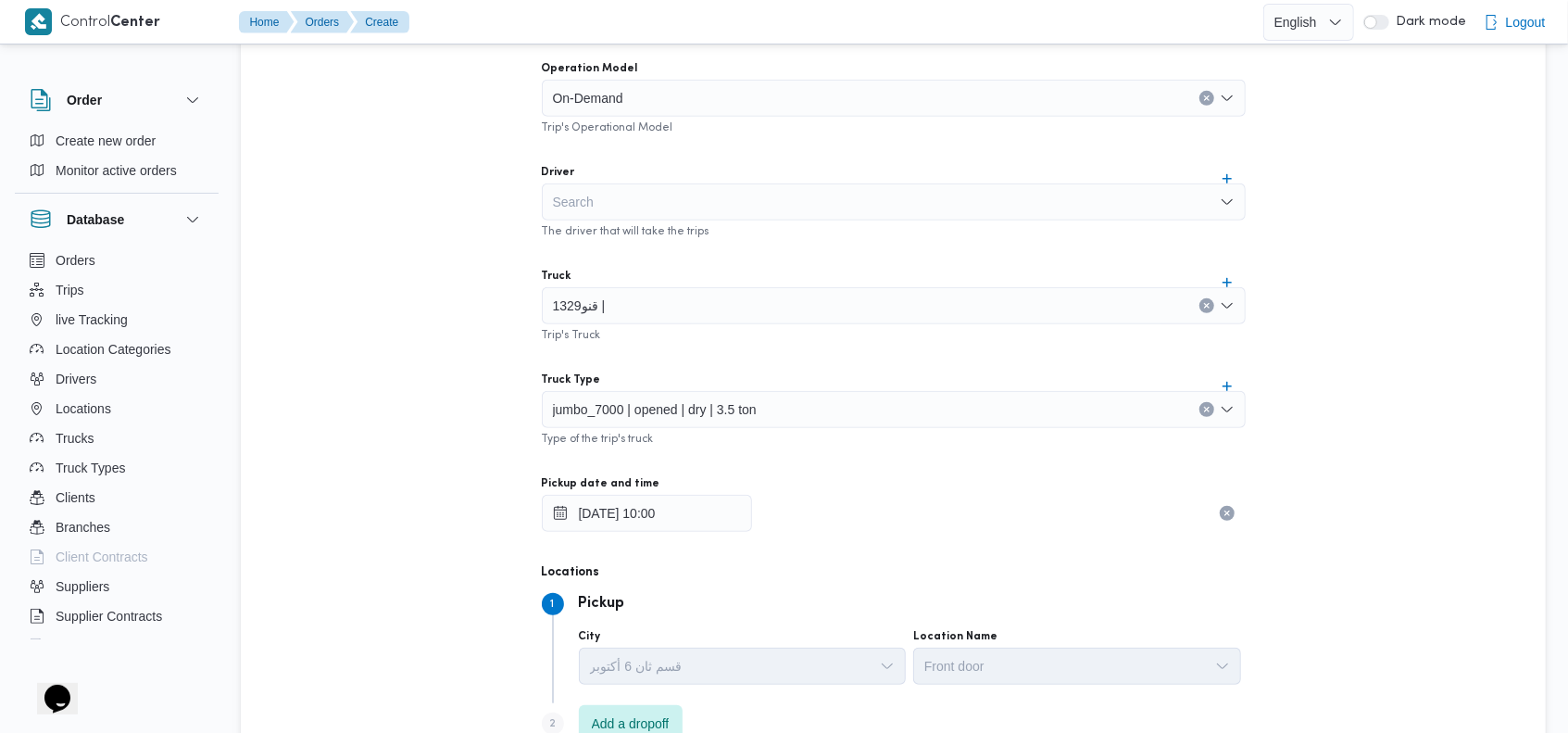
click at [1012, 337] on div "Trip's Truck" at bounding box center [894, 334] width 704 height 19
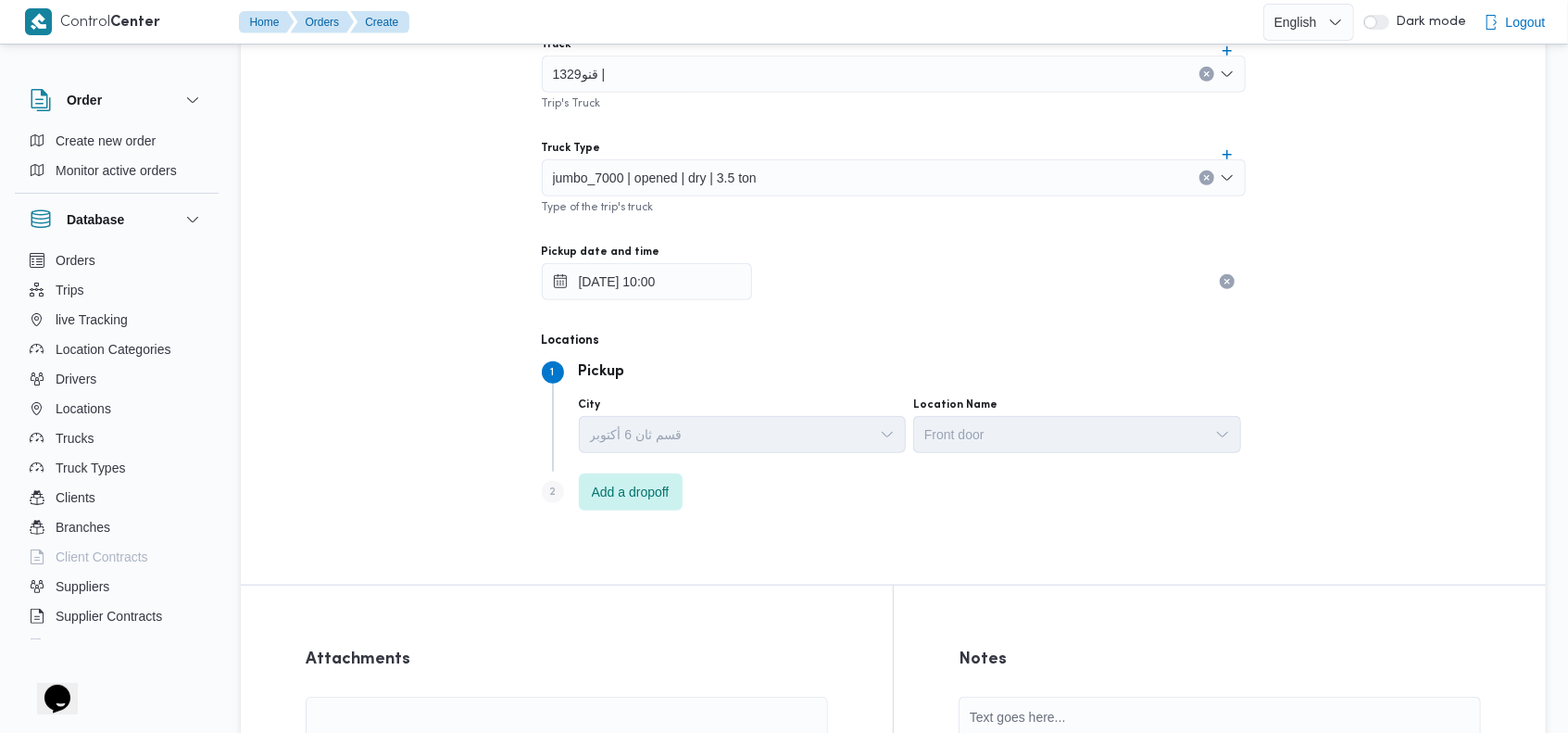
scroll to position [920, 0]
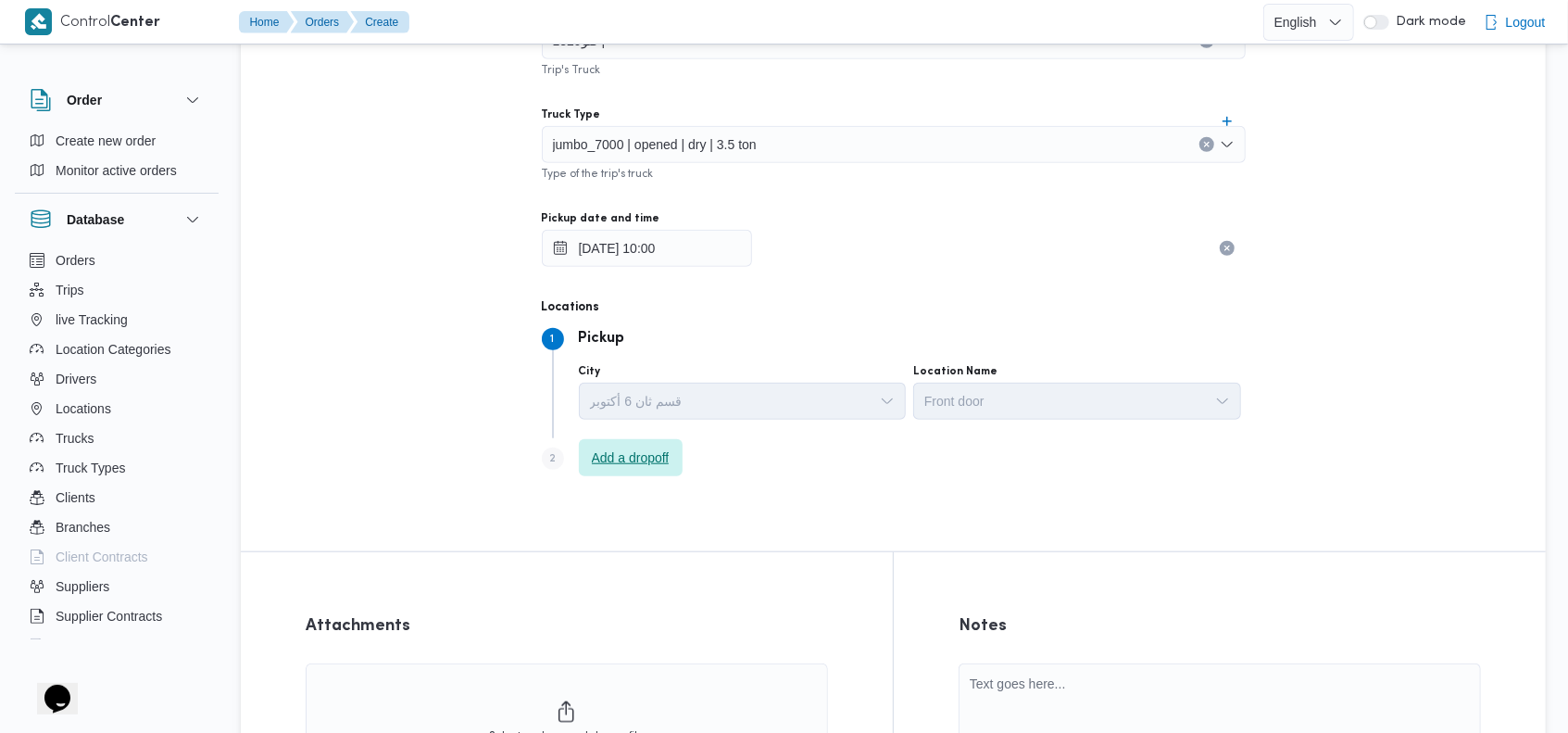
click at [655, 449] on span "Add a dropoff" at bounding box center [631, 457] width 78 height 22
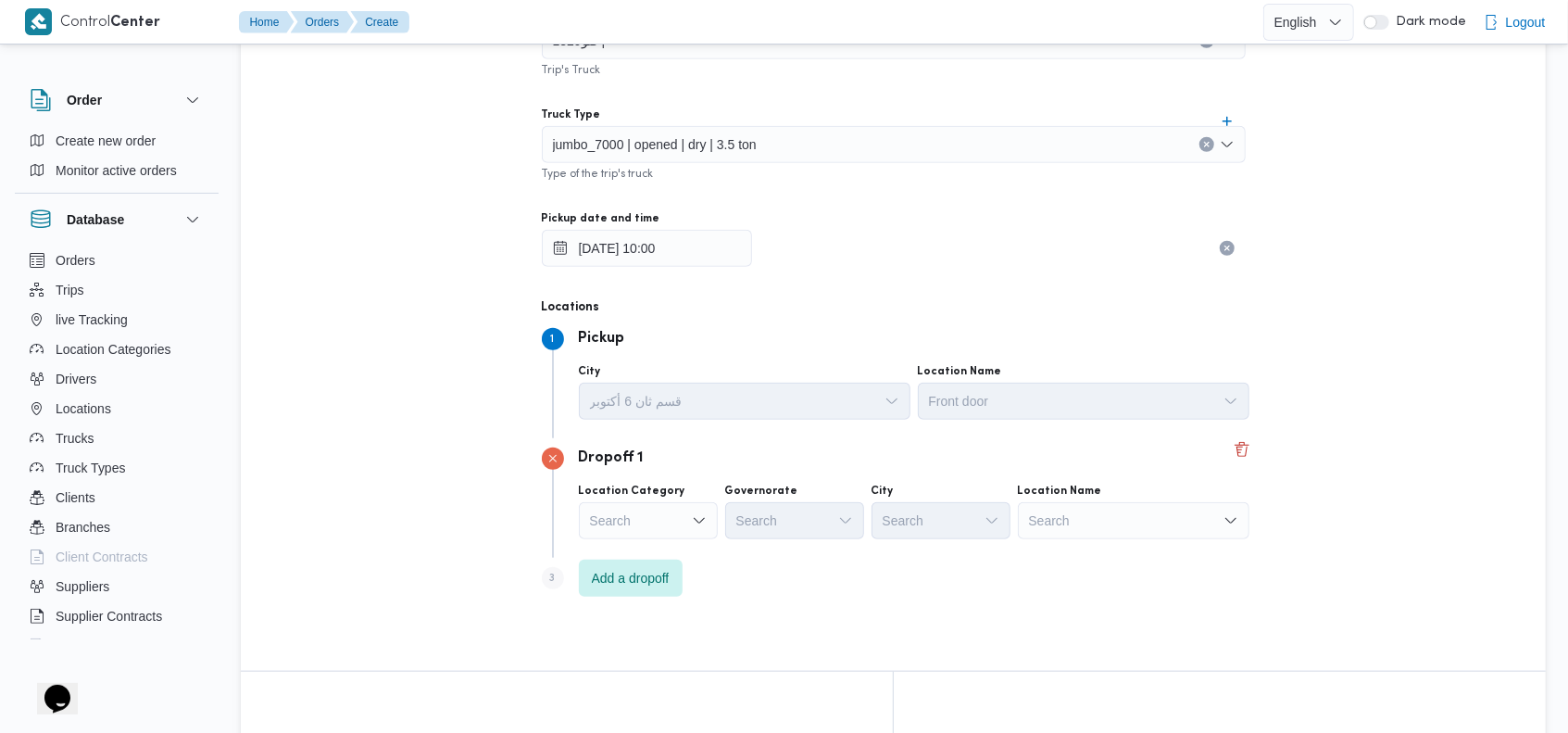
click at [1139, 515] on div "Search" at bounding box center [1134, 520] width 231 height 37
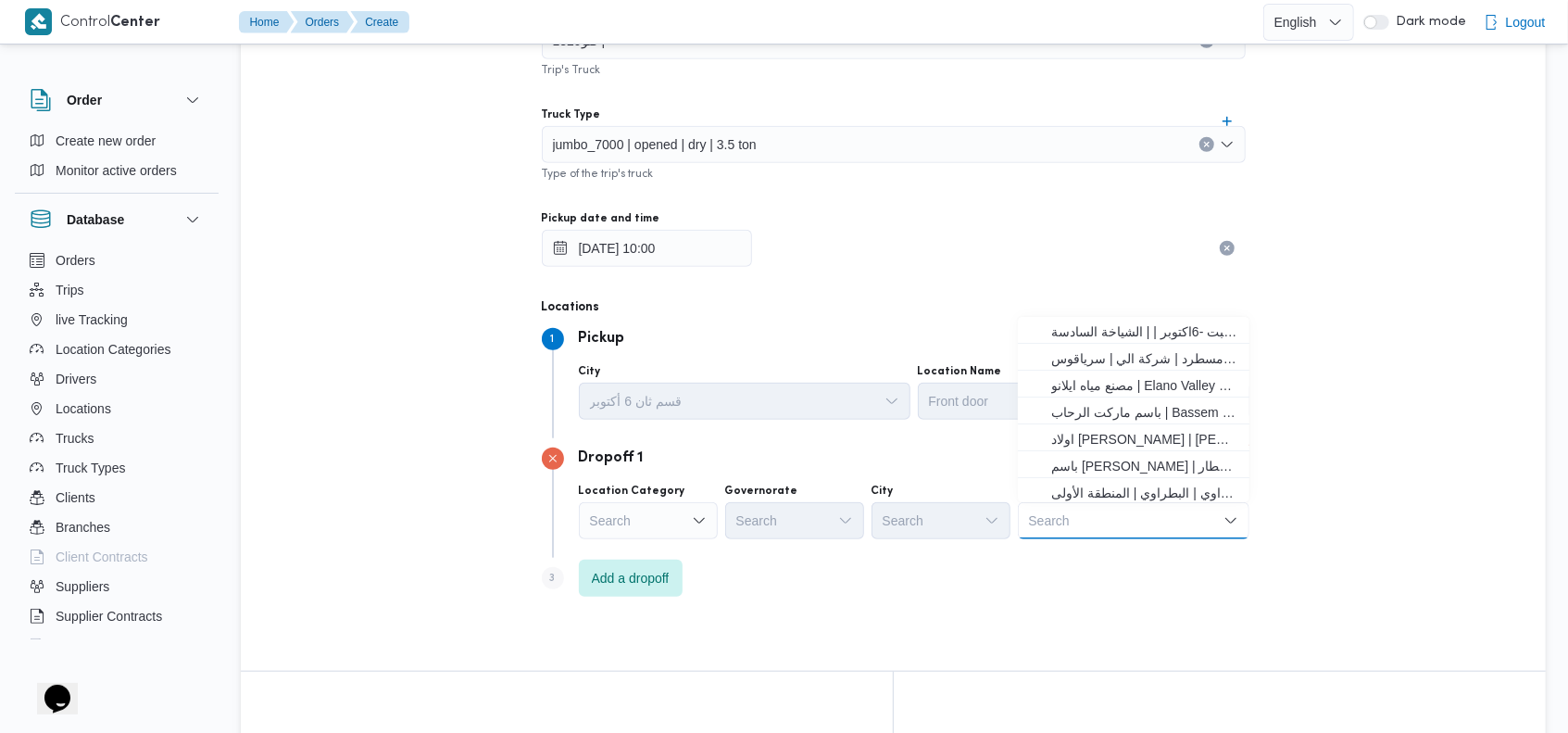
click at [1138, 514] on div "Search Combo box. Selected. Combo box input. Search. Type some text or, to disp…" at bounding box center [1134, 520] width 231 height 37
click at [1050, 515] on input "اسكن" at bounding box center [1044, 520] width 31 height 22
type input "فرونت"
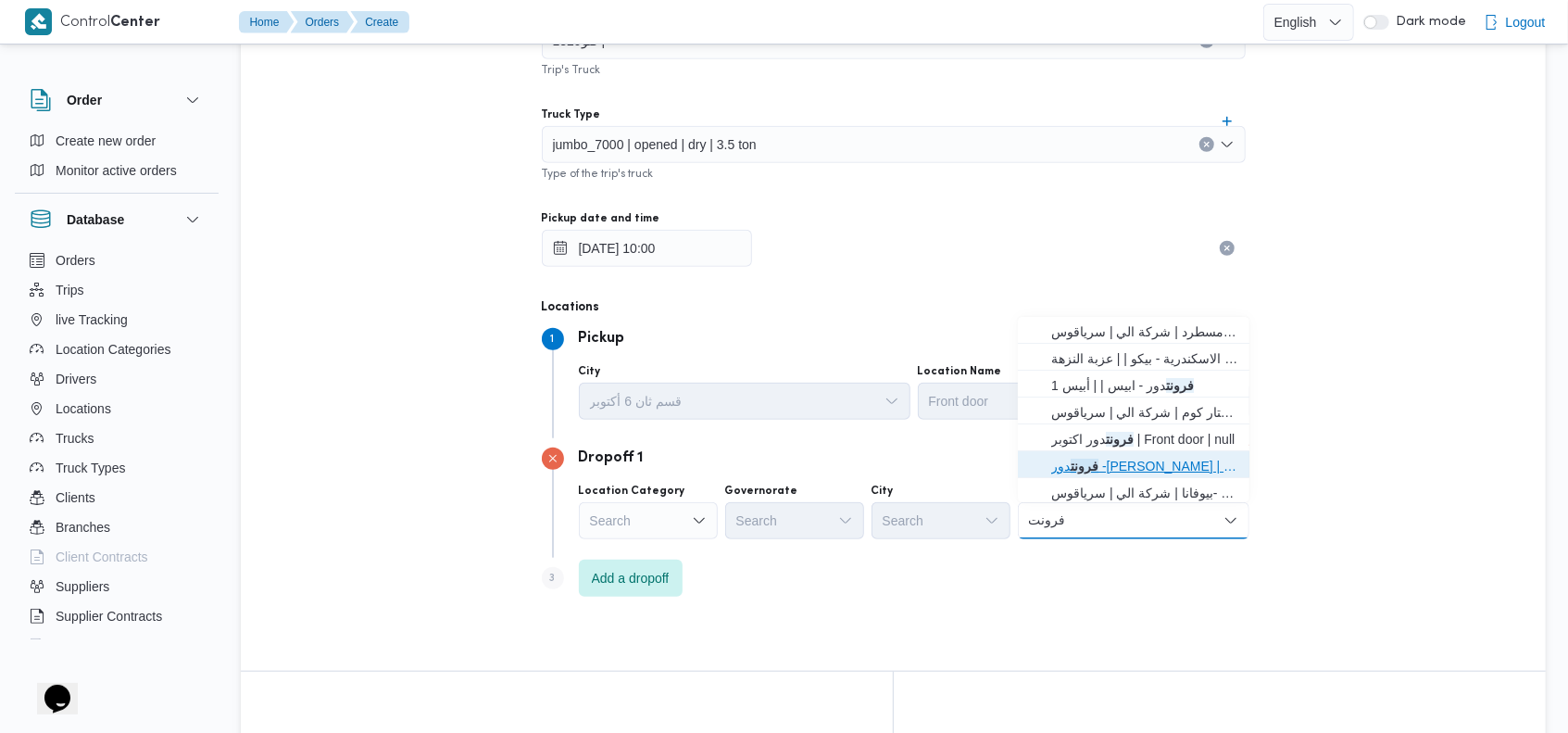
click at [1104, 459] on span "فرونت دور -[PERSON_NAME] | 48QH+38F | الخصوص" at bounding box center [1144, 466] width 187 height 22
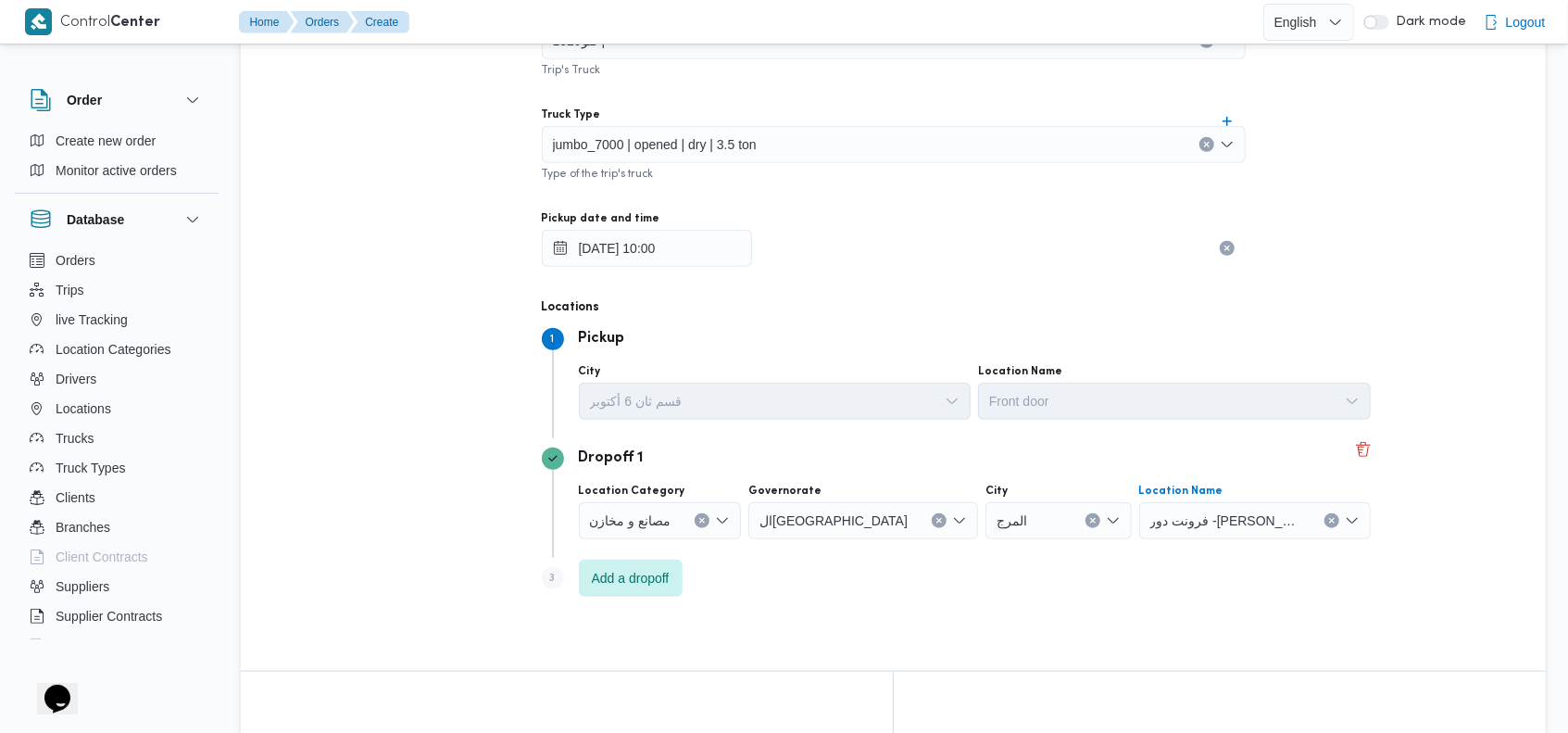
click at [1329, 518] on icon "Clear input" at bounding box center [1331, 520] width 5 height 5
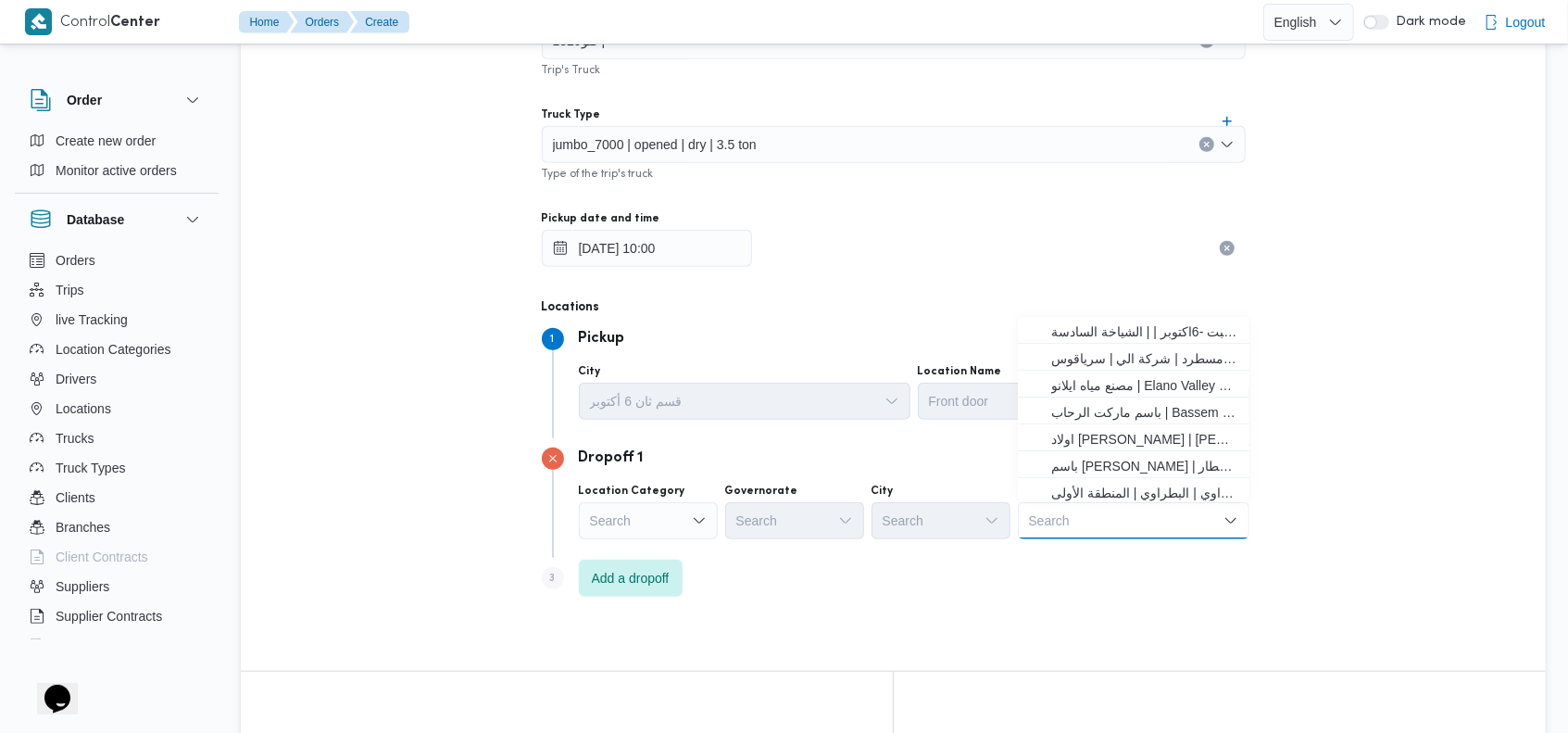
click at [1111, 515] on div "Search" at bounding box center [1134, 520] width 231 height 37
type input "فرونت دور"
click at [1162, 357] on span "مخزن فرونت دور الاسكندرية - بيكو | | عزبة النزهة" at bounding box center [1144, 357] width 187 height 22
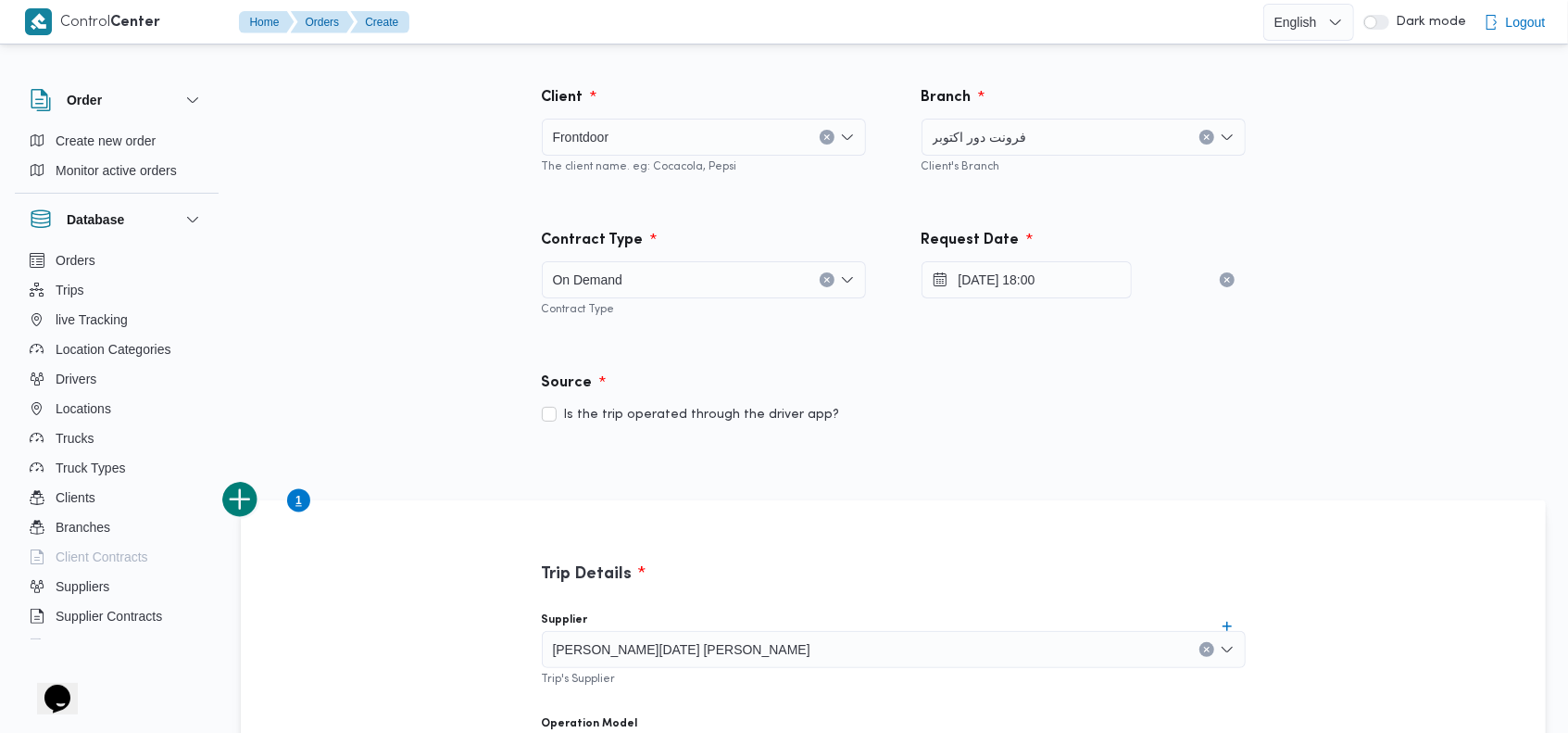
scroll to position [1292, 0]
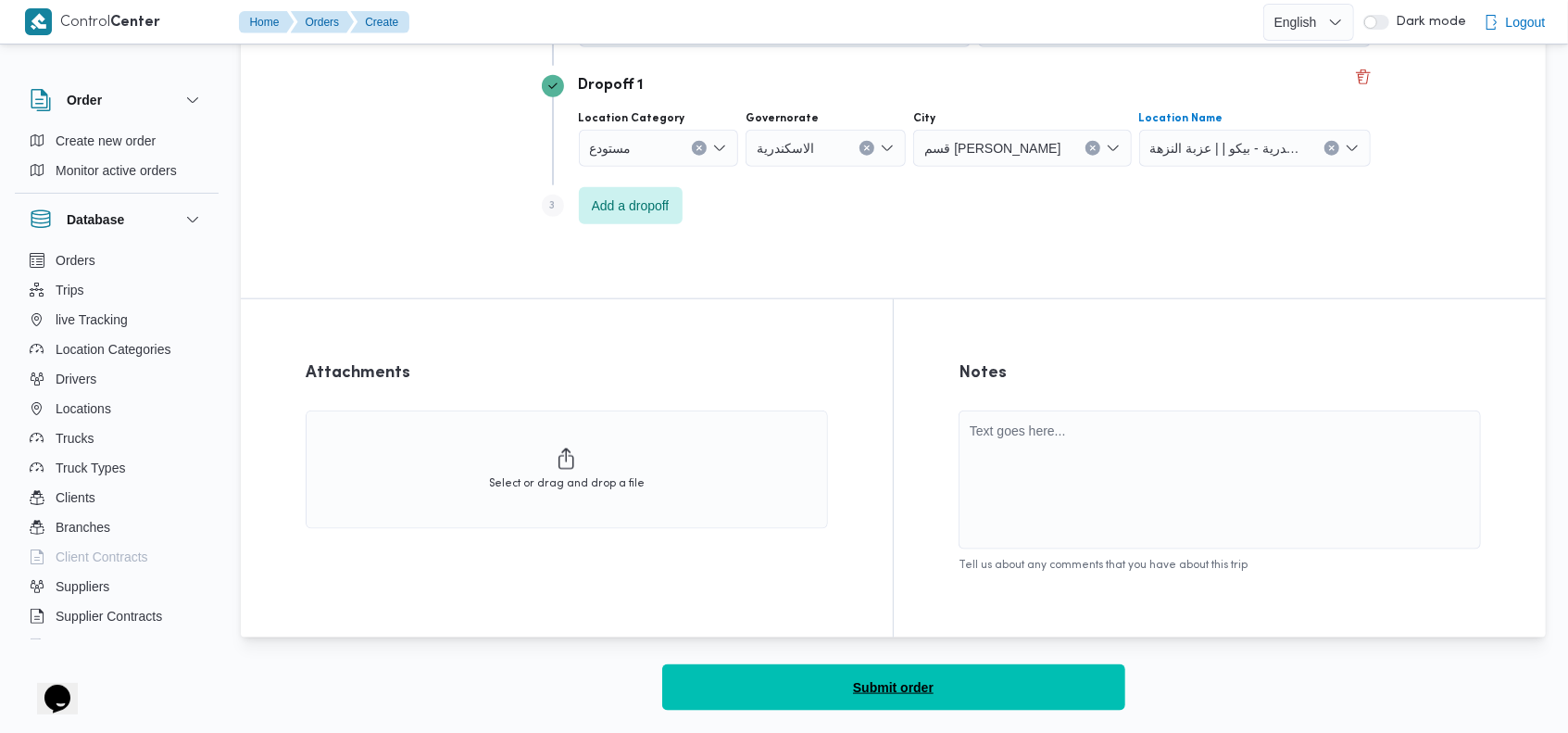
click at [930, 678] on span "Submit order" at bounding box center [893, 687] width 81 height 22
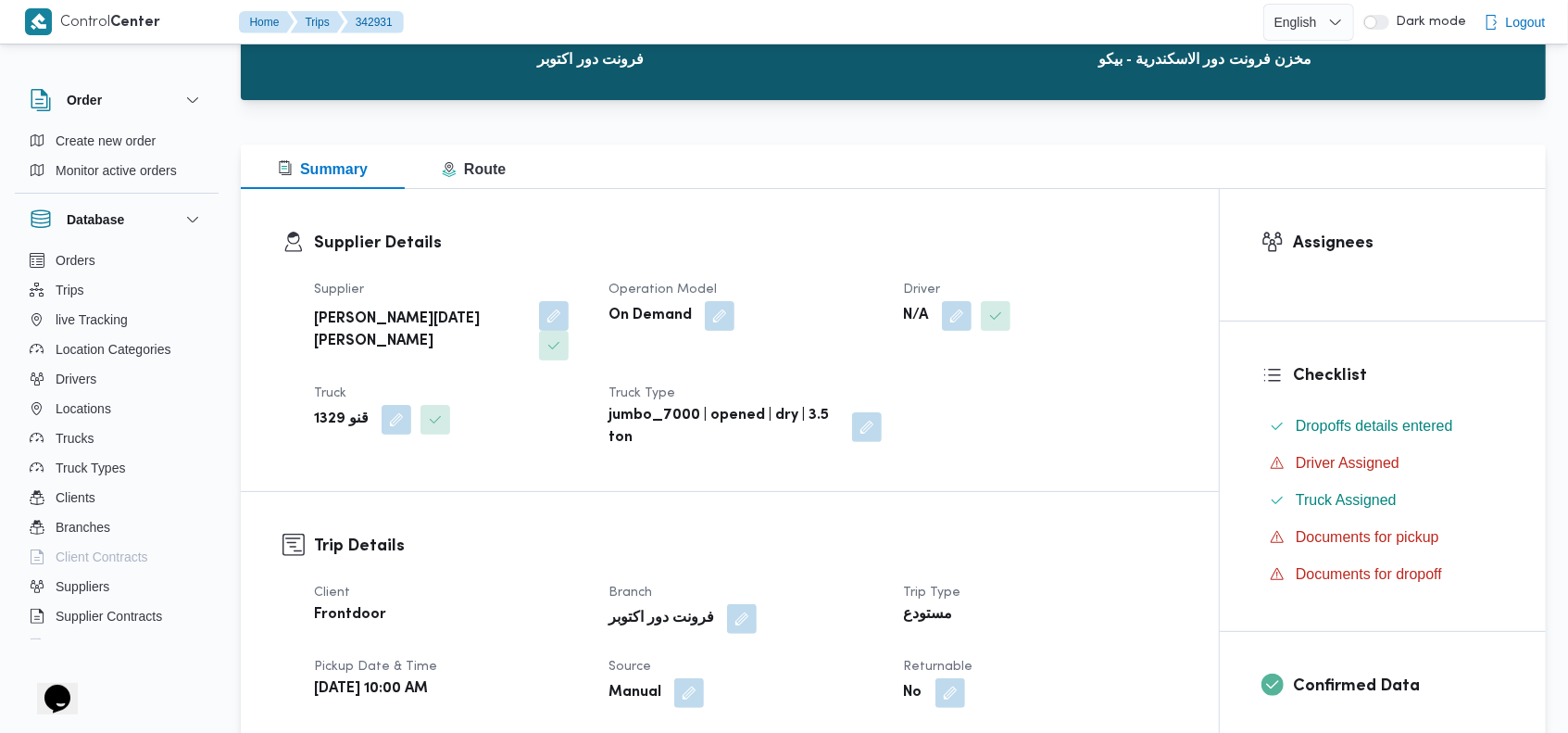
scroll to position [156, 0]
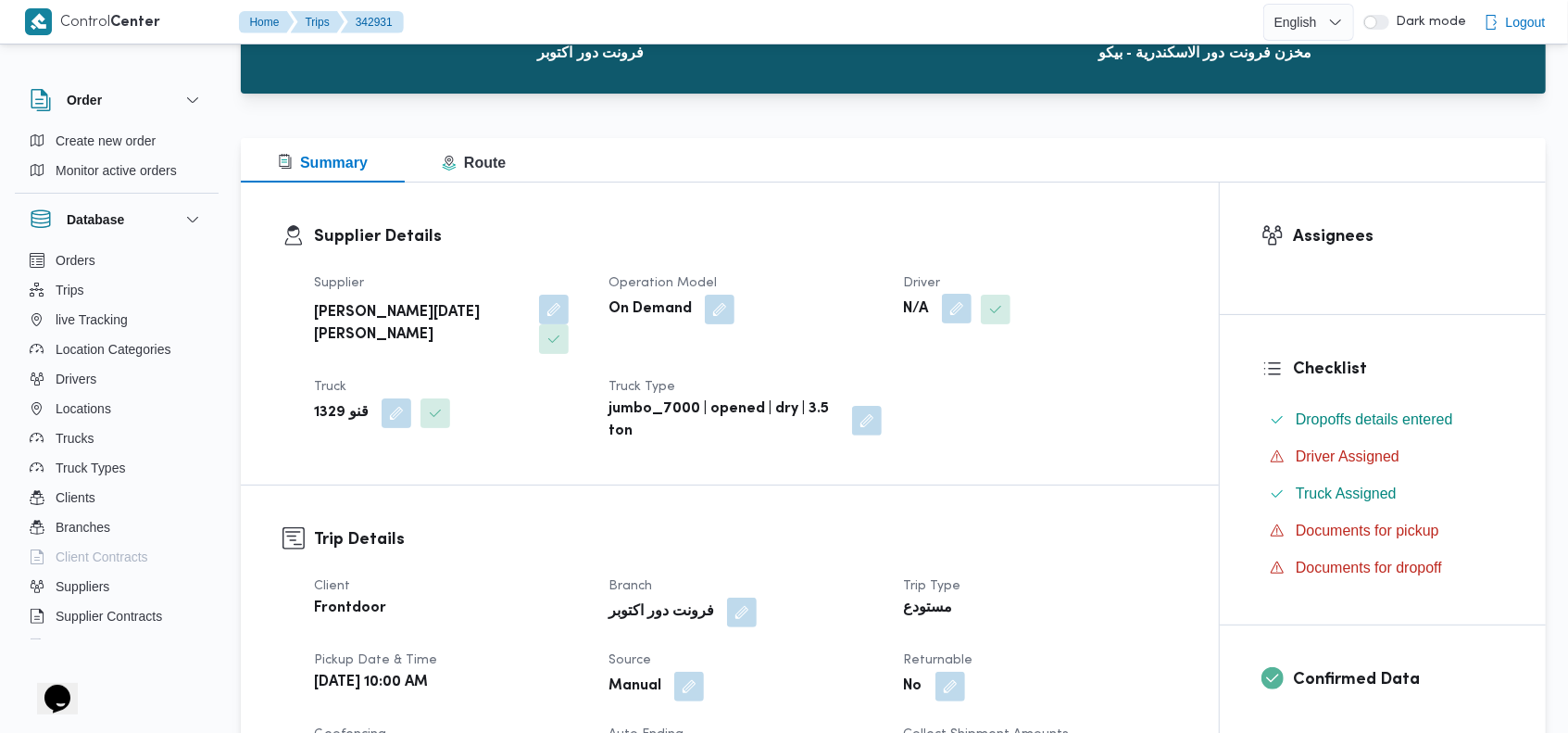
click at [953, 299] on button "button" at bounding box center [956, 308] width 29 height 29
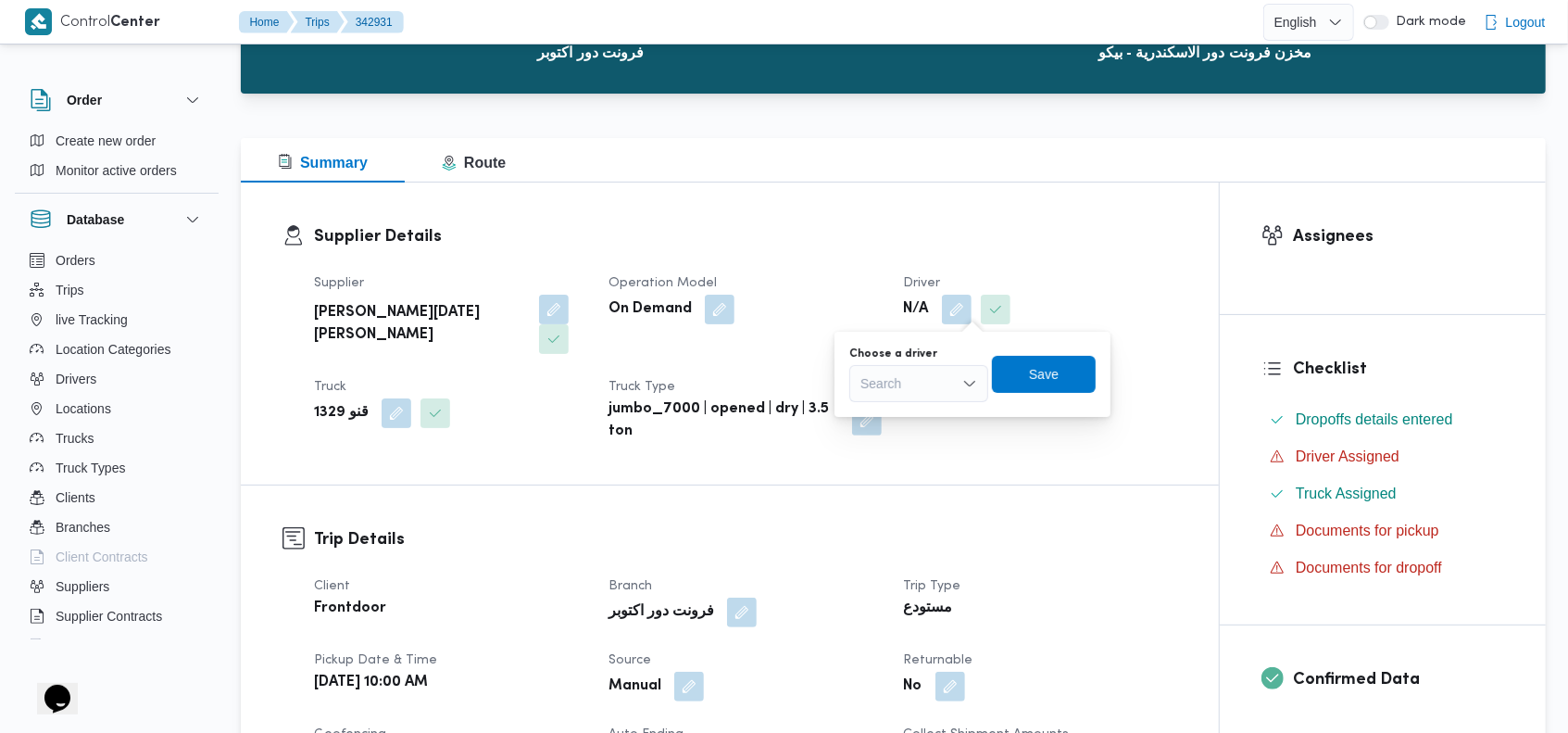
click at [932, 380] on div "Search" at bounding box center [919, 383] width 138 height 37
type input "درويش"
click at [926, 417] on span "[PERSON_NAME] [PERSON_NAME]" at bounding box center [931, 416] width 95 height 22
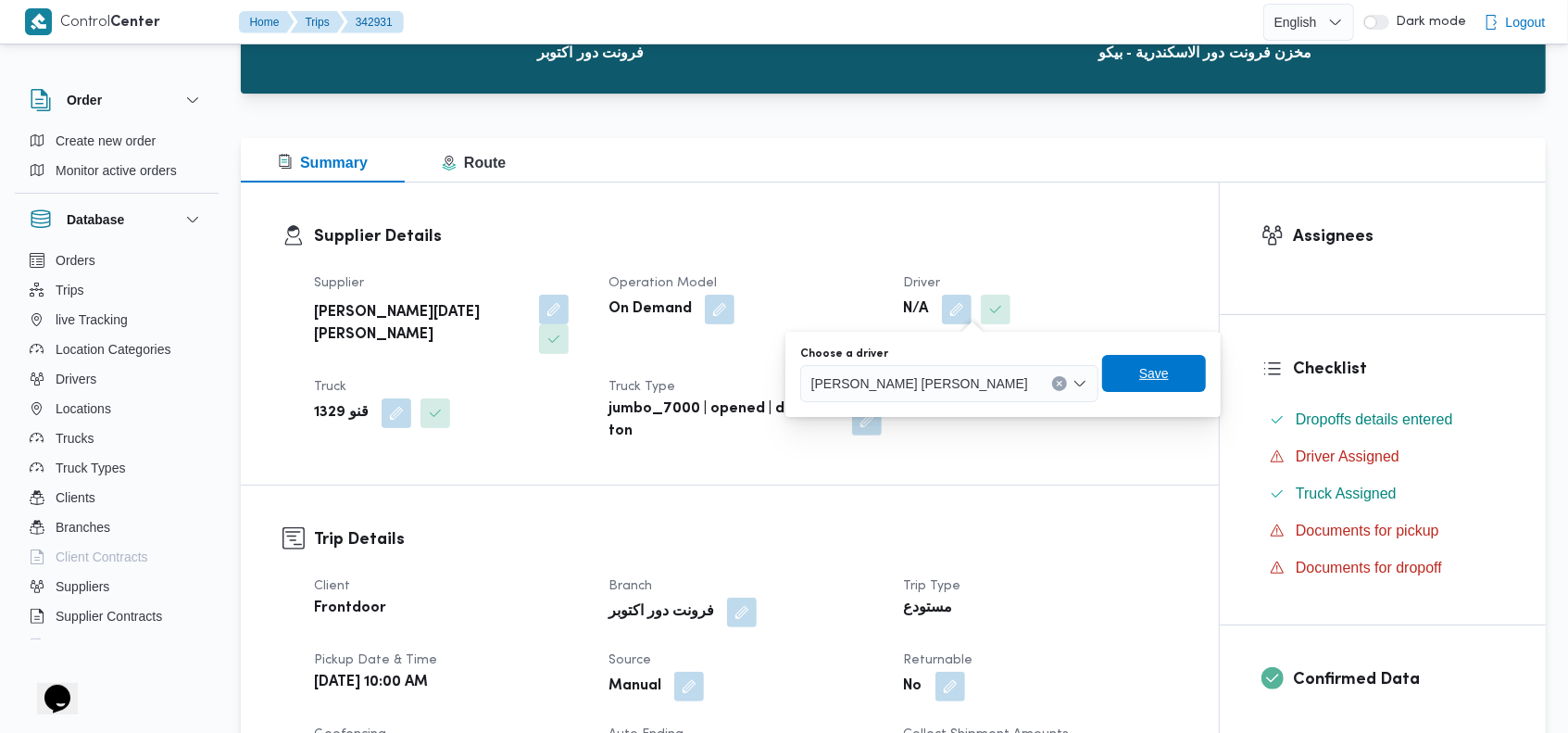
click at [1110, 367] on span "Save" at bounding box center [1153, 373] width 103 height 37
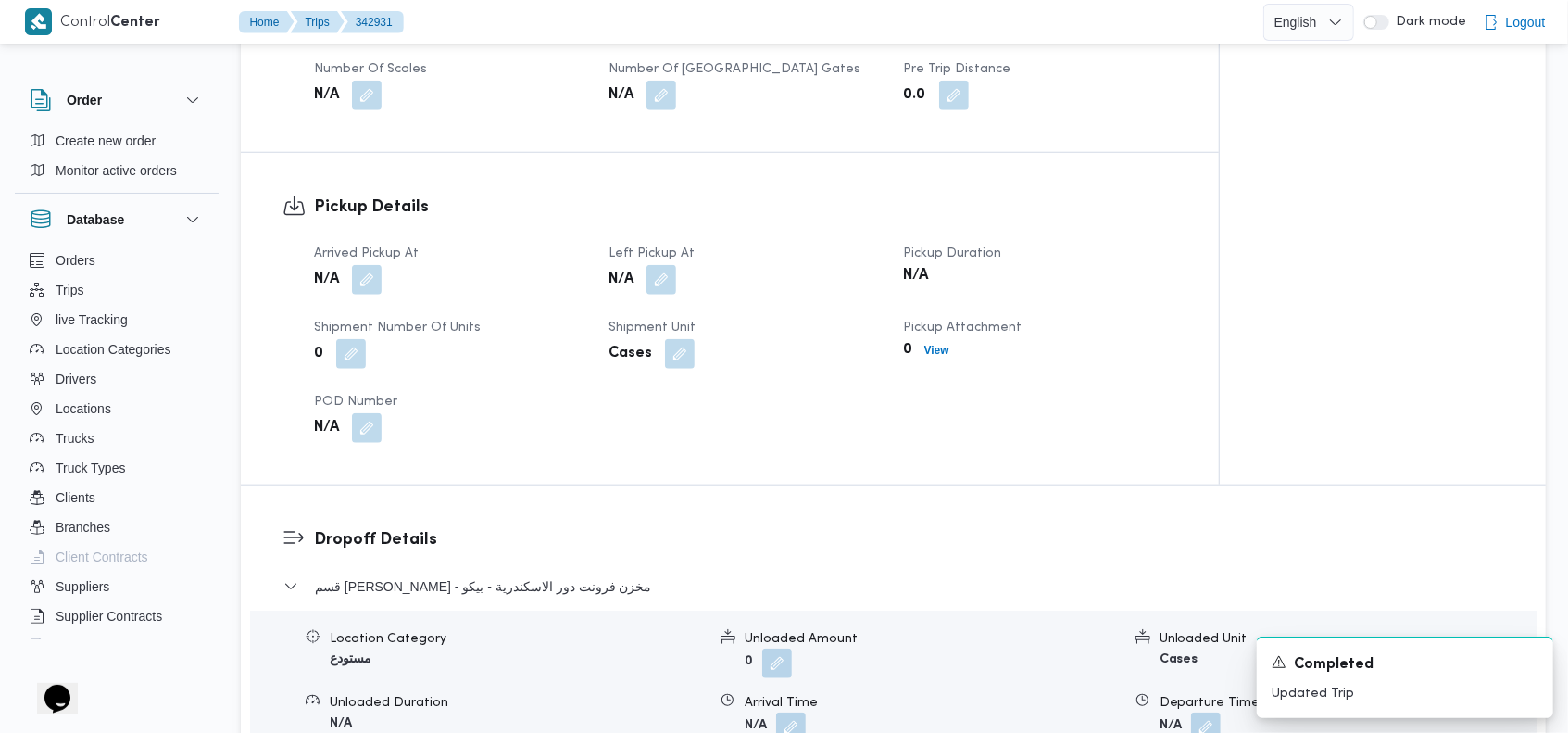
scroll to position [1047, 0]
click at [366, 261] on button "button" at bounding box center [366, 275] width 29 height 29
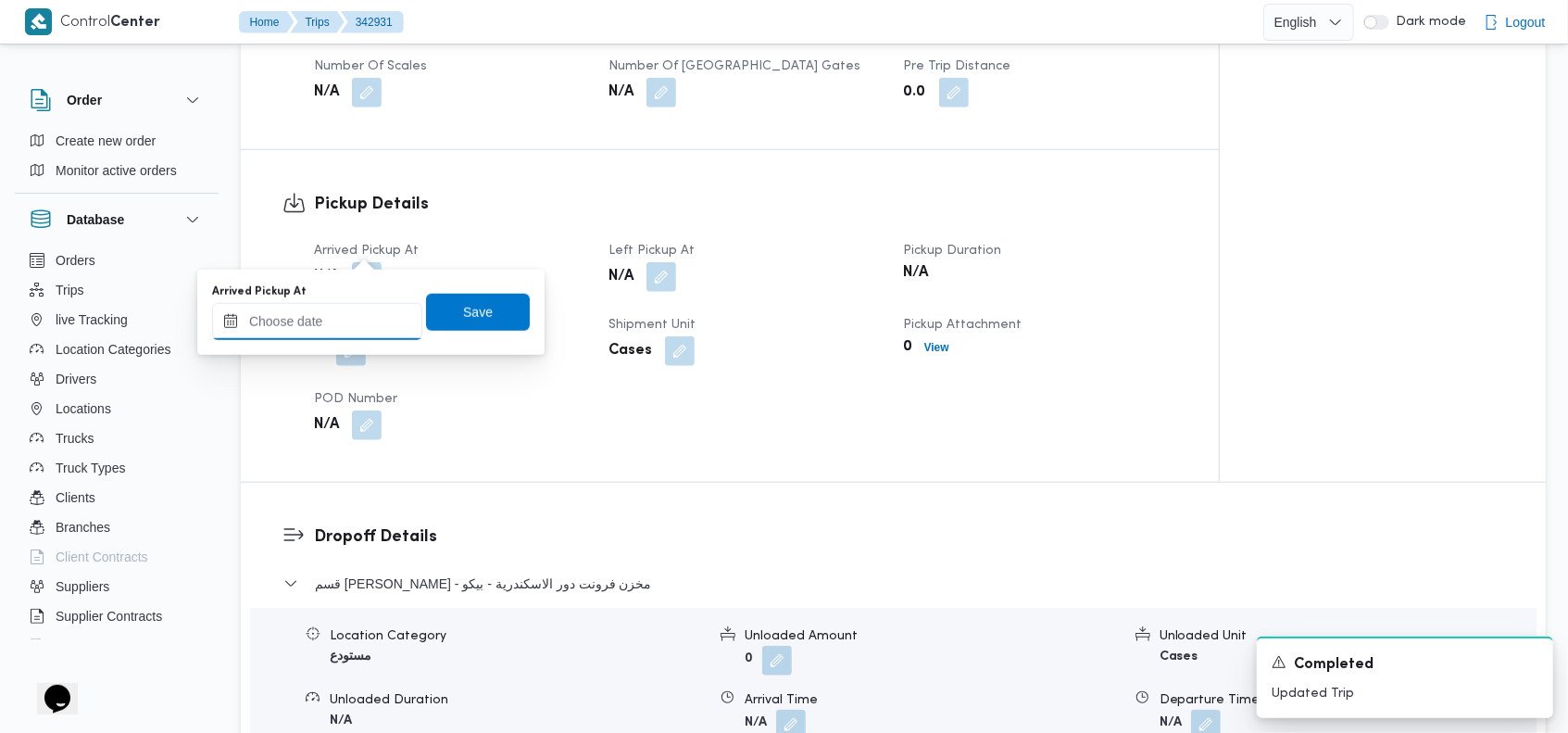
click at [319, 315] on input "Arrived Pickup At" at bounding box center [318, 321] width 211 height 37
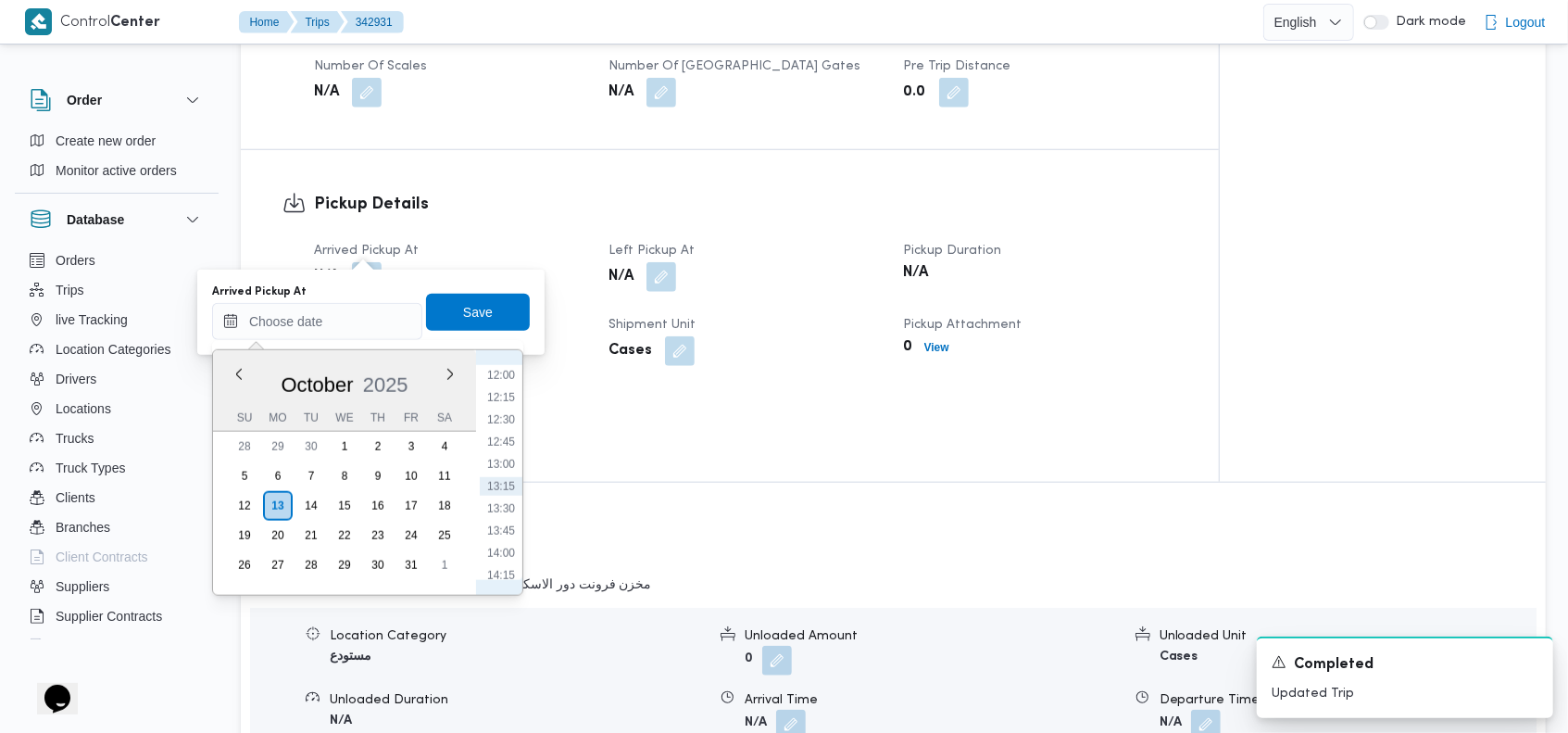
scroll to position [880, 0]
click at [512, 384] on li "10:00" at bounding box center [501, 384] width 43 height 19
type input "[DATE] 10:00"
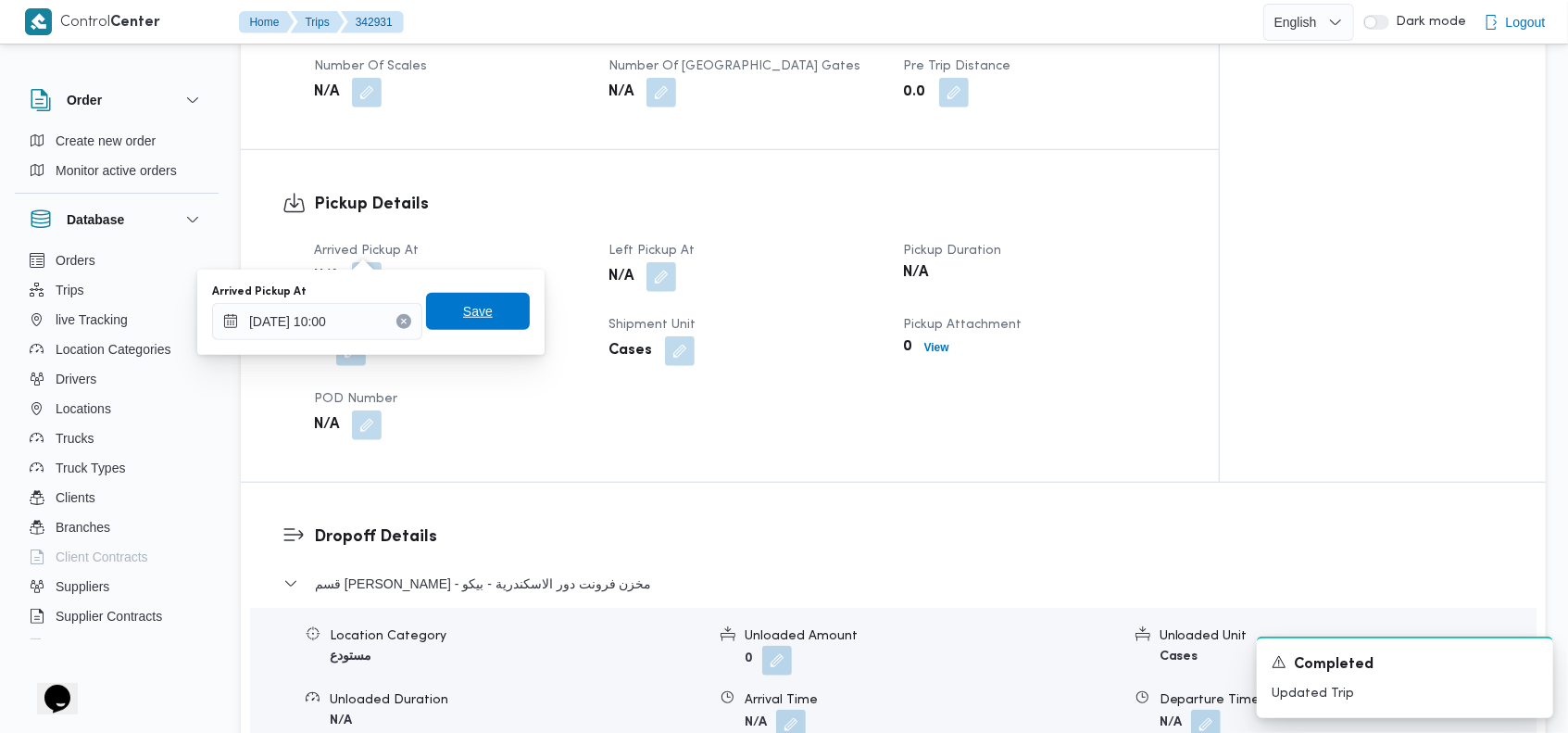
click at [476, 323] on span "Save" at bounding box center [477, 311] width 103 height 37
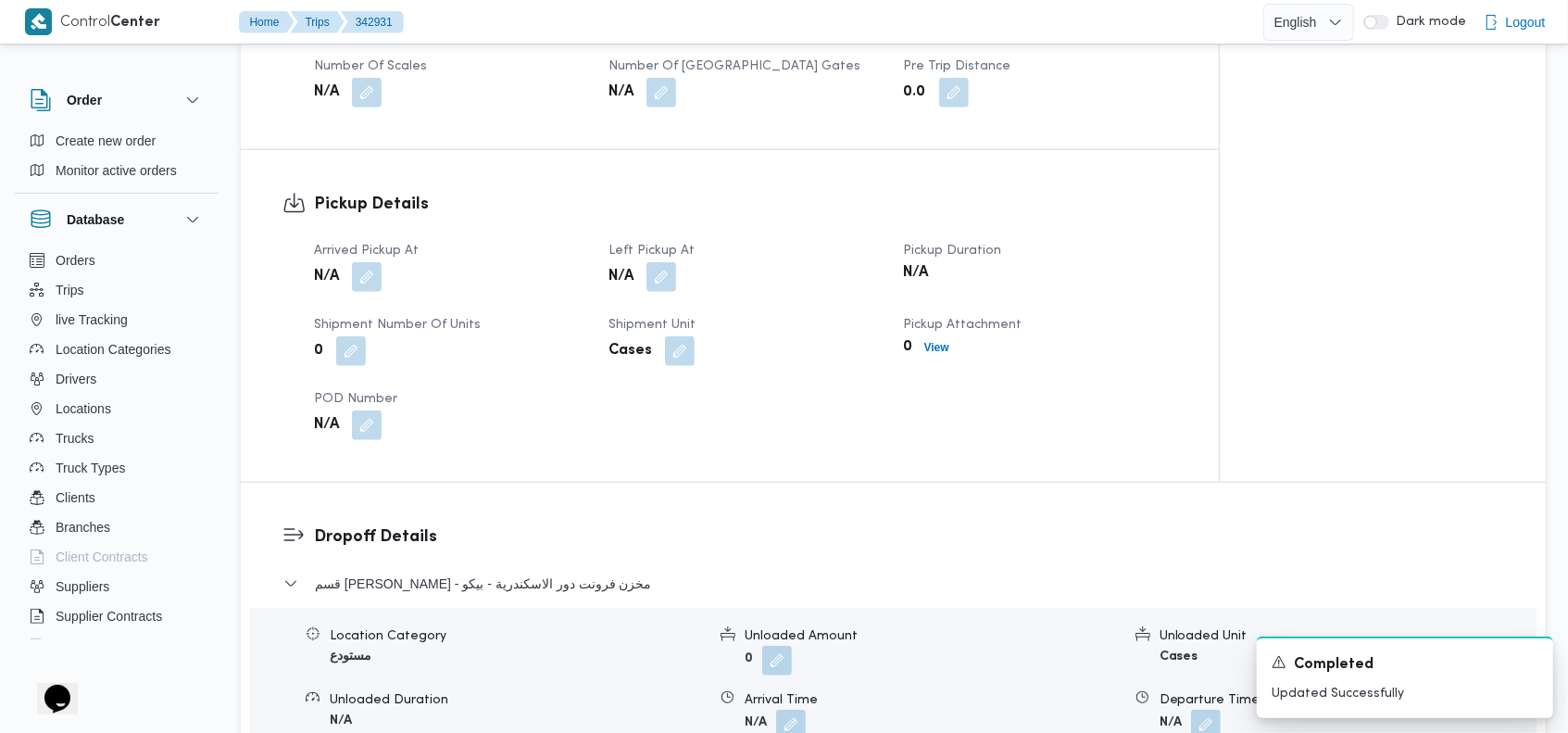
click at [1168, 400] on div "Arrived Pickup At N/A Left Pickup At N/A Pickup Duration N/A Shipment Number of…" at bounding box center [746, 339] width 886 height 222
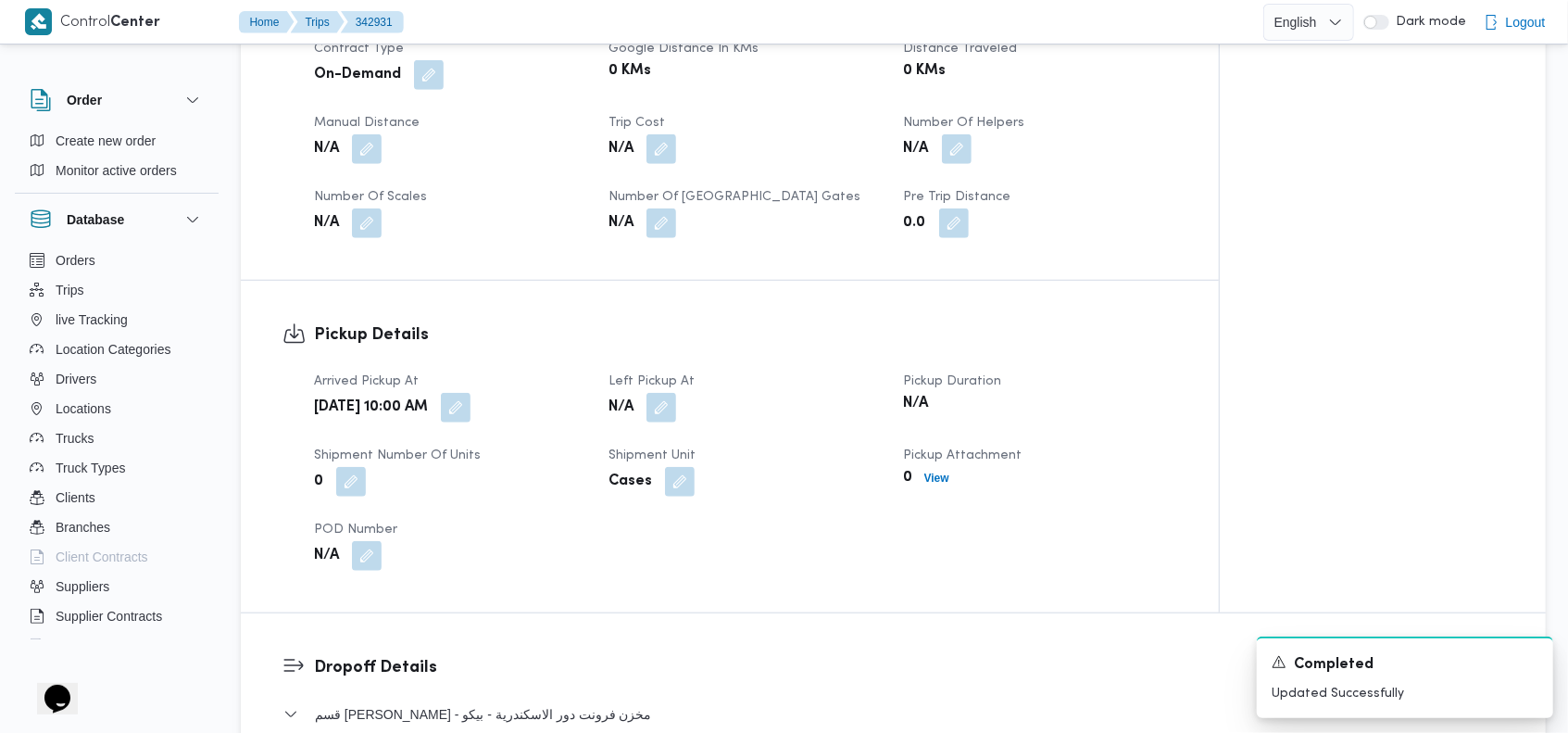
scroll to position [938, 0]
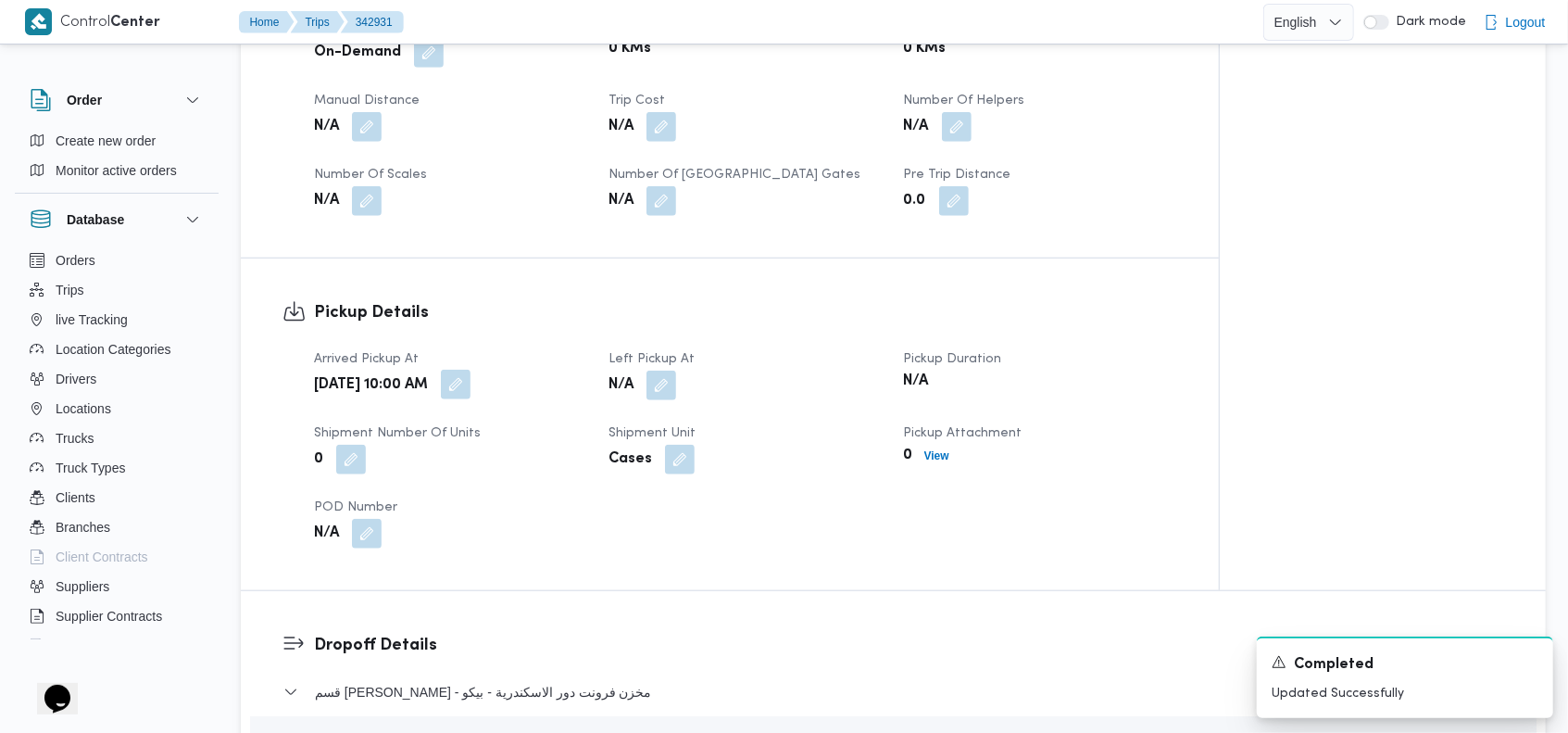
click at [470, 370] on button "button" at bounding box center [455, 384] width 29 height 29
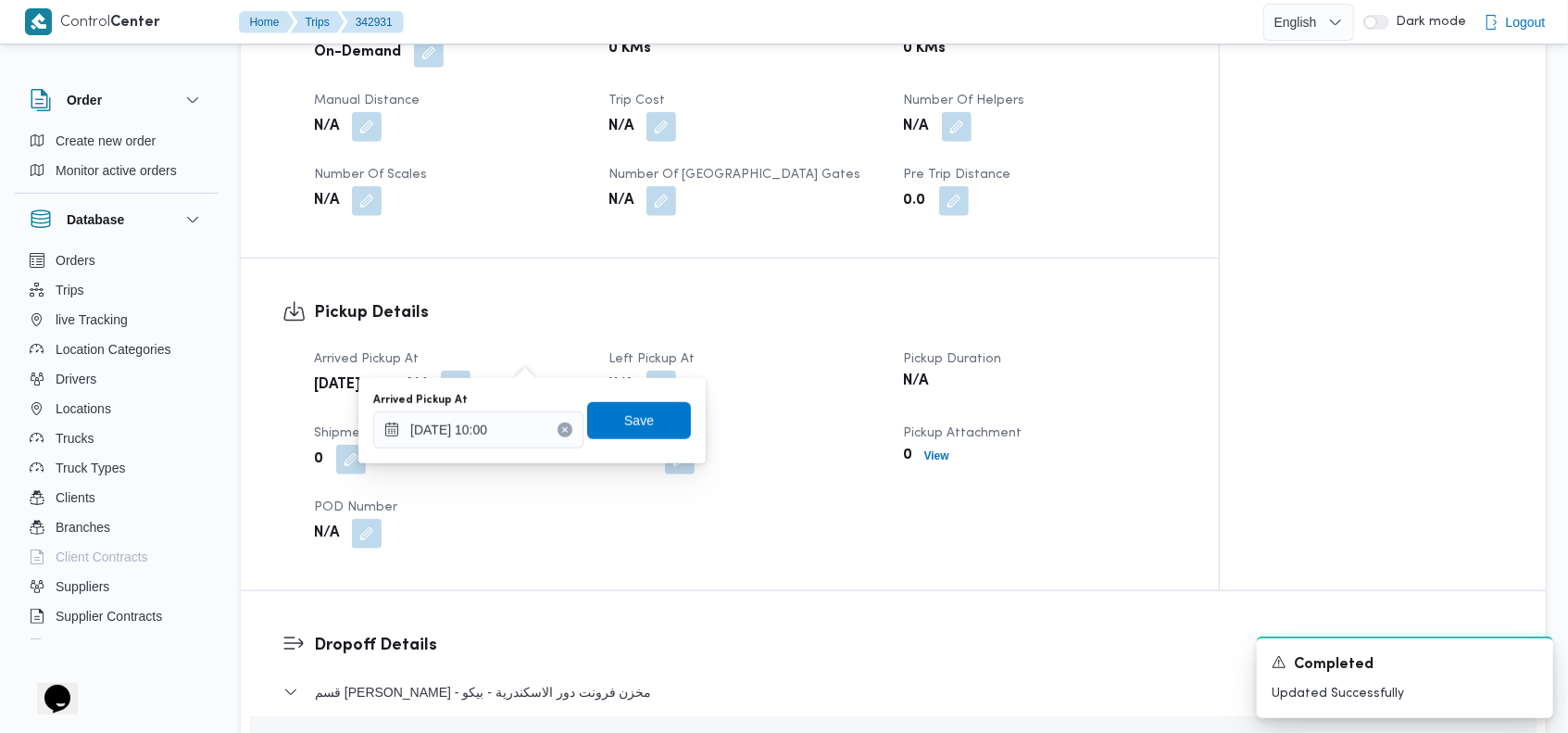
click at [563, 427] on icon "Clear input" at bounding box center [565, 429] width 5 height 5
type input "[DATE] 10:00"
click at [562, 426] on icon "Clear input" at bounding box center [565, 430] width 8 height 8
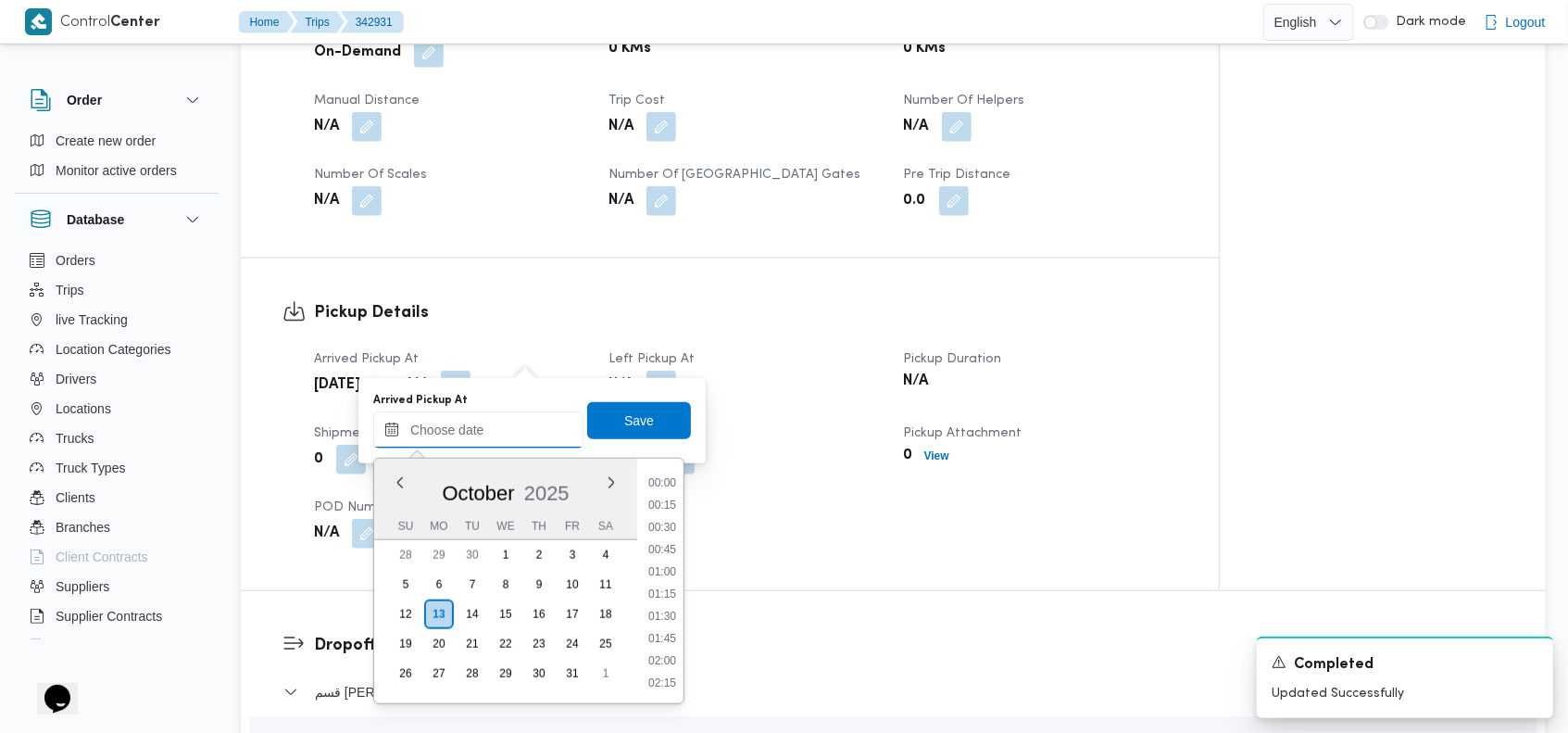
scroll to position [1066, 0]
click at [501, 425] on input "Arrived Pickup At" at bounding box center [479, 430] width 211 height 37
click at [663, 535] on li "10:30" at bounding box center [662, 537] width 43 height 19
type input "[DATE] 10:30"
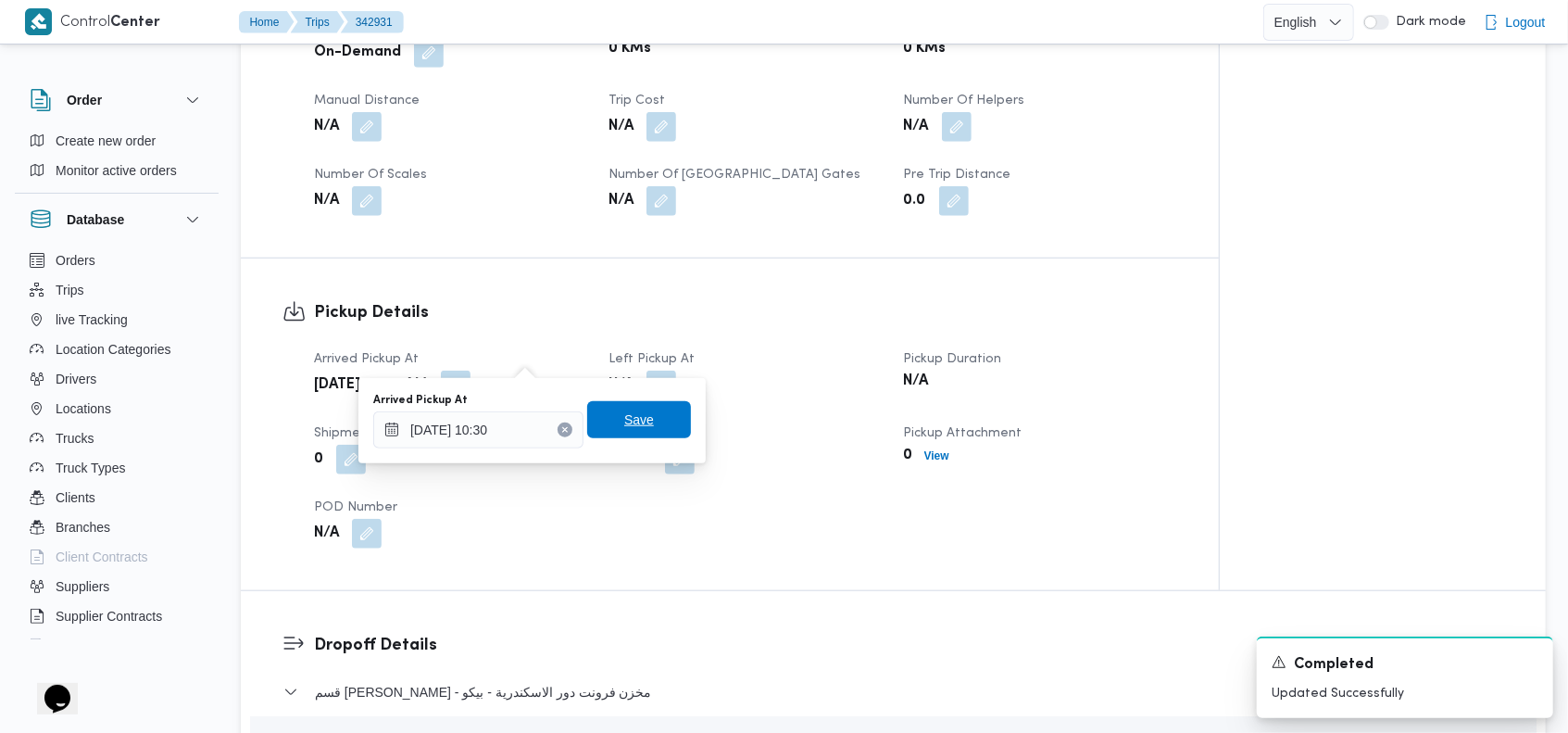
click at [630, 427] on span "Save" at bounding box center [638, 419] width 29 height 22
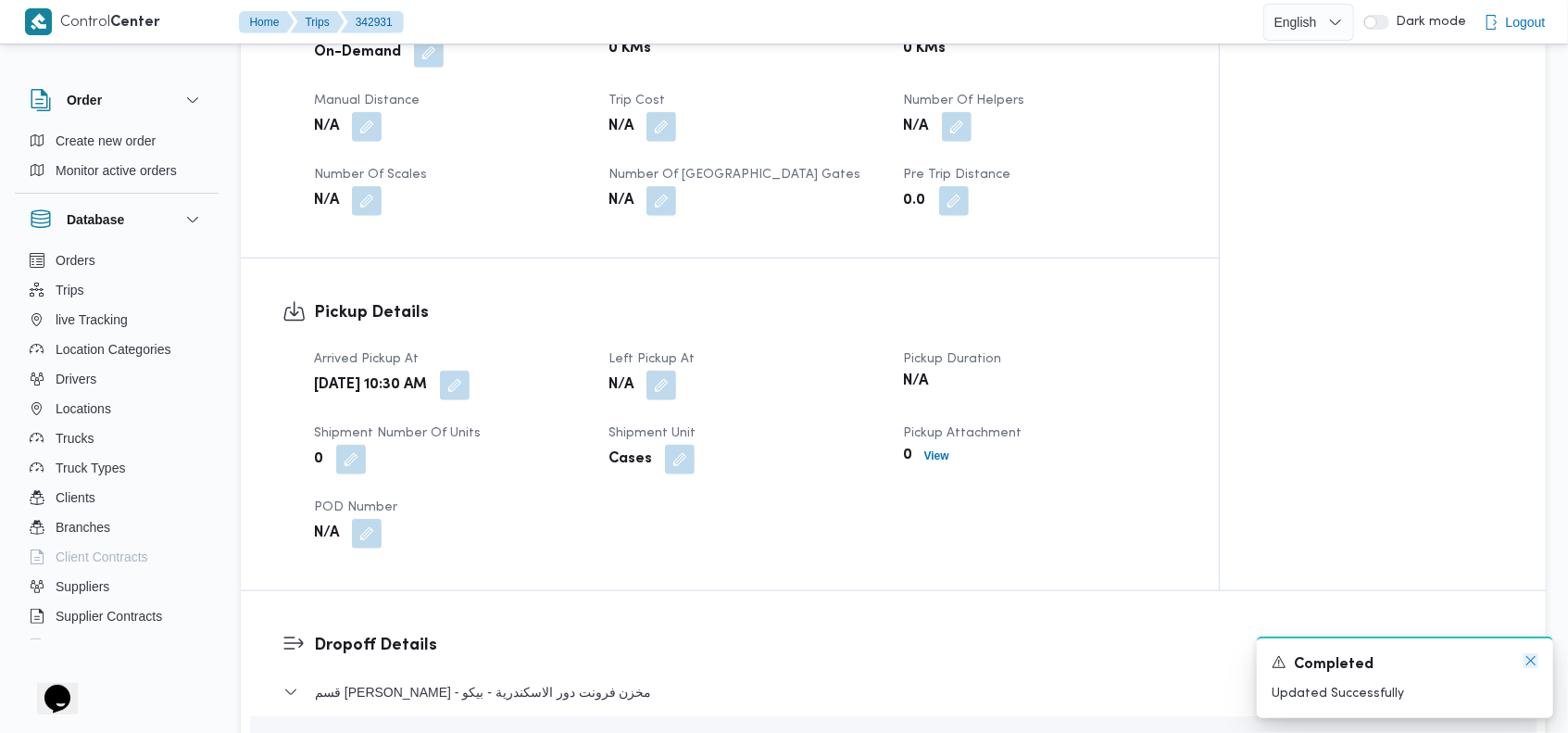
click at [1526, 662] on icon "Dismiss toast" at bounding box center [1532, 661] width 15 height 15
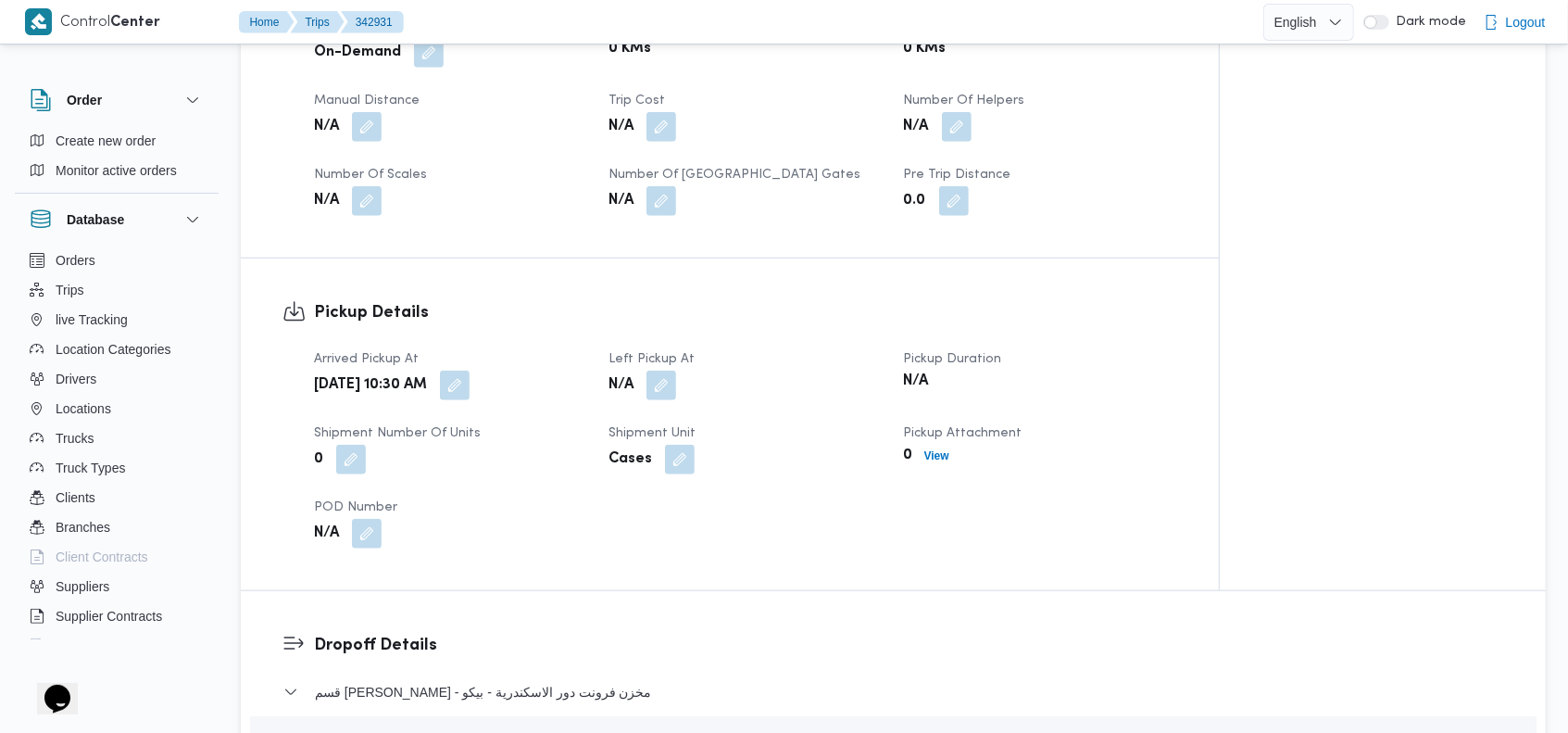
scroll to position [947, 0]
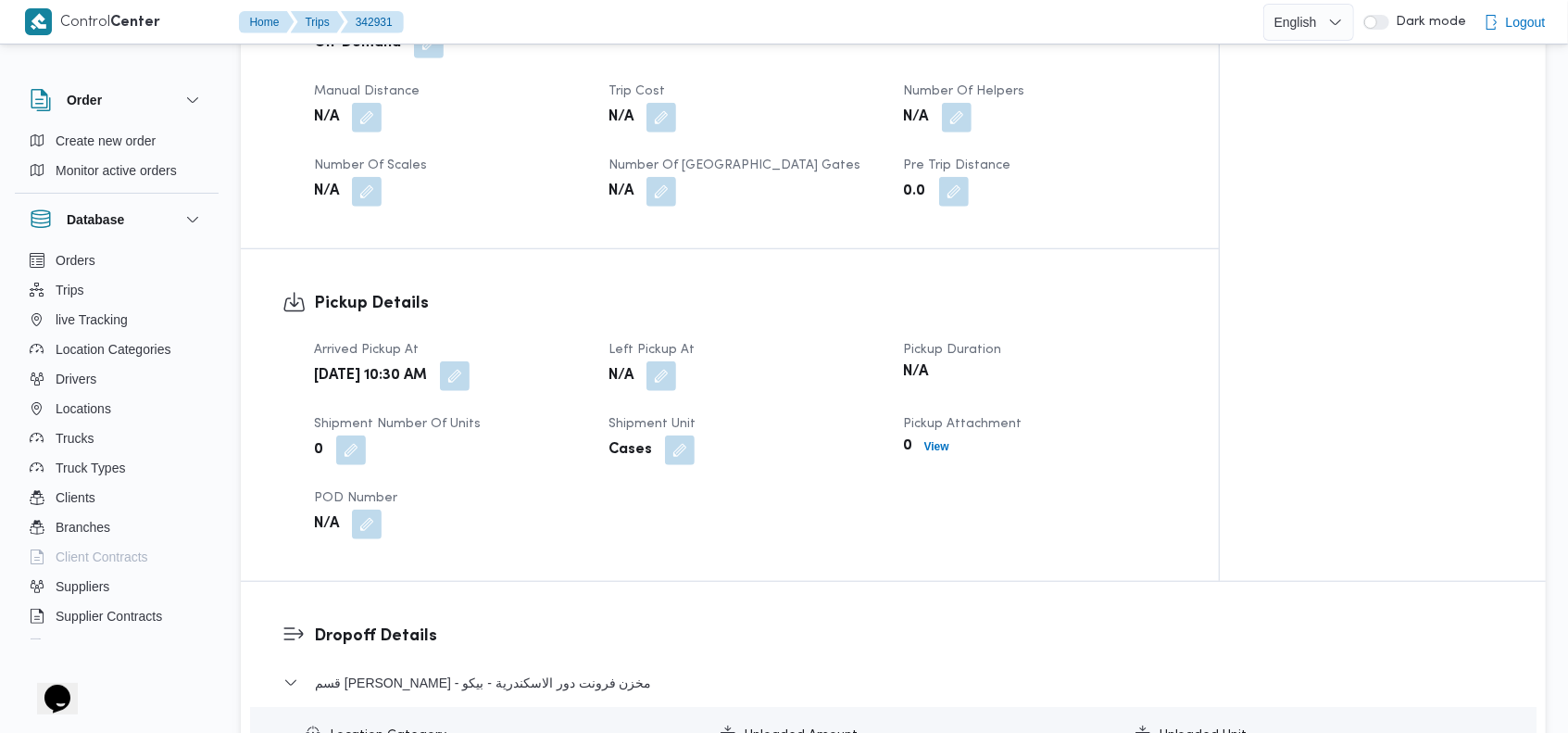
click at [1172, 248] on hr at bounding box center [729, 248] width 978 height 1
click at [1135, 248] on hr at bounding box center [729, 248] width 978 height 1
click at [744, 291] on h3 "Pickup Details" at bounding box center [746, 303] width 863 height 25
click at [1001, 249] on div "Pickup Details Arrived Pickup At [DATE] 10:30 AM Left Pickup At N/A Pickup Dura…" at bounding box center [729, 415] width 978 height 332
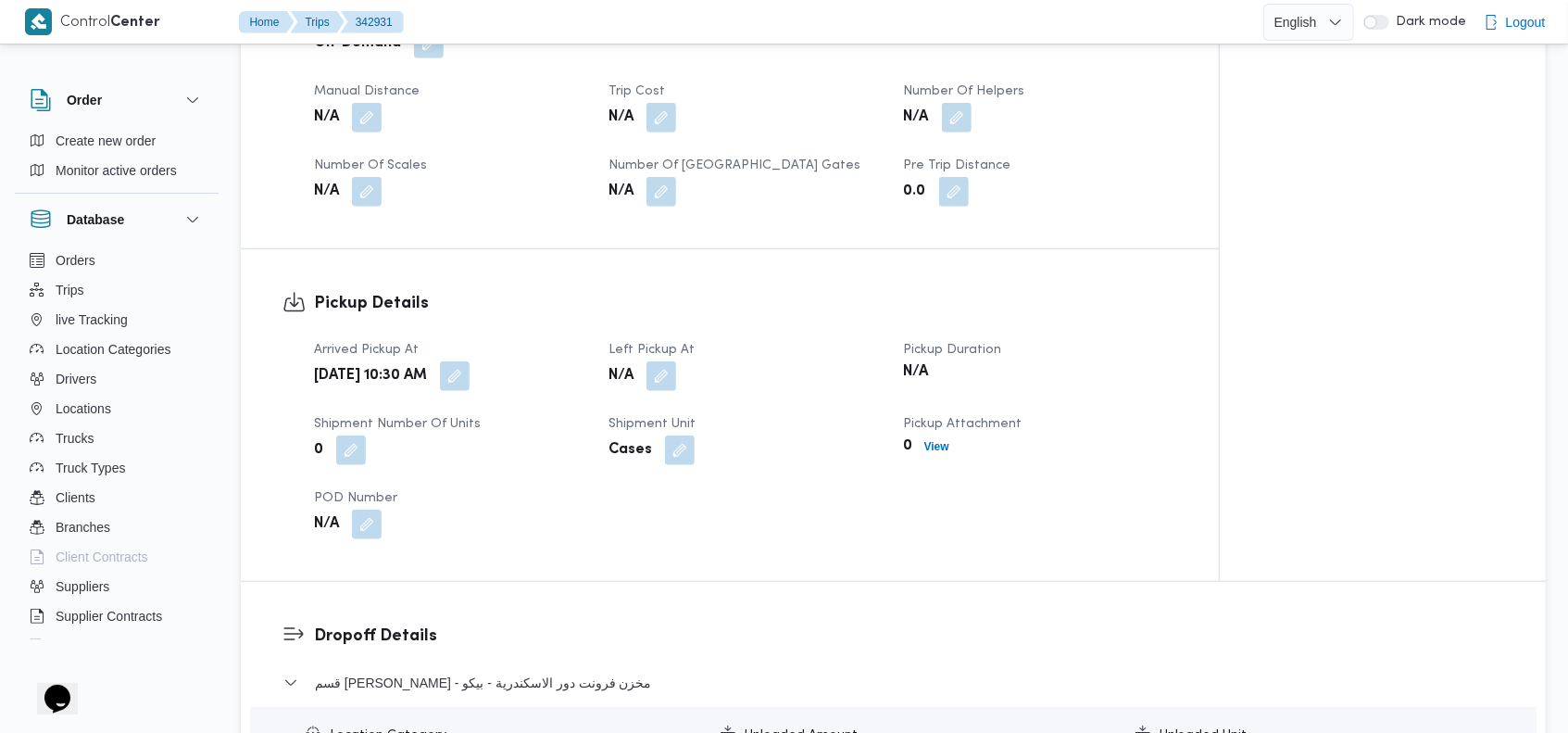
click at [750, 250] on div "Pickup Details Arrived Pickup At [DATE] 10:30 AM Left Pickup At N/A Pickup Dura…" at bounding box center [729, 415] width 978 height 332
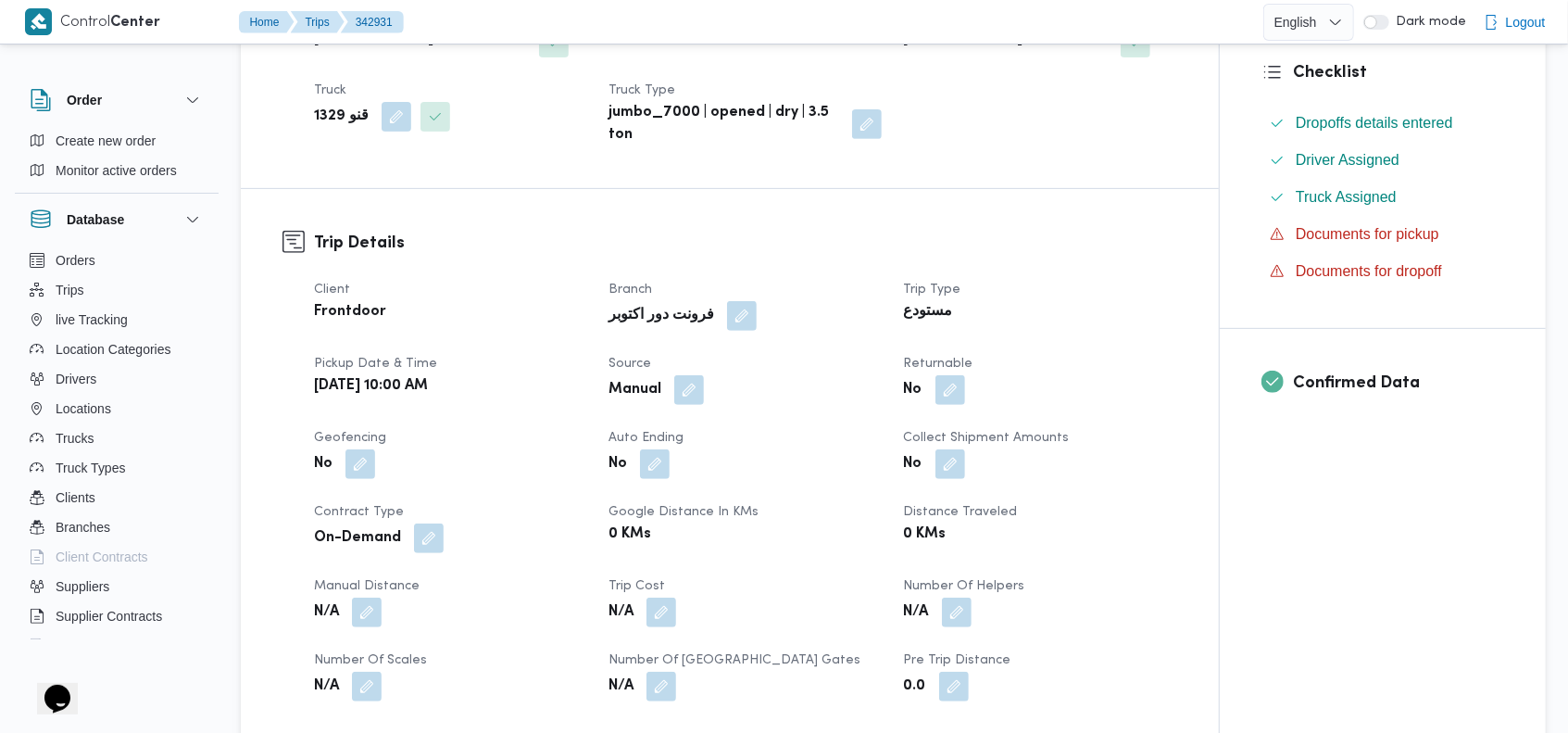
scroll to position [76, 0]
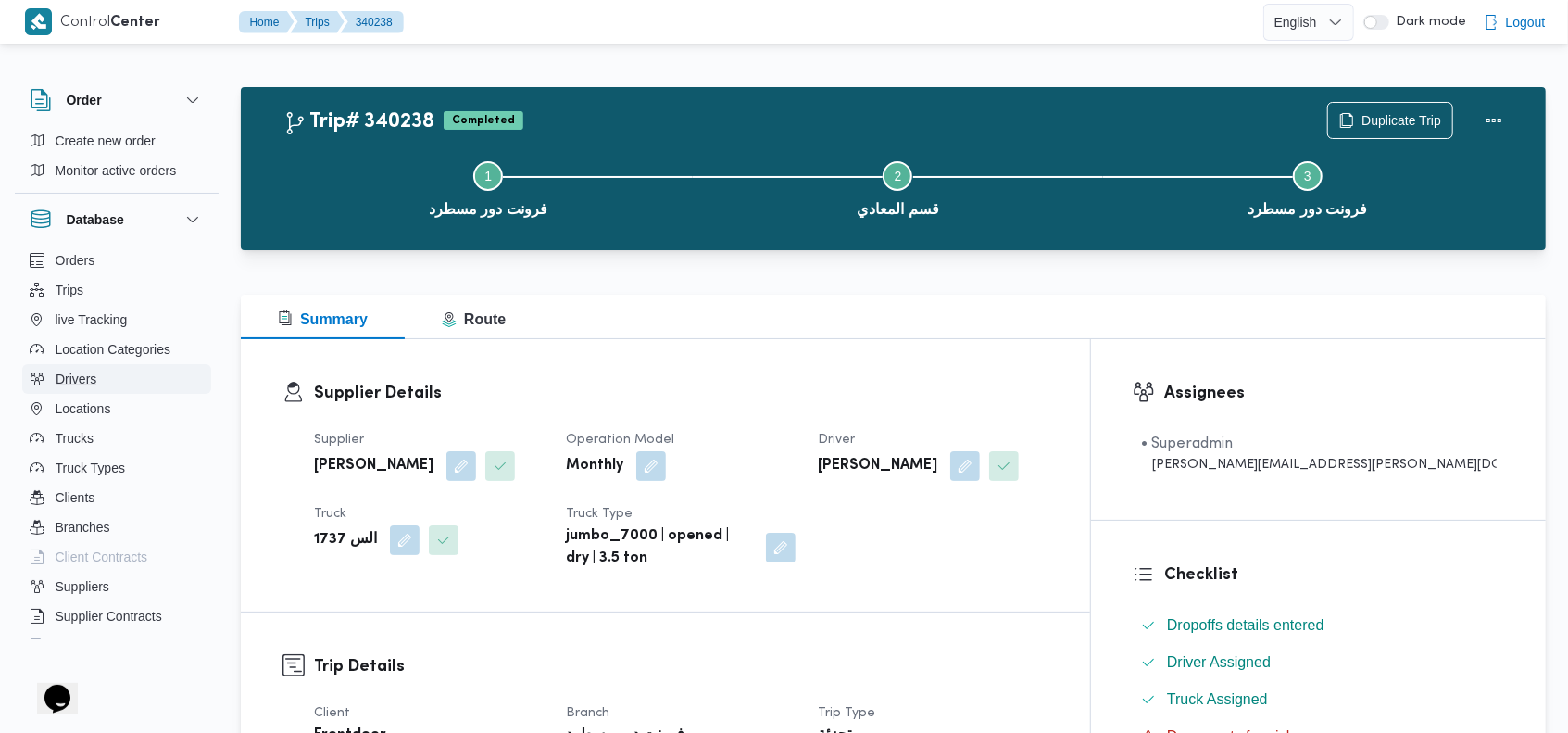
click at [98, 376] on button "Drivers" at bounding box center [116, 378] width 189 height 29
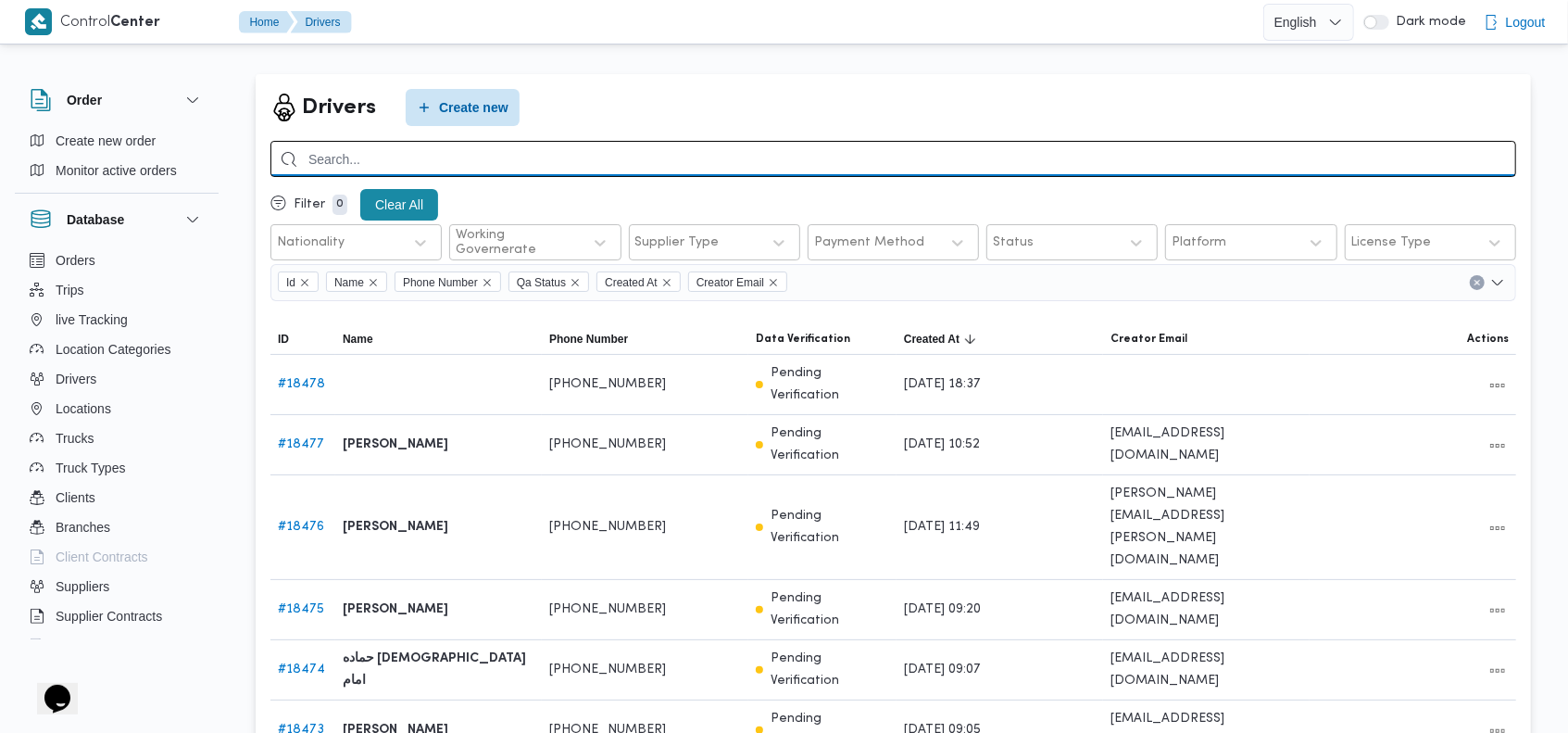
click at [1339, 165] on input "search" at bounding box center [894, 158] width 1246 height 36
type input "درويش"
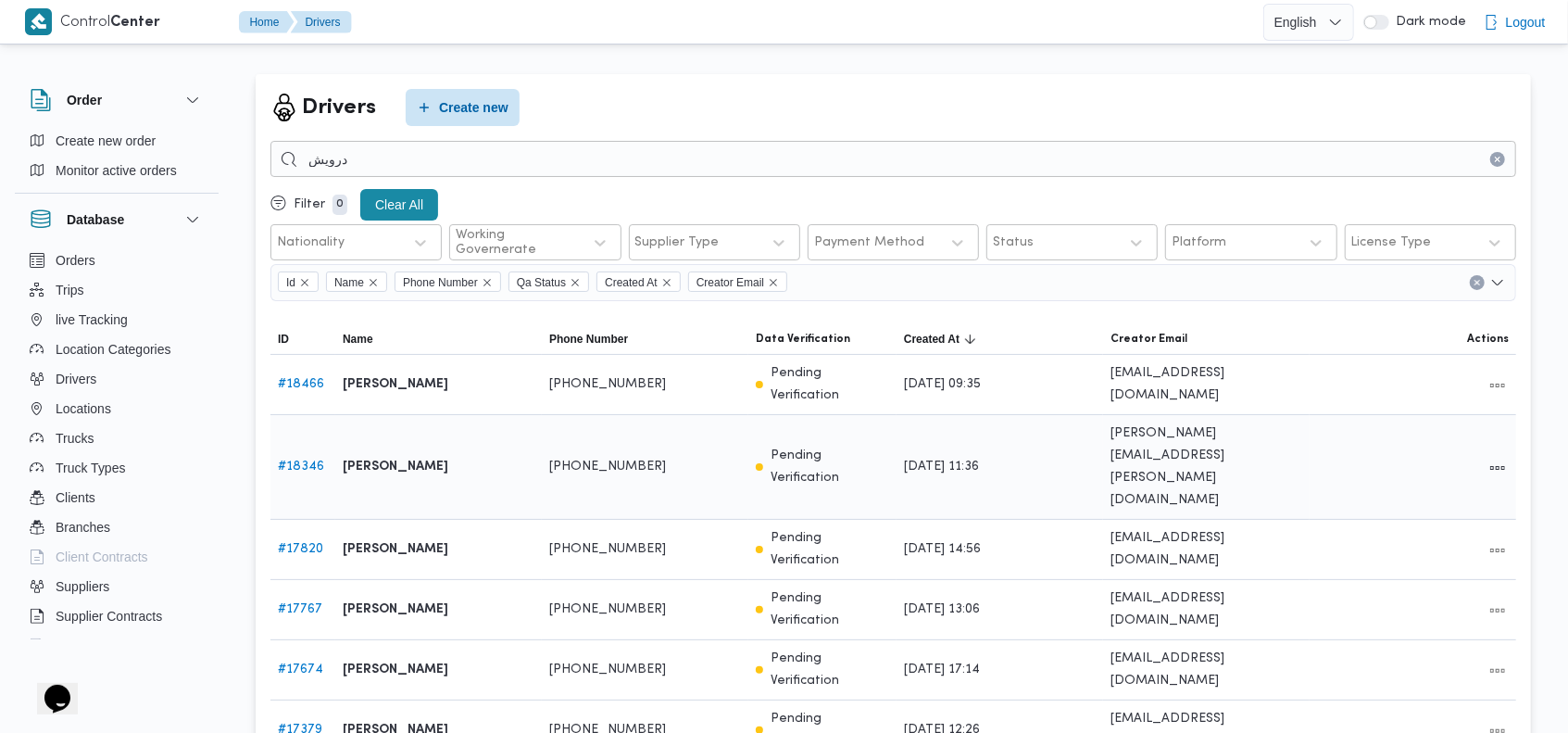
click at [300, 460] on link "# 18346" at bounding box center [301, 466] width 46 height 12
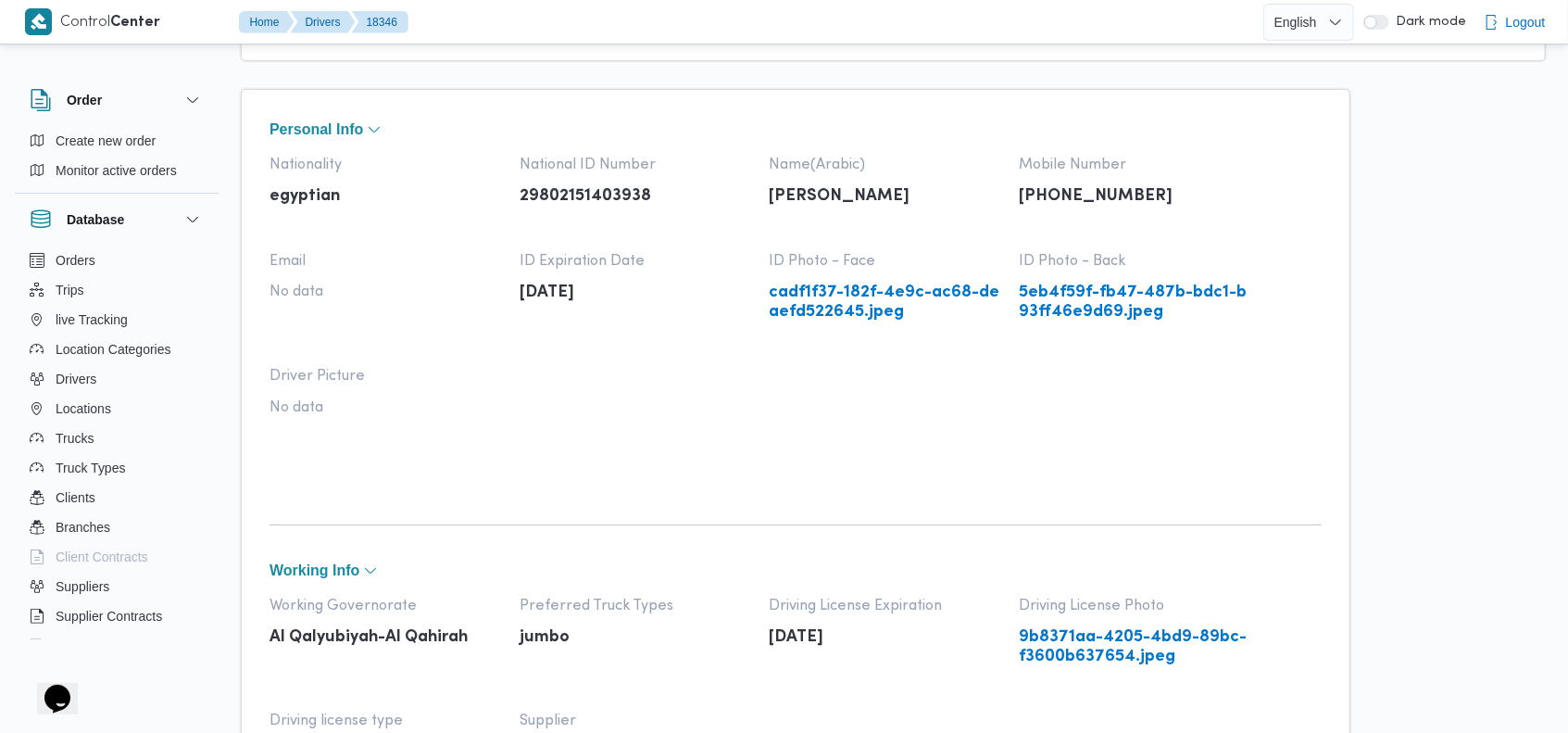
scroll to position [90, 0]
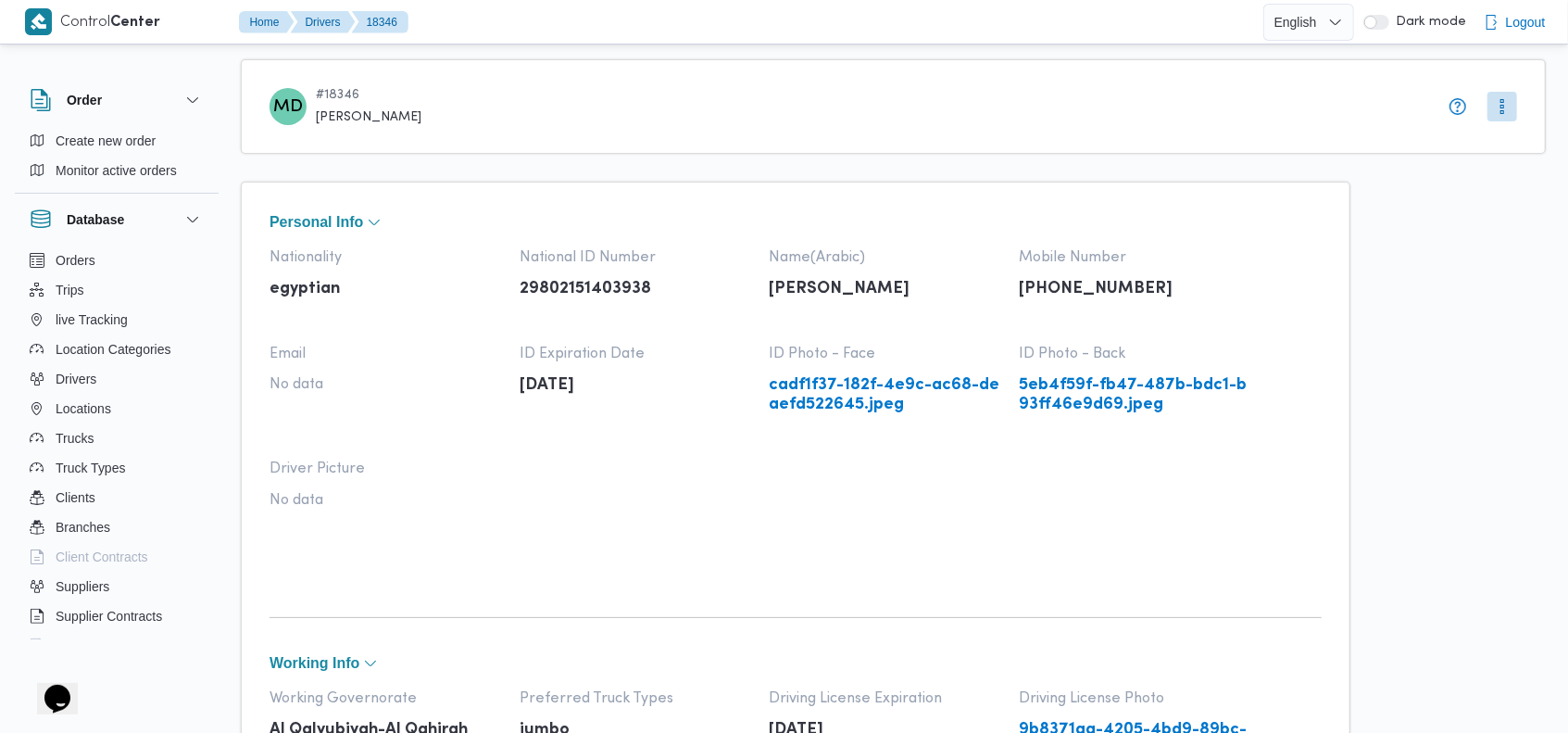
click at [830, 141] on div "MD # 18346 محمود درويش يوسف درويش" at bounding box center [894, 107] width 1305 height 95
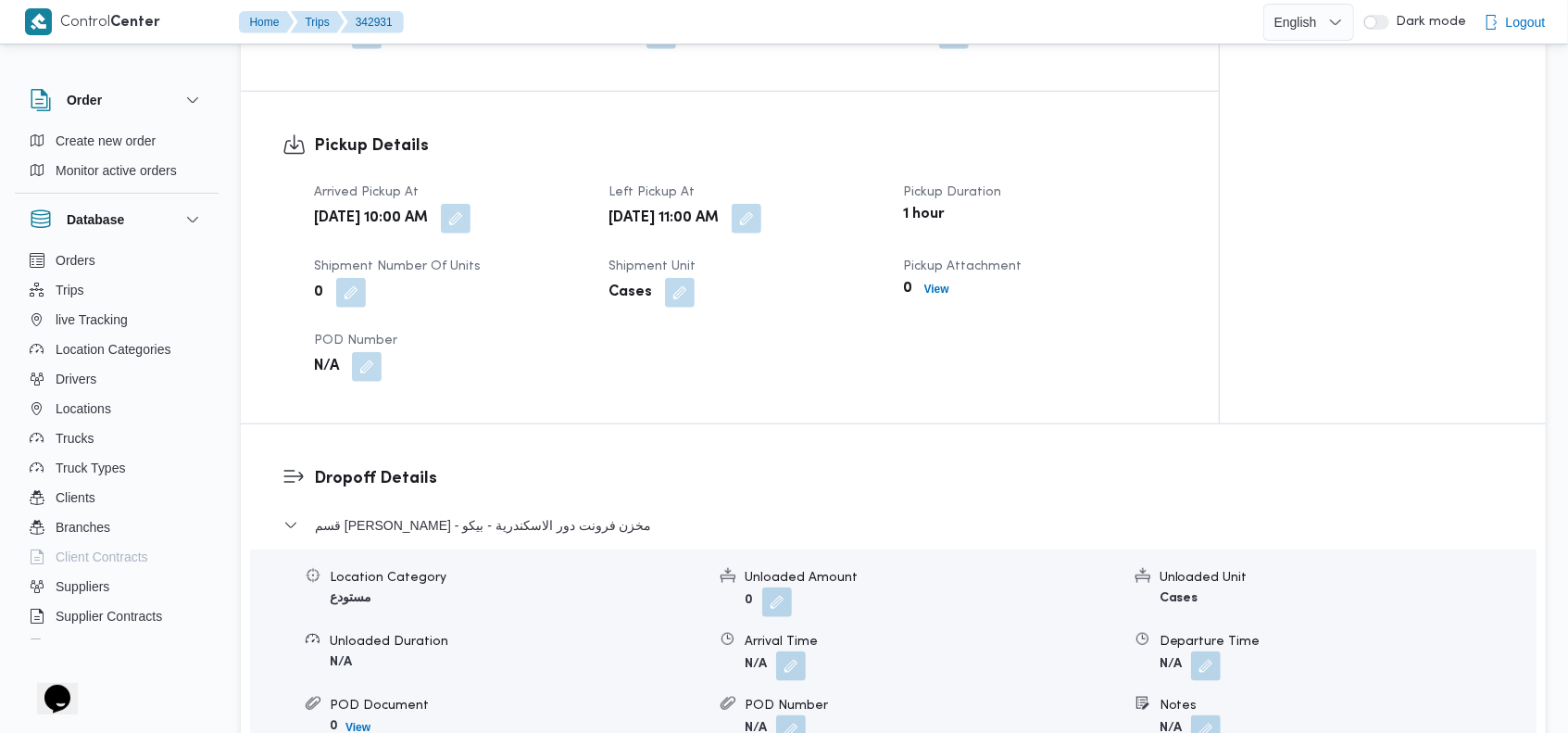
scroll to position [1035, 0]
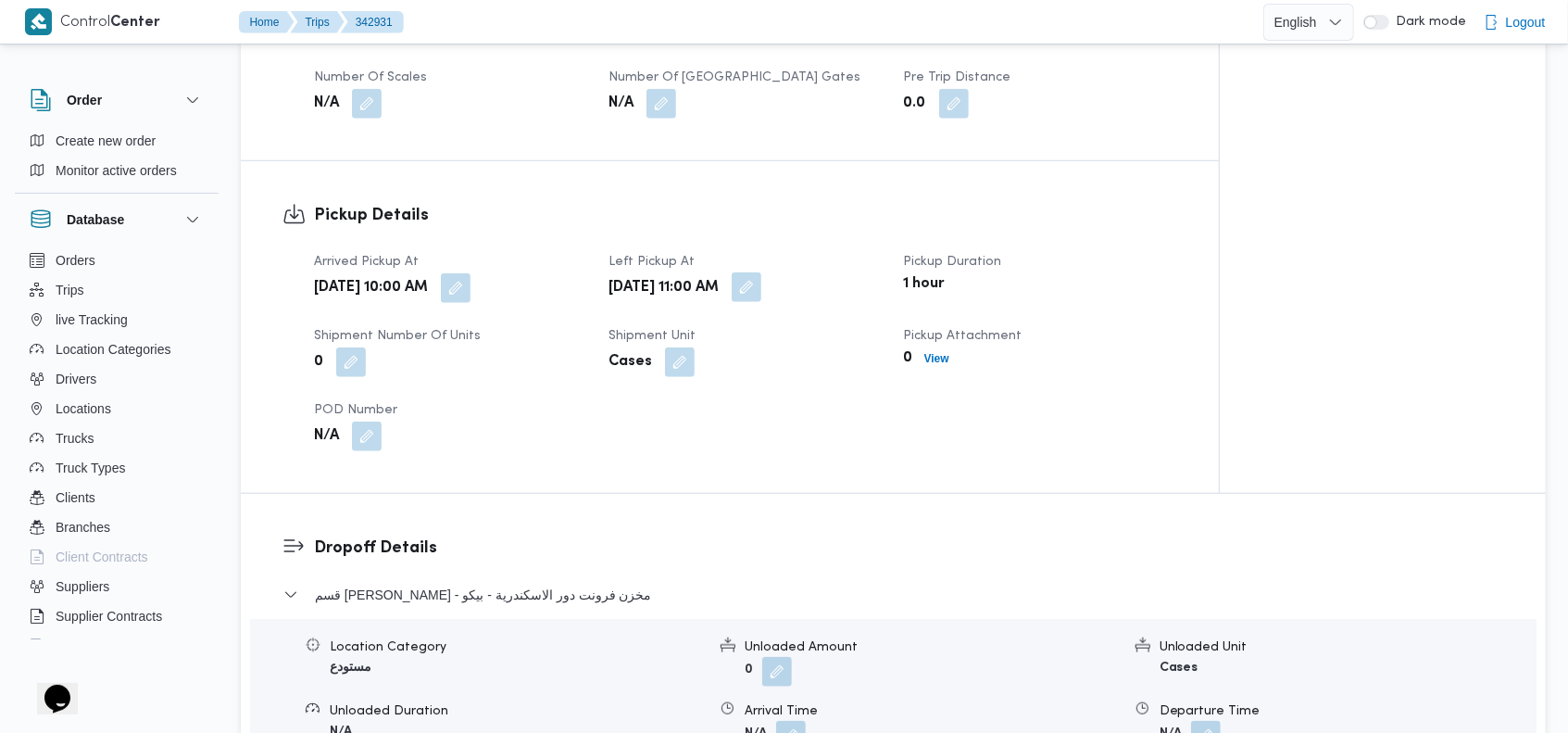
click at [762, 272] on button "button" at bounding box center [747, 286] width 29 height 29
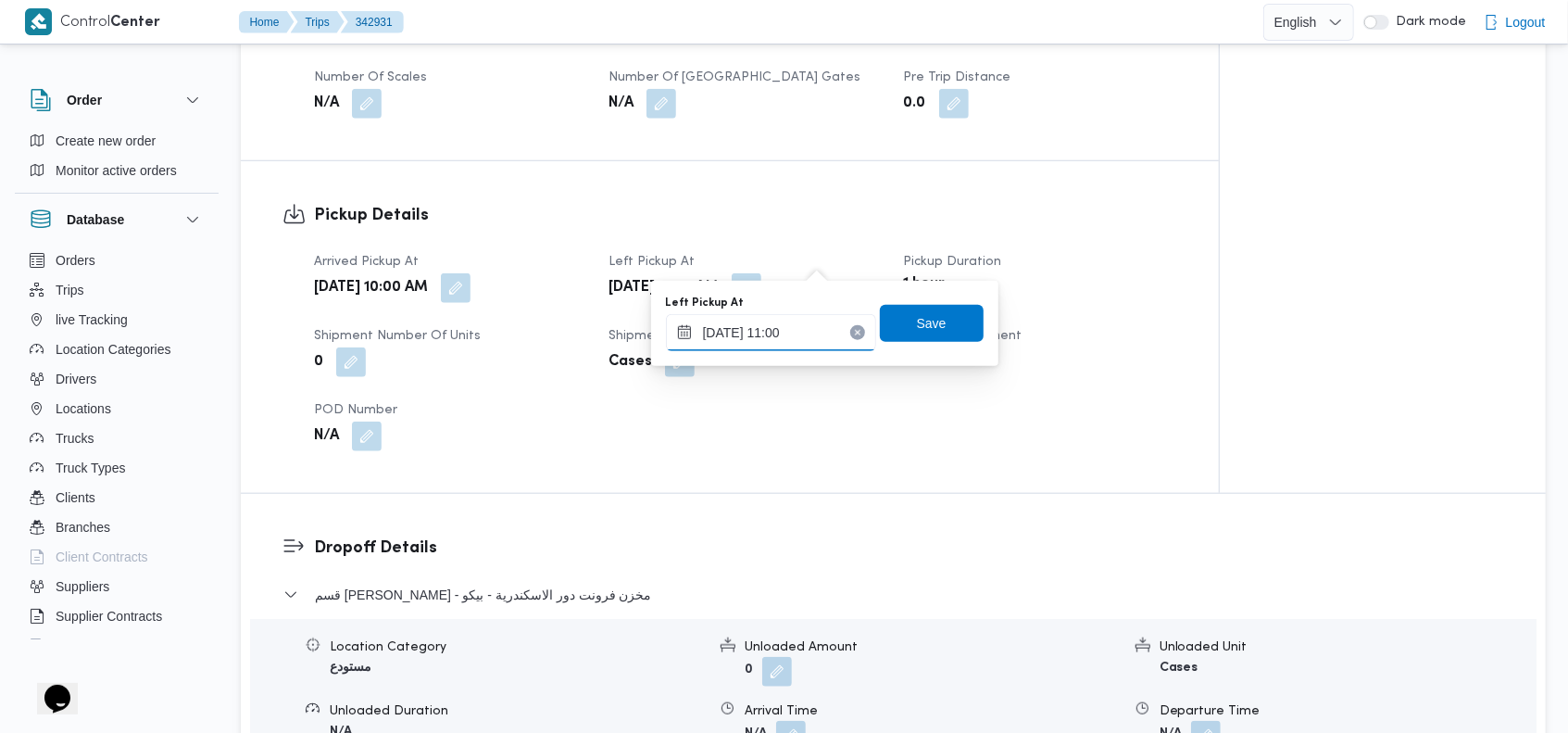
click at [812, 331] on input "13/10/2025 11:00" at bounding box center [771, 332] width 211 height 37
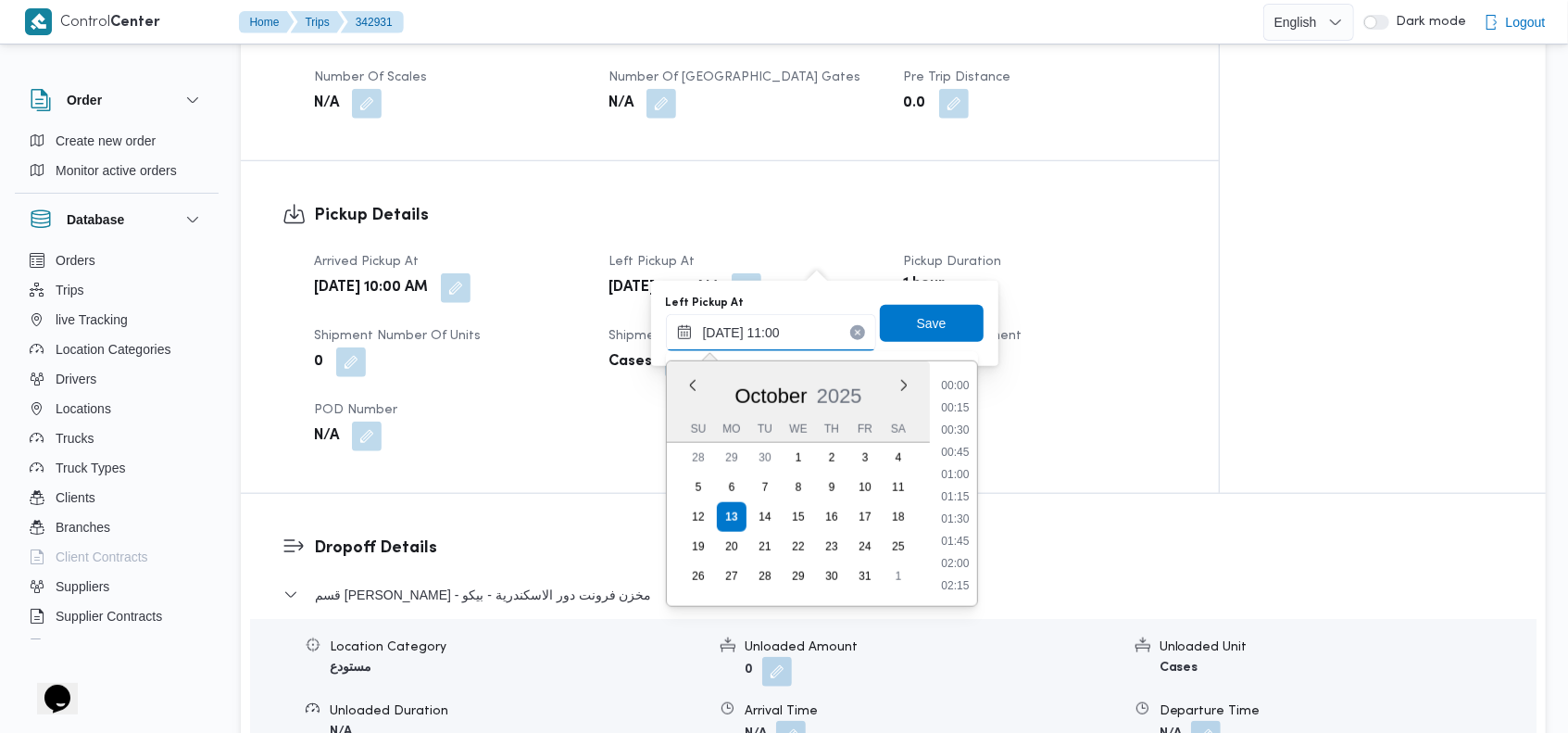
scroll to position [866, 0]
click at [972, 535] on li "11:30" at bounding box center [954, 542] width 43 height 19
type input "13/10/2025 11:30"
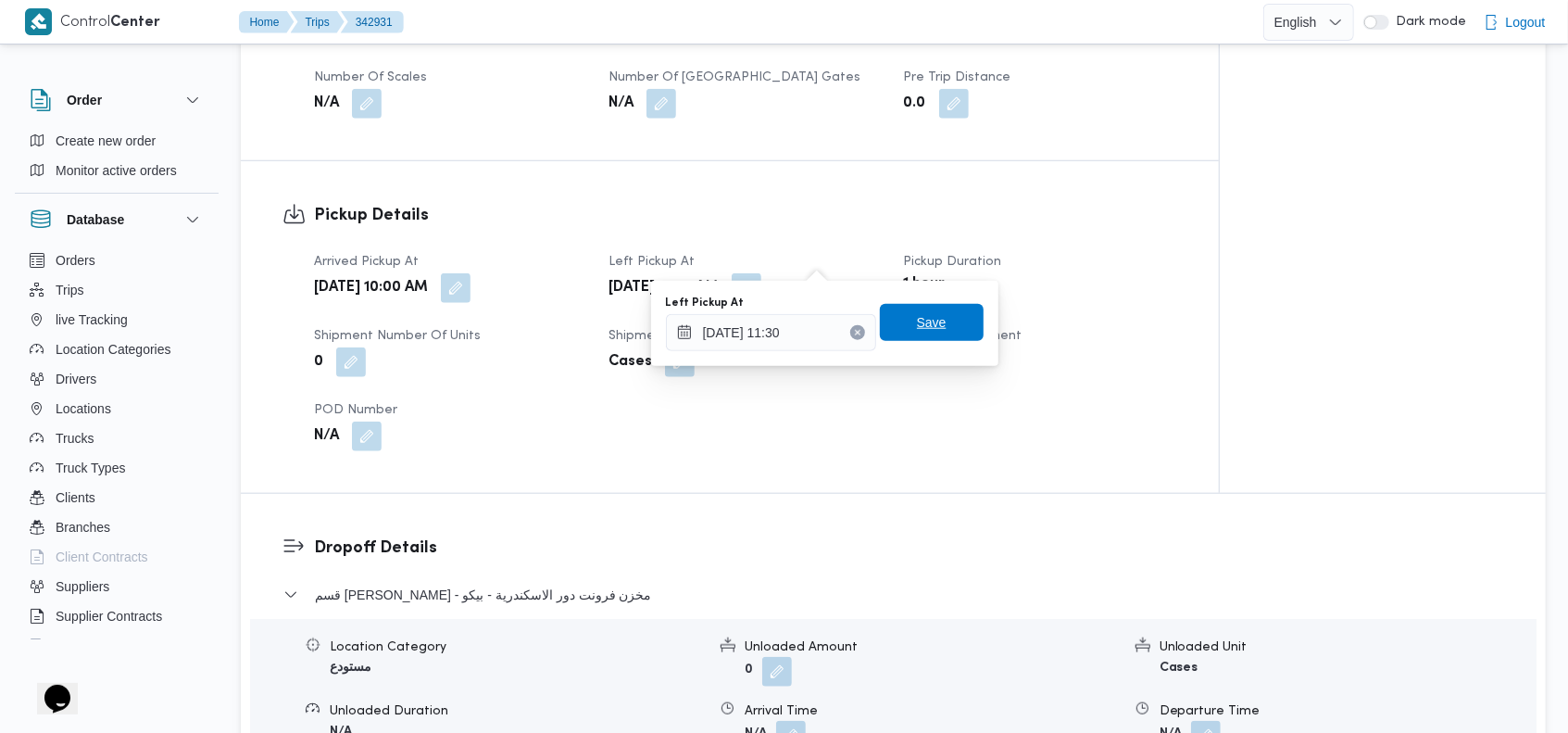
click at [922, 336] on span "Save" at bounding box center [932, 321] width 103 height 37
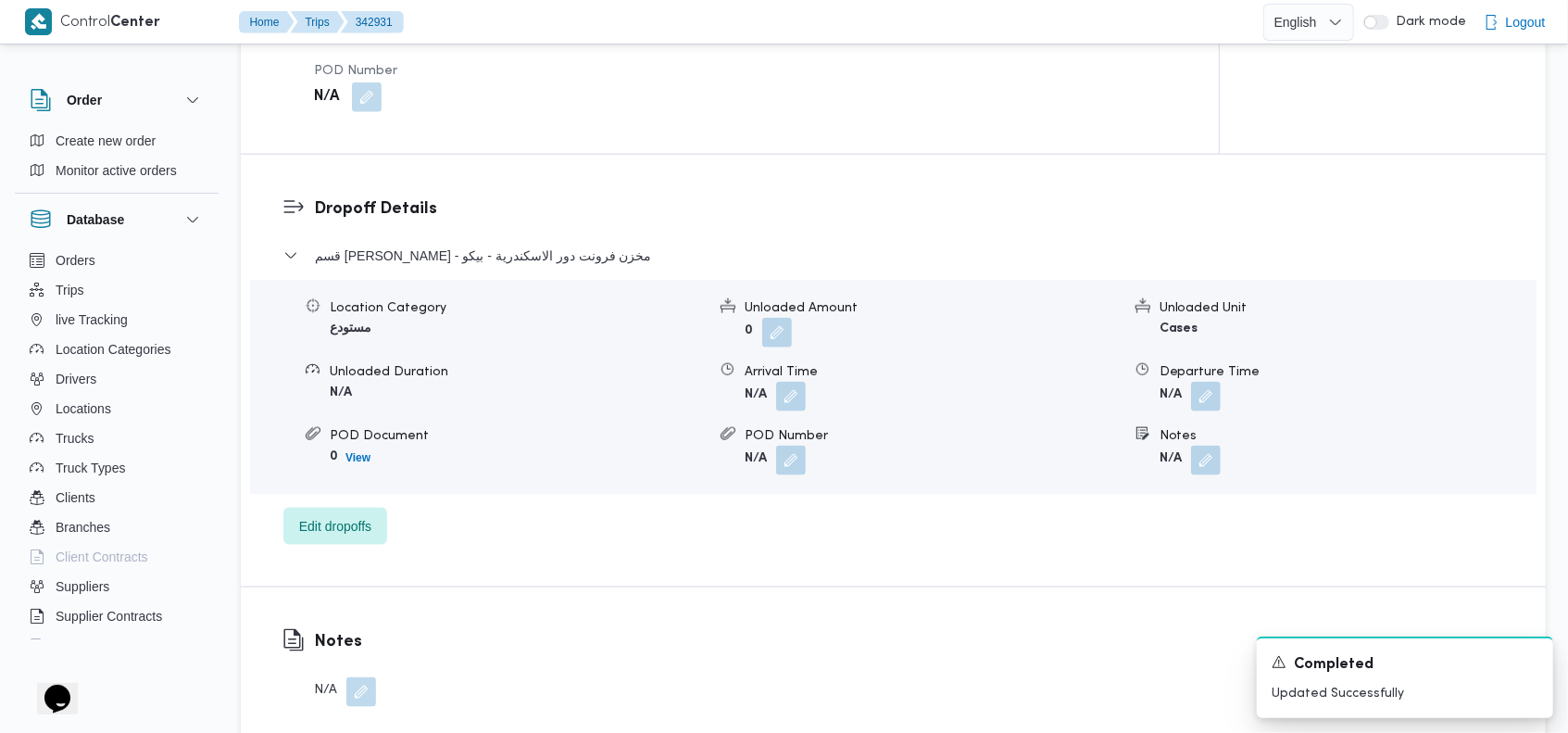
scroll to position [456, 0]
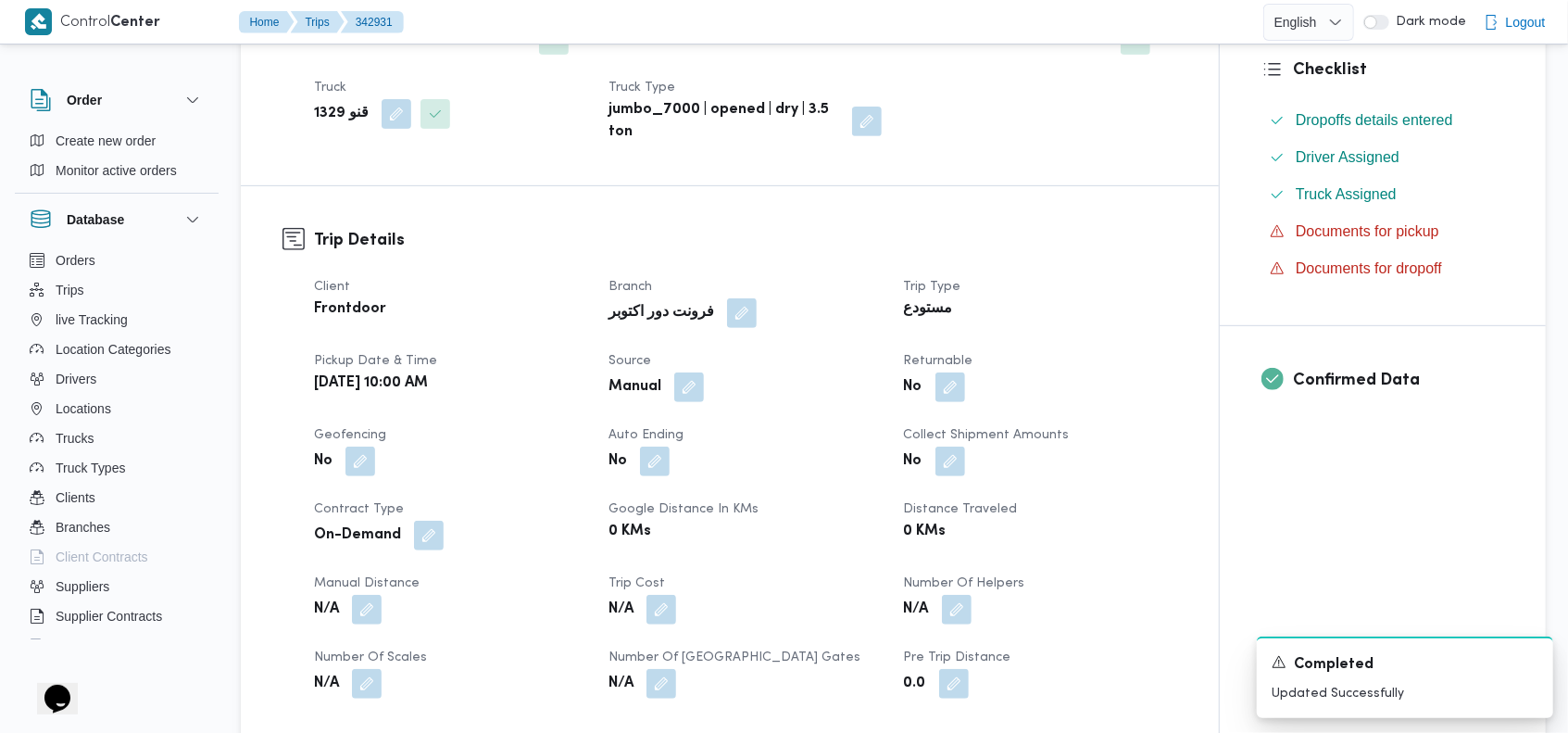
click at [1040, 186] on div "Trip Details Client Frontdoor Branch فرونت دور اكتوبر Trip Type مستودع Pickup d…" at bounding box center [729, 463] width 978 height 554
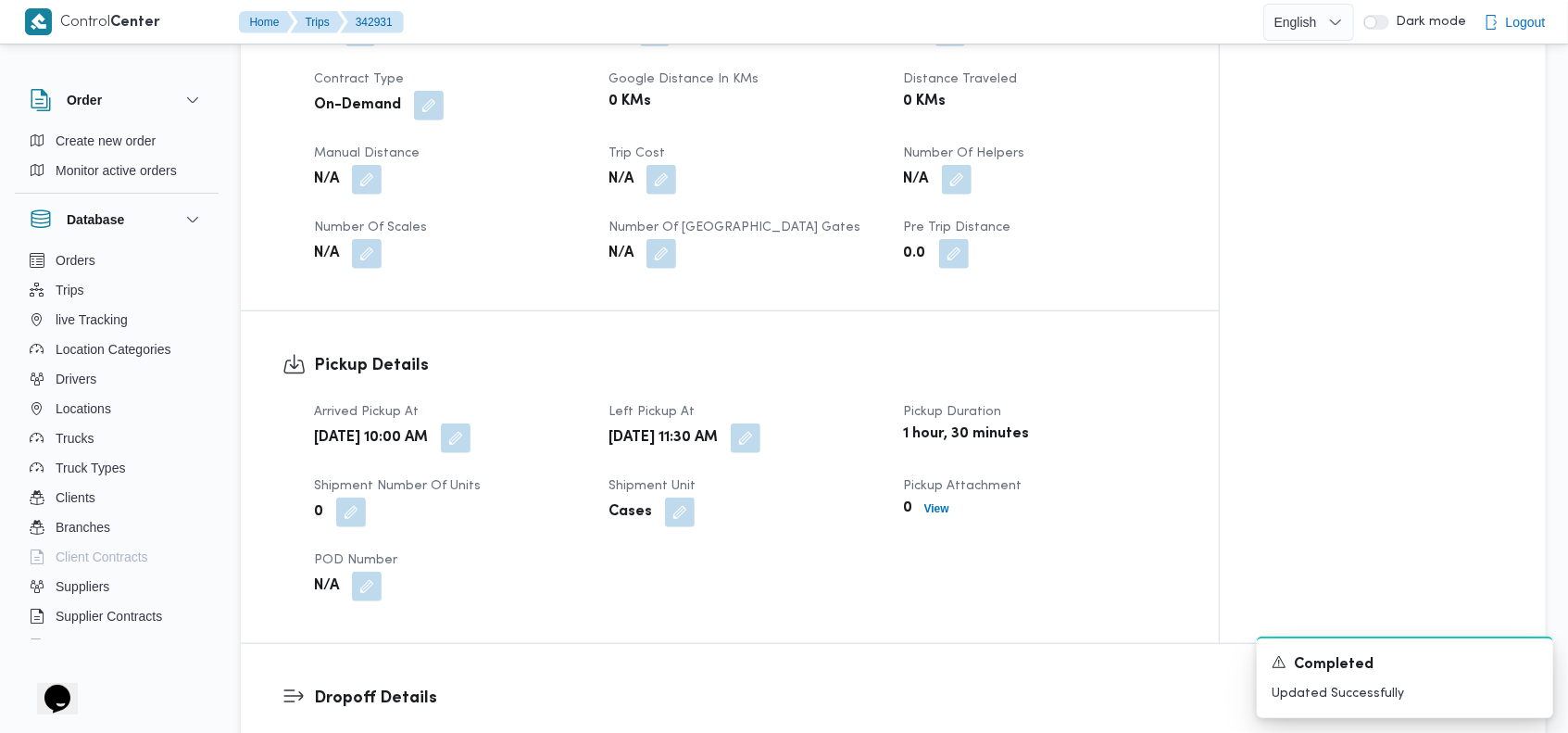
scroll to position [2469, 0]
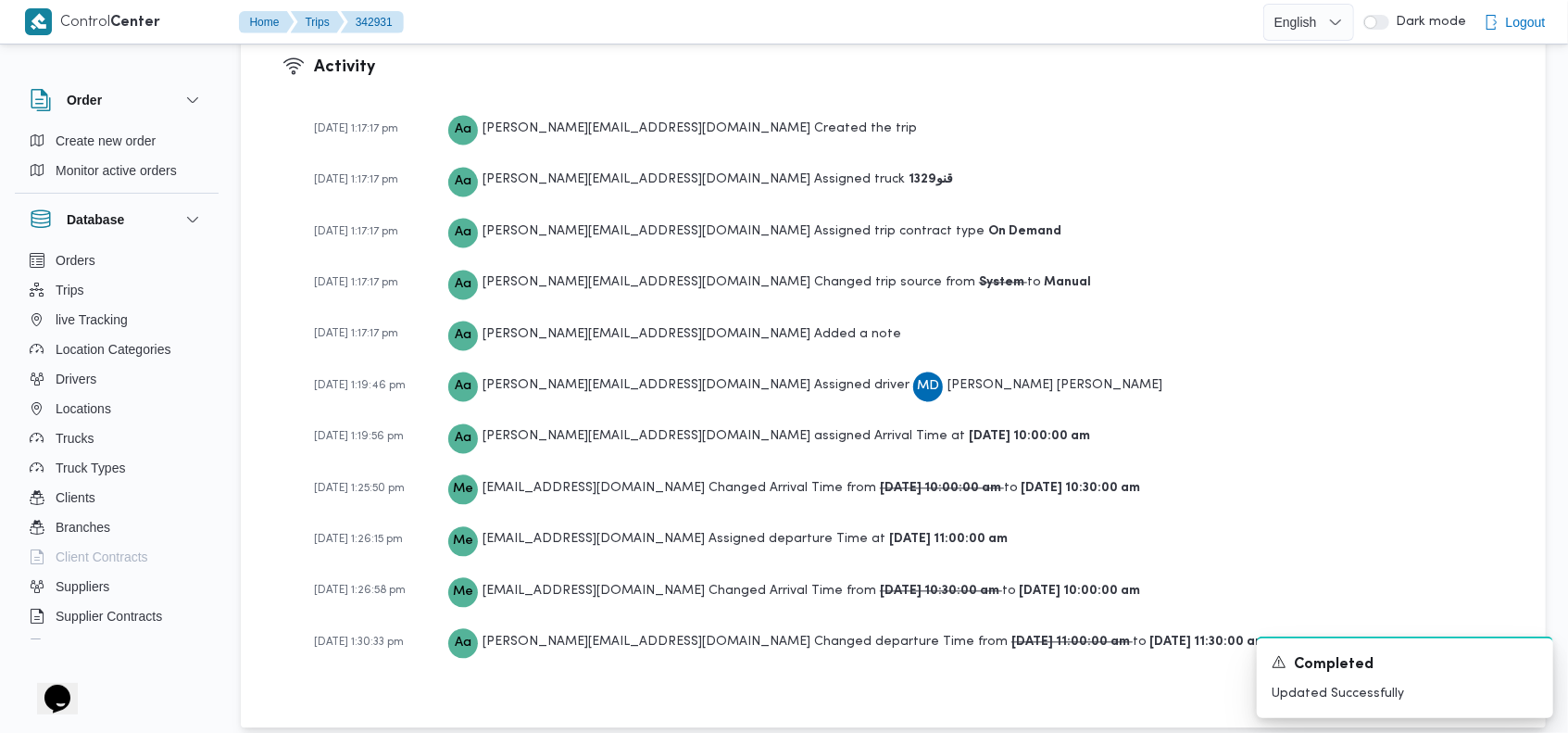
click at [1225, 419] on div "13-10-2025 1:19:56 pm Aa ahmed.adel@illa.com.eg assigned Arrival Time at 13-10-…" at bounding box center [909, 435] width 1190 height 32
click at [1362, 285] on div "13-10-2025 1:17:17 pm Aa ahmed.adel@illa.com.eg Created the trip 13-10-2025 1:1…" at bounding box center [909, 394] width 1190 height 582
click at [1124, 102] on div "13-10-2025 1:17:17 pm Aa ahmed.adel@illa.com.eg Created the trip 13-10-2025 1:1…" at bounding box center [909, 394] width 1190 height 582
click at [1060, 176] on div "13-10-2025 1:17:17 pm Aa ahmed.adel@illa.com.eg Created the trip 13-10-2025 1:1…" at bounding box center [909, 394] width 1190 height 582
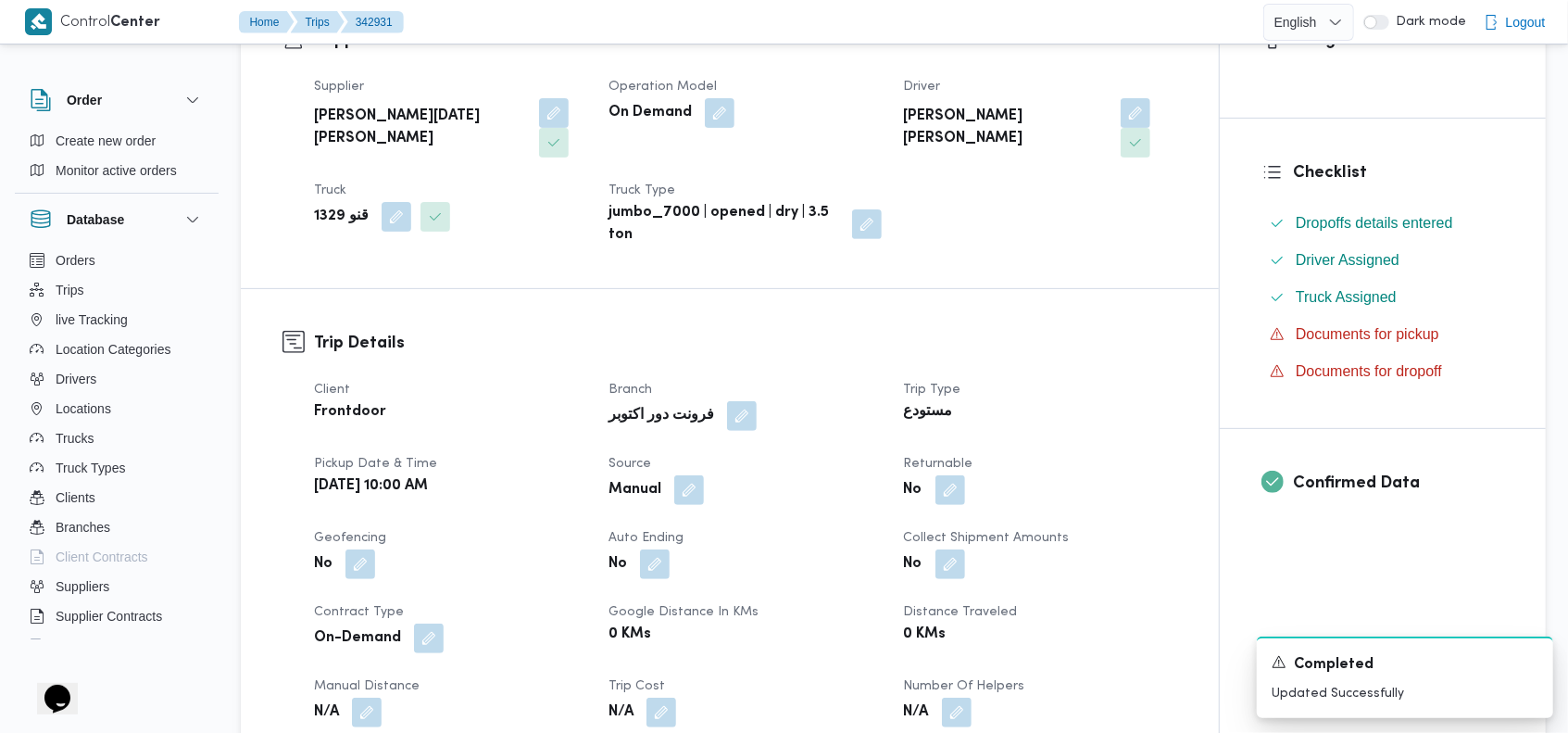
scroll to position [0, 0]
